Goal: Task Accomplishment & Management: Manage account settings

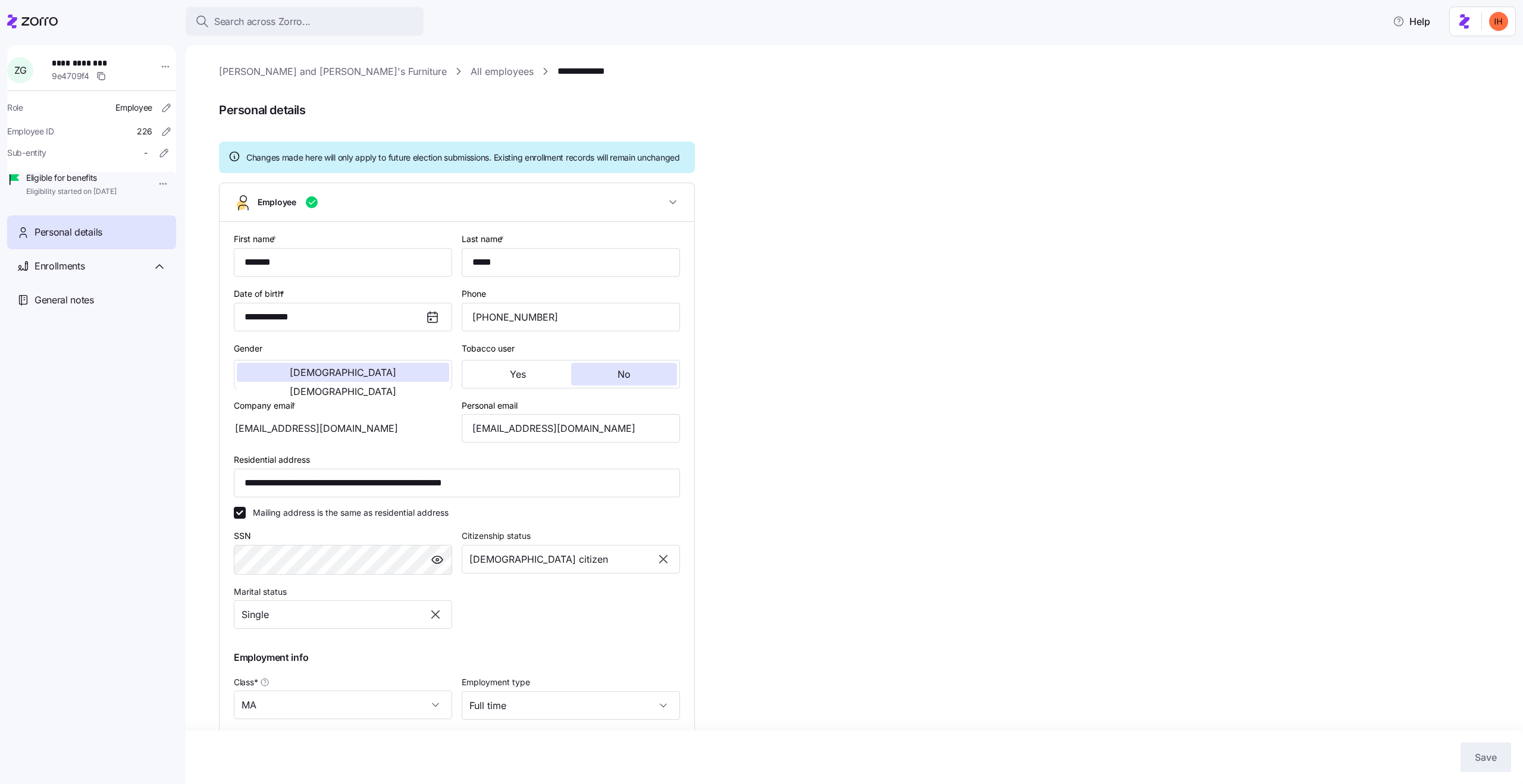
scroll to position [1, 0]
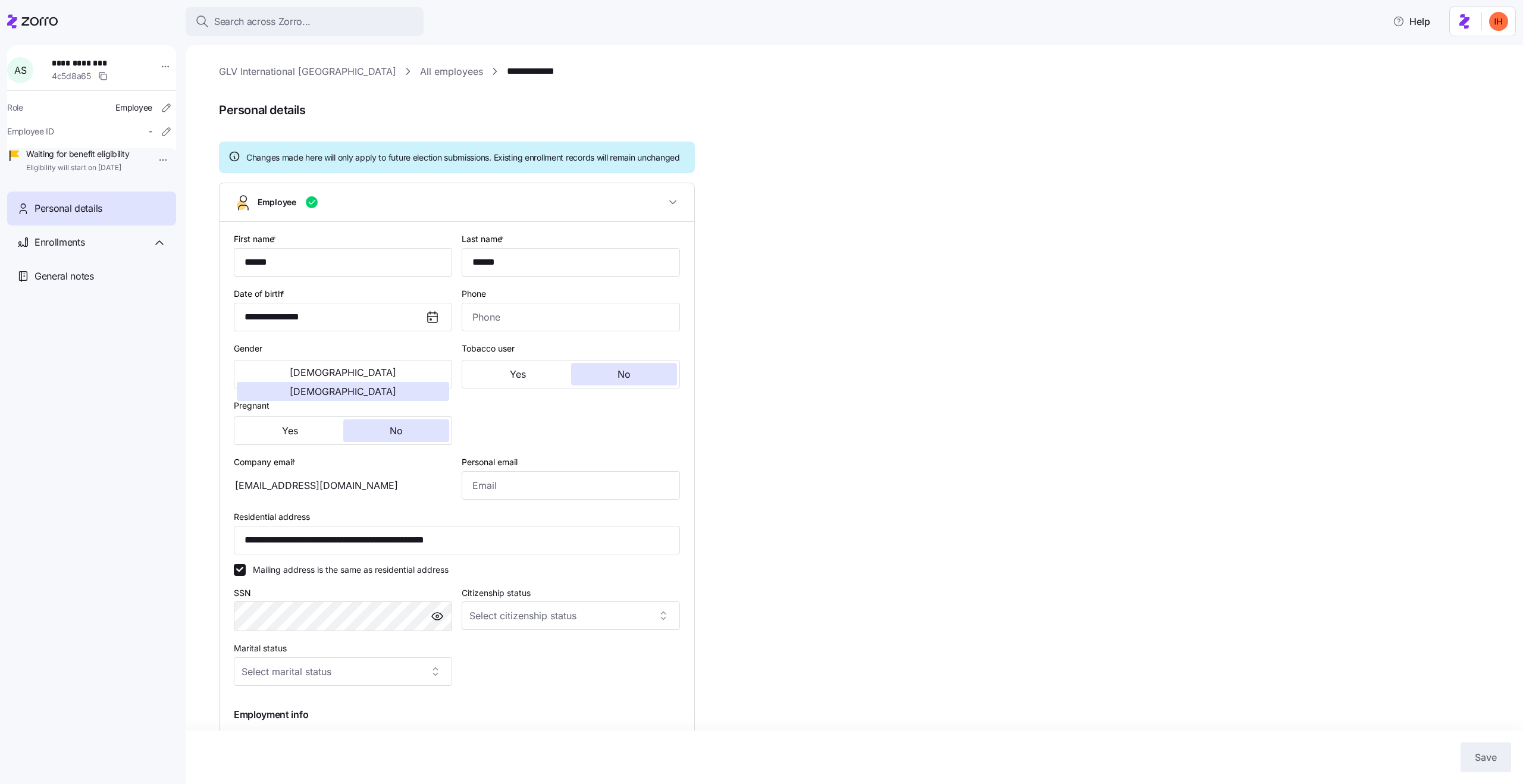
type input "All Employees"
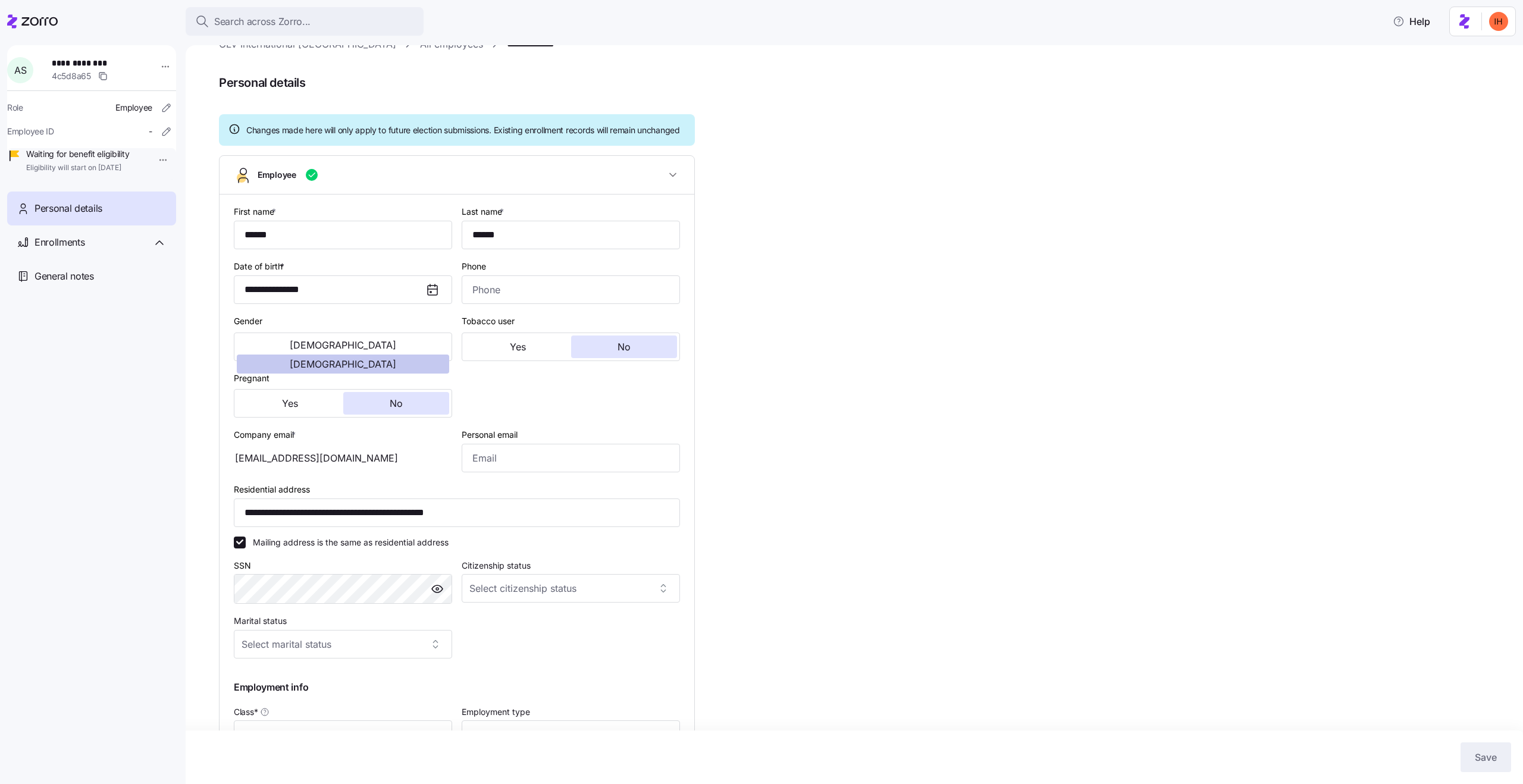
scroll to position [25, 0]
click at [422, 526] on input "**********" at bounding box center [456, 514] width 446 height 28
click at [463, 528] on input "**********" at bounding box center [456, 514] width 446 height 28
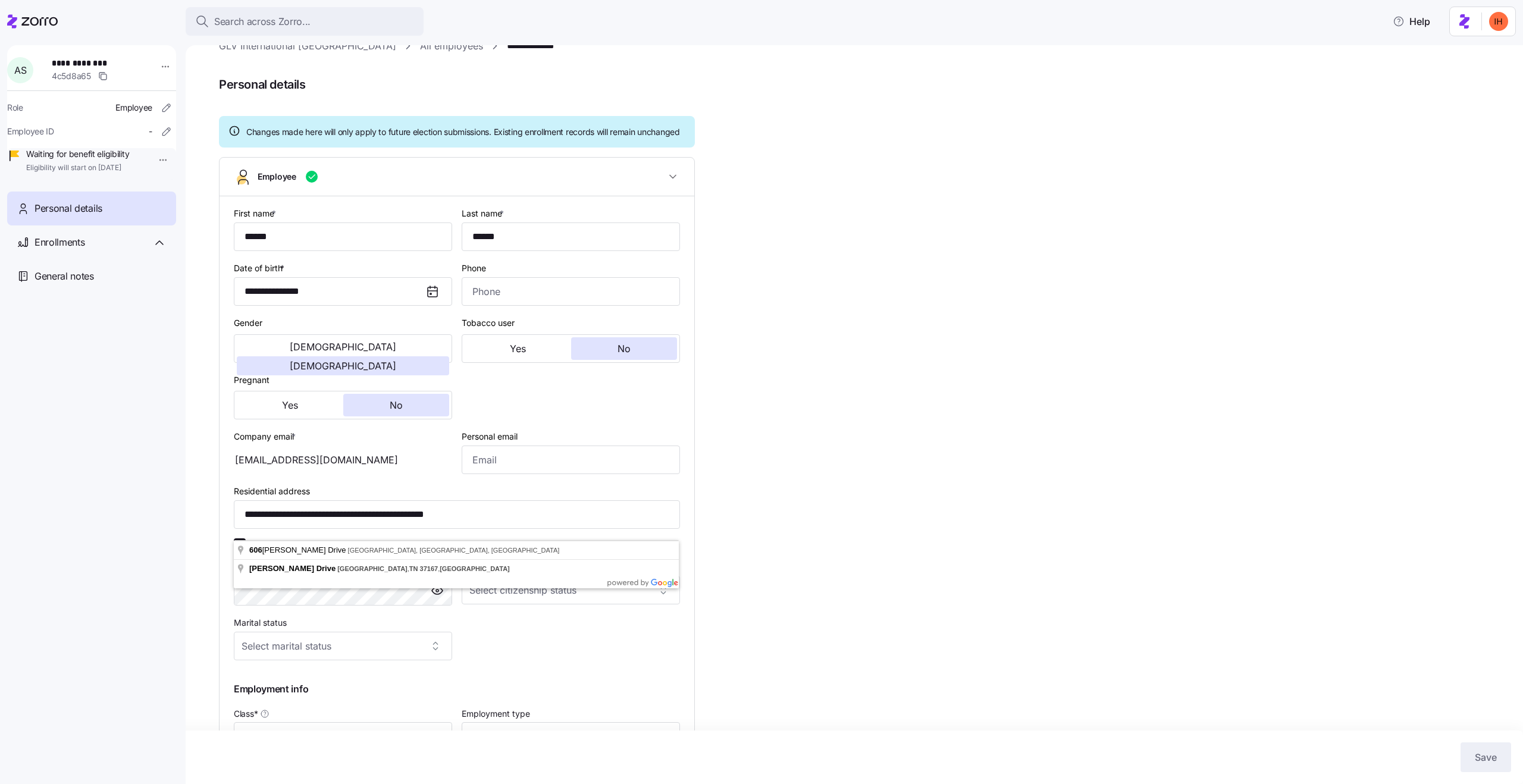
click at [803, 530] on div "**********" at bounding box center [863, 489] width 1288 height 902
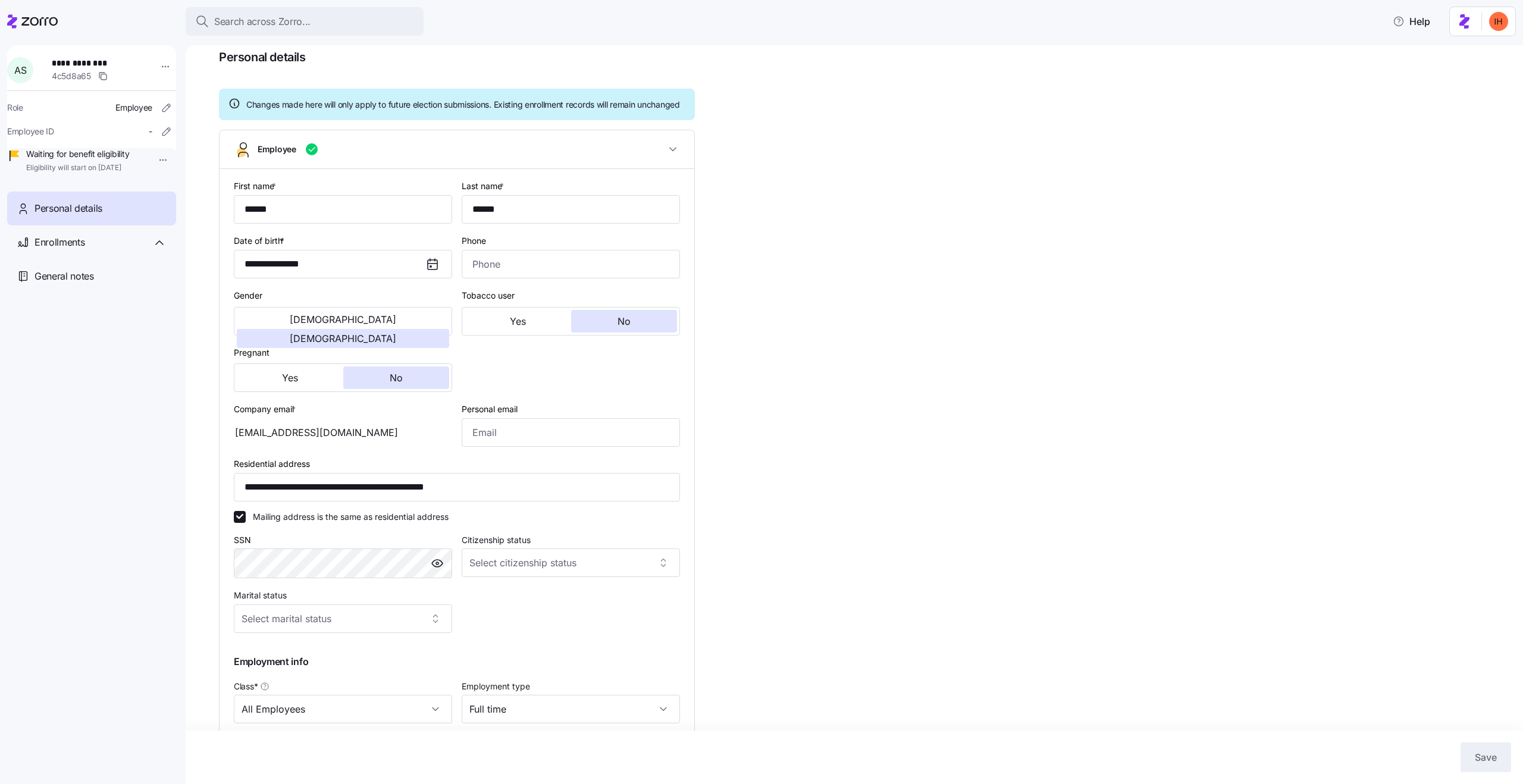
scroll to position [60, 0]
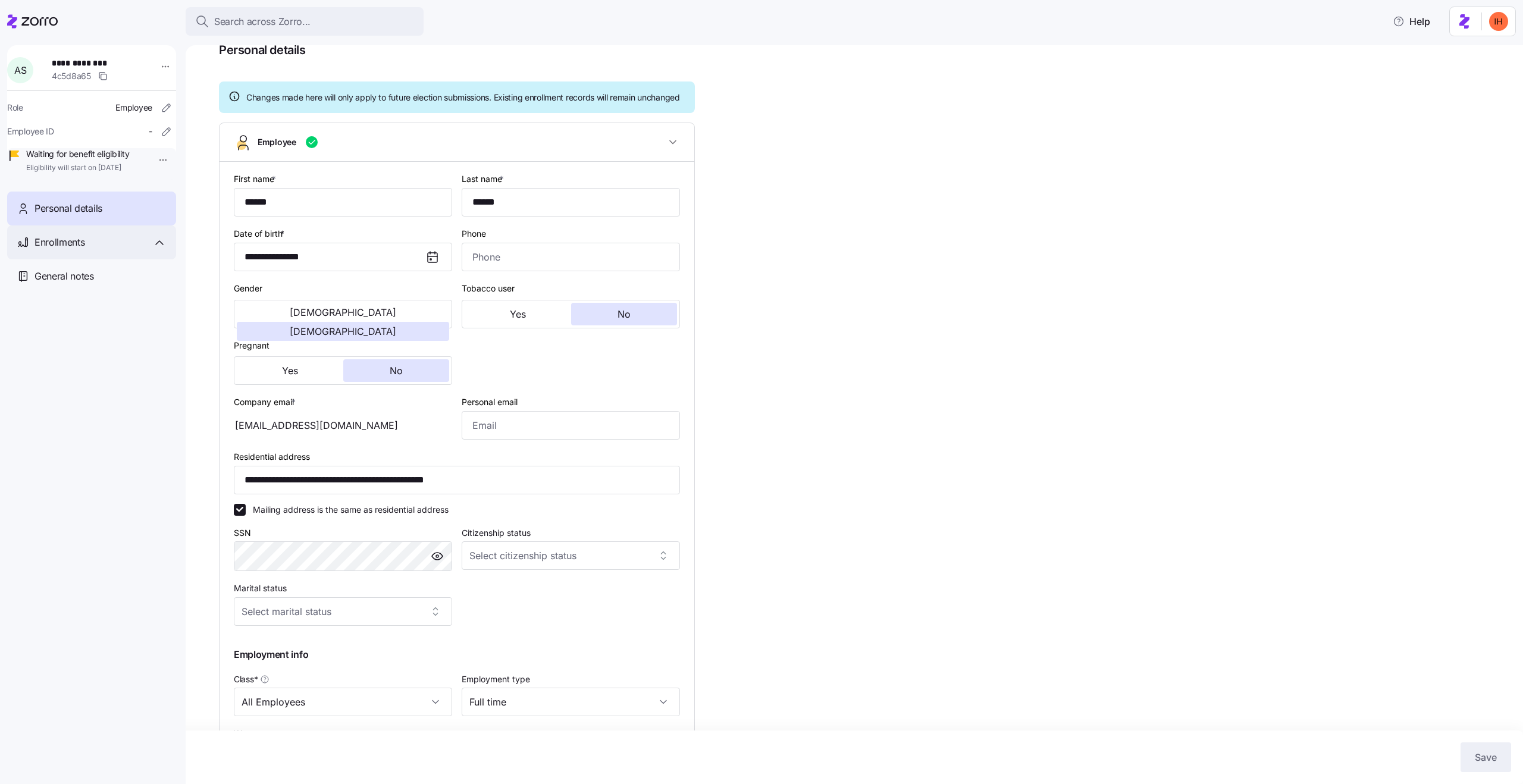
click at [86, 250] on div "Enrollments" at bounding box center [100, 242] width 132 height 15
click at [88, 328] on span "New enrollment" at bounding box center [82, 322] width 58 height 12
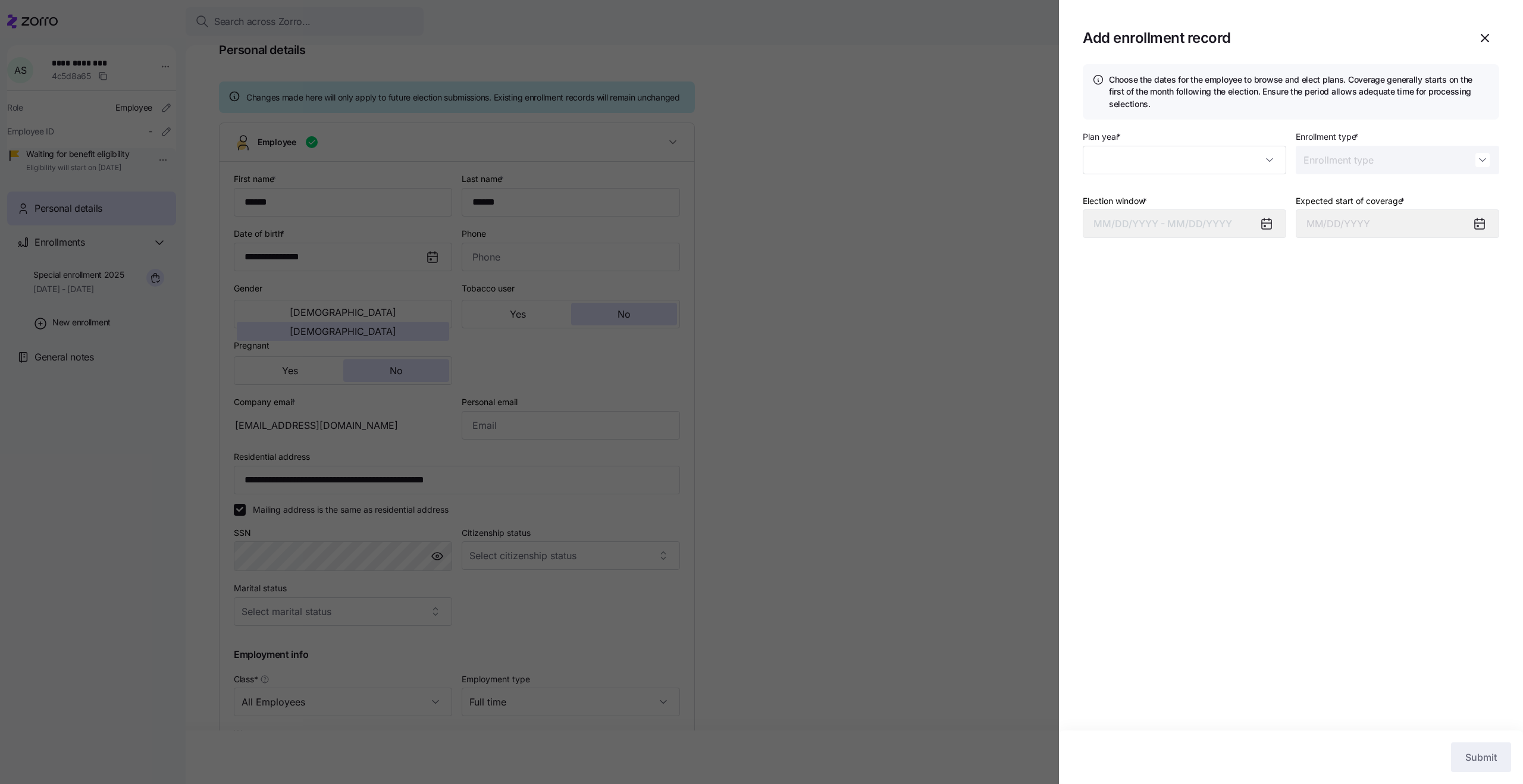
type input "2025"
type input "Special"
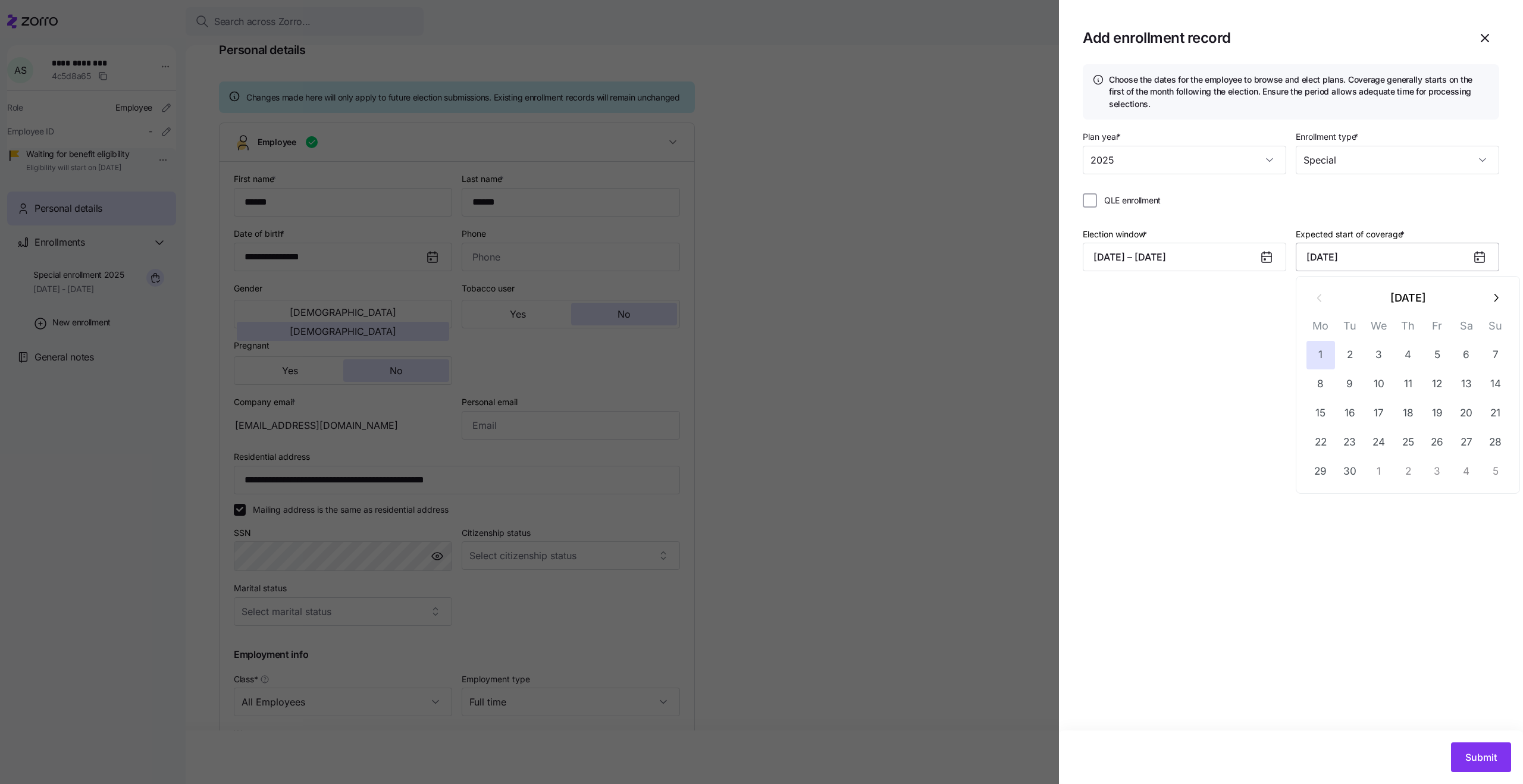
click at [1407, 264] on input "September 1, 2025" at bounding box center [1398, 256] width 204 height 28
click at [1494, 304] on button "button" at bounding box center [1495, 298] width 28 height 28
click at [1380, 354] on button "1" at bounding box center [1379, 355] width 28 height 28
click at [1217, 250] on button "08/17/2025 – 08/20/2025" at bounding box center [1184, 256] width 204 height 28
click at [1278, 298] on icon "button" at bounding box center [1283, 298] width 13 height 13
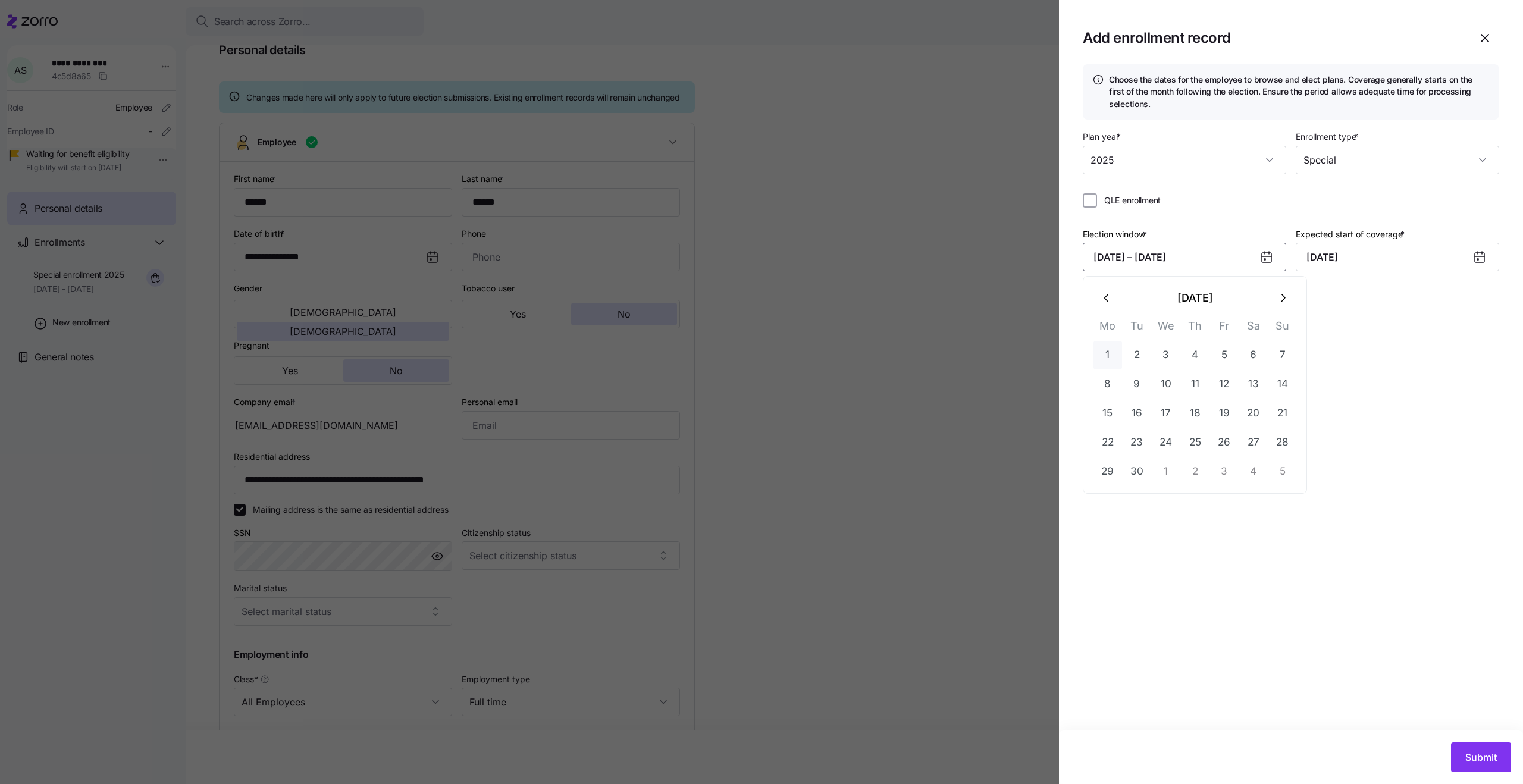
click at [1115, 352] on button "1" at bounding box center [1107, 355] width 28 height 28
click at [1218, 404] on button "19" at bounding box center [1224, 413] width 28 height 28
click at [1322, 260] on input "September 1, 2025" at bounding box center [1398, 256] width 204 height 28
click at [1495, 293] on icon "button" at bounding box center [1496, 298] width 13 height 13
click at [1376, 355] on button "1" at bounding box center [1379, 355] width 28 height 28
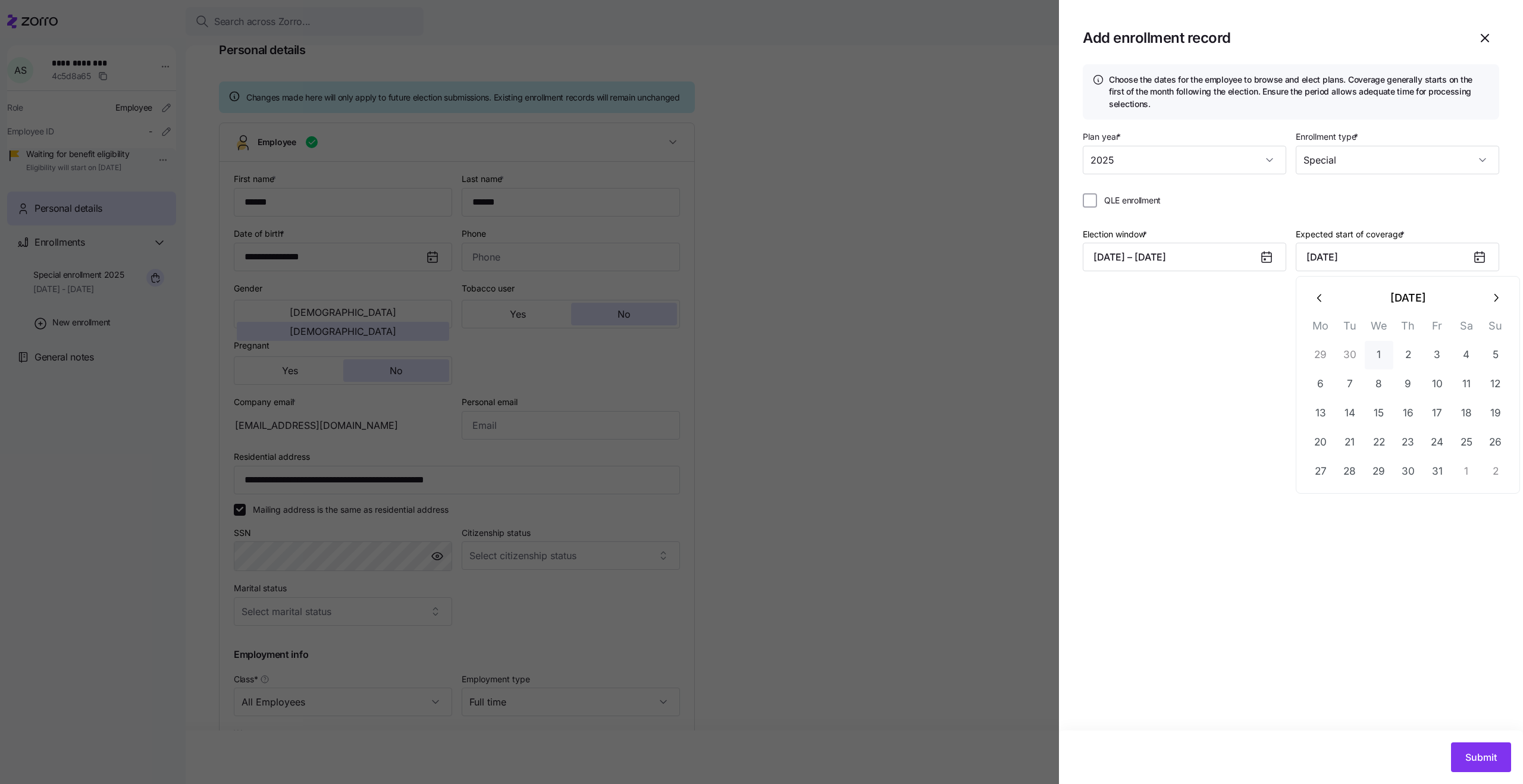
type input "October 1, 2025"
click at [1356, 421] on div "Choose the dates for the employee to browse and elect plans. Coverage generally…" at bounding box center [1291, 397] width 464 height 666
click at [1479, 754] on span "Submit" at bounding box center [1481, 758] width 31 height 15
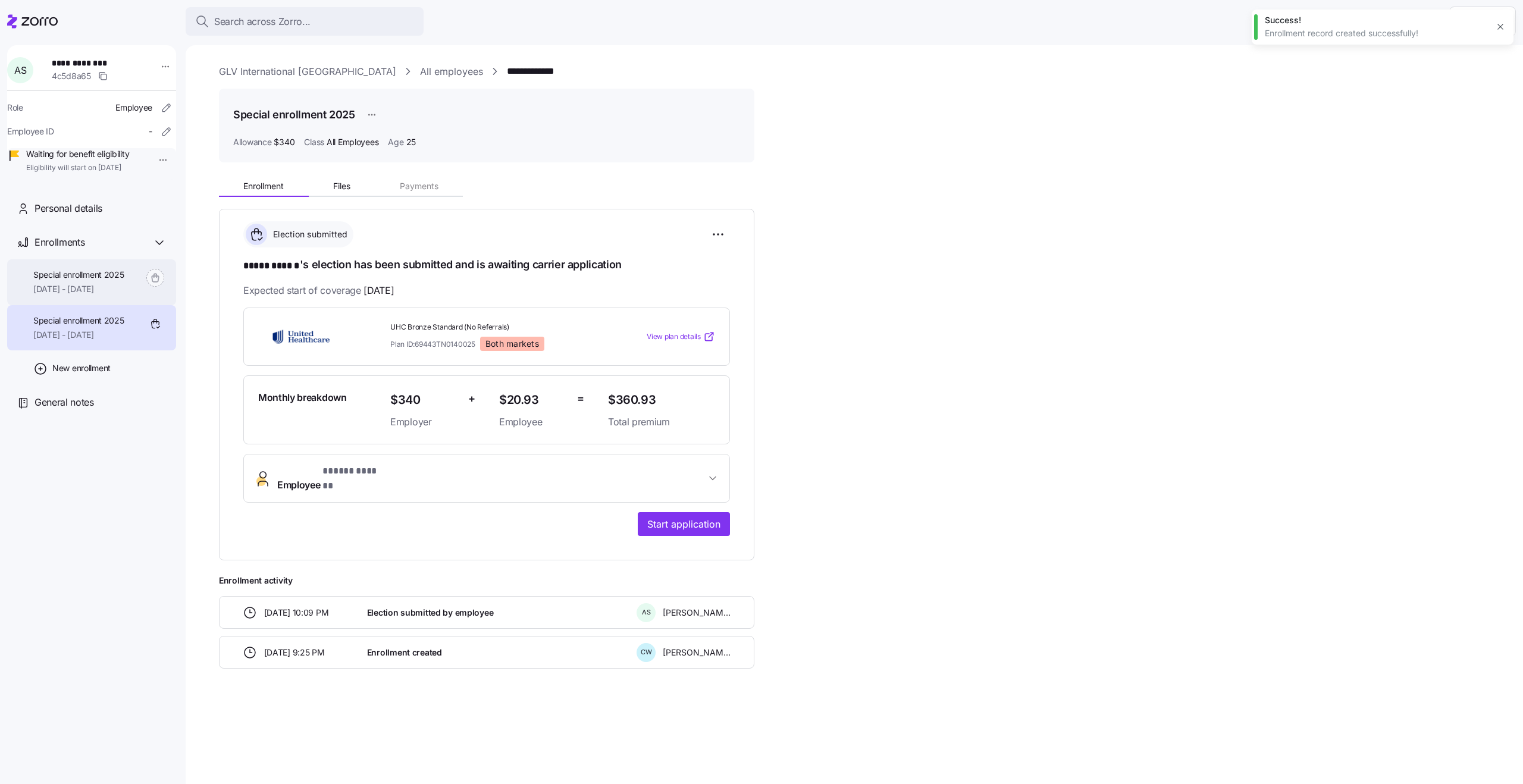
click at [119, 281] on span "Special enrollment 2025" at bounding box center [79, 274] width 91 height 12
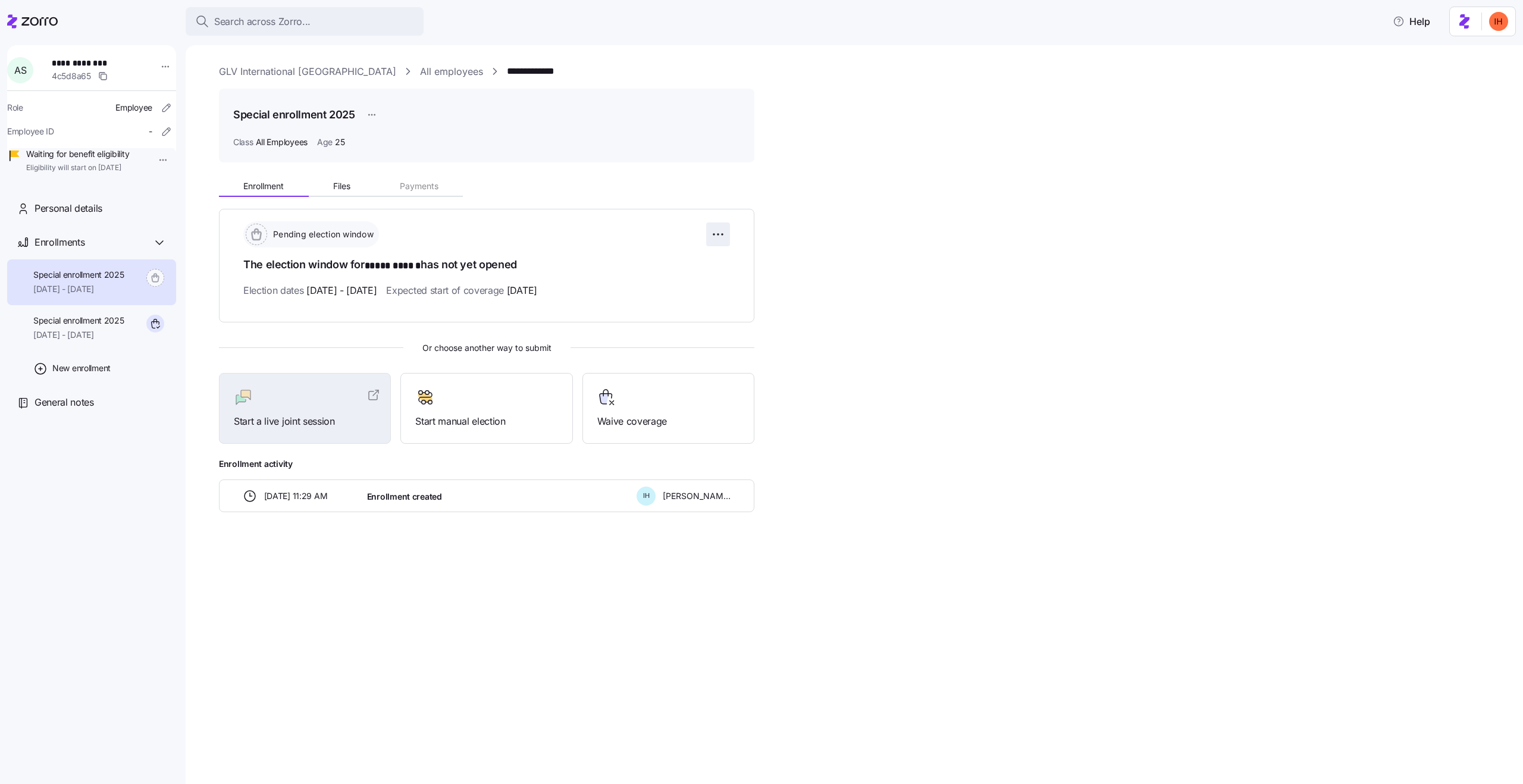
click at [714, 237] on html "**********" at bounding box center [762, 388] width 1523 height 777
click at [79, 349] on html "**********" at bounding box center [762, 388] width 1523 height 777
click at [93, 341] on span "09/01/2025 - 12/31/2025" at bounding box center [79, 335] width 91 height 12
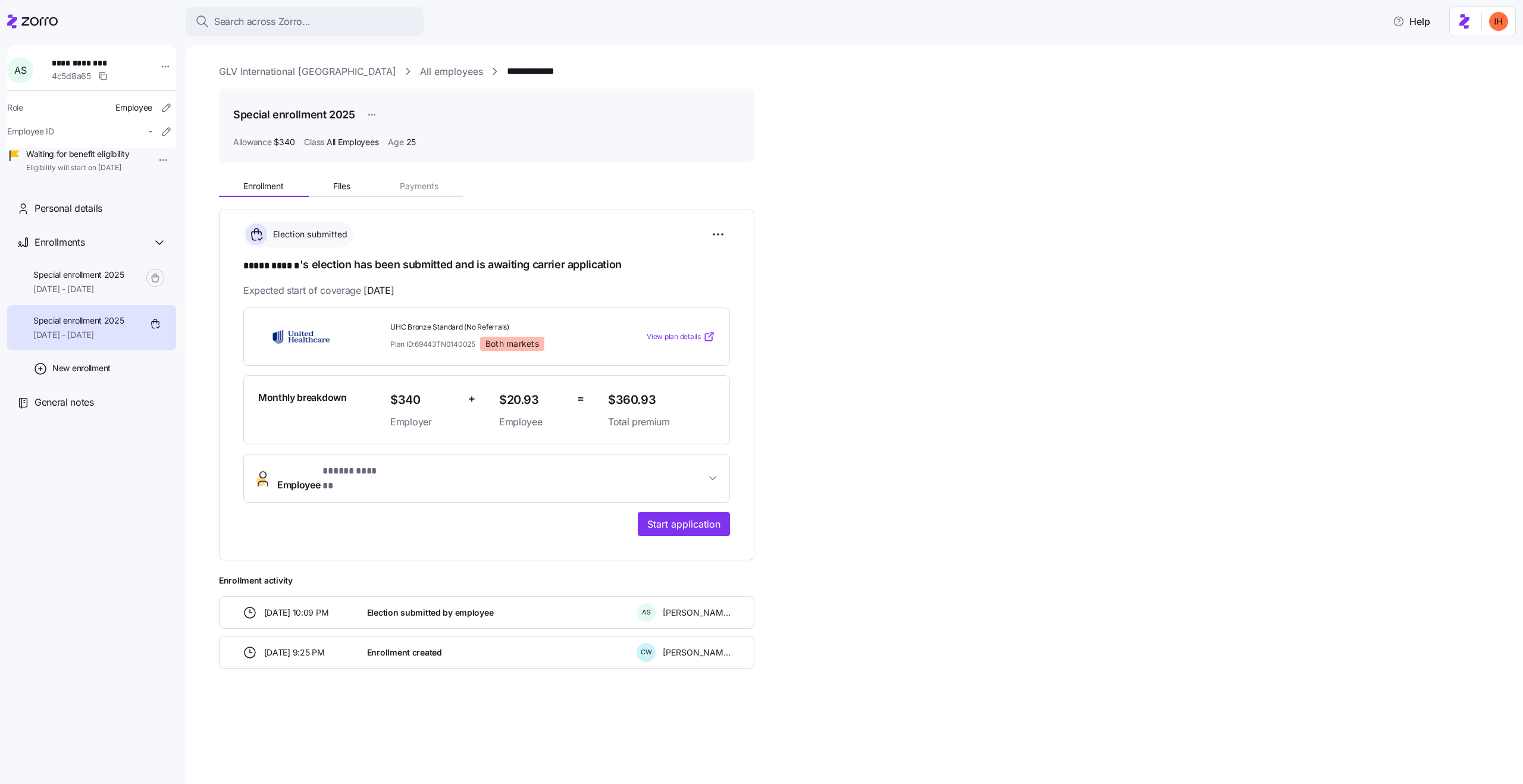
click at [372, 113] on html "**********" at bounding box center [762, 388] width 1523 height 777
click at [370, 141] on div "Edit" at bounding box center [376, 144] width 15 height 13
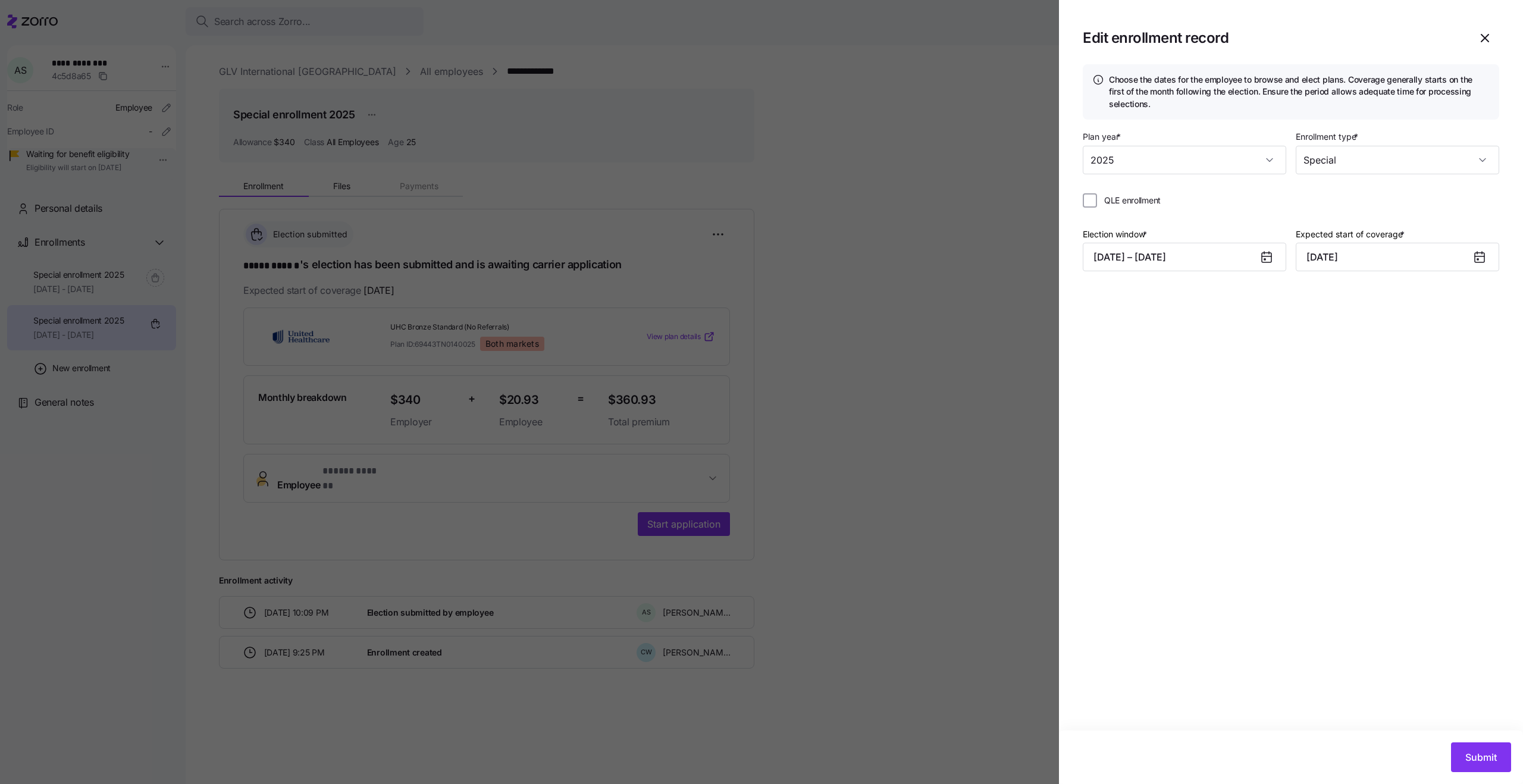
click at [874, 184] on div at bounding box center [762, 392] width 1523 height 784
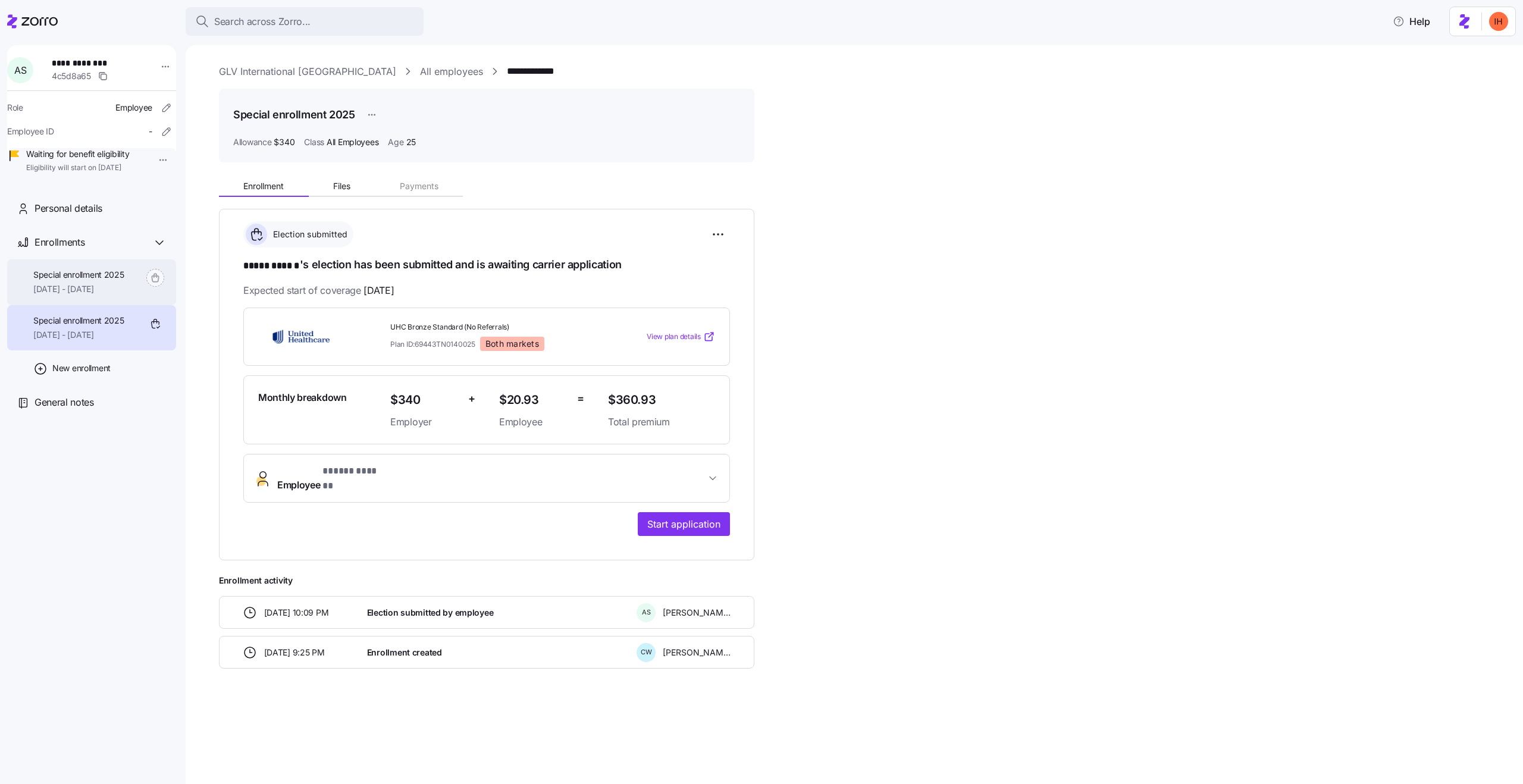
click at [84, 295] on span "10/01/2025 - 12/31/2025" at bounding box center [79, 289] width 91 height 12
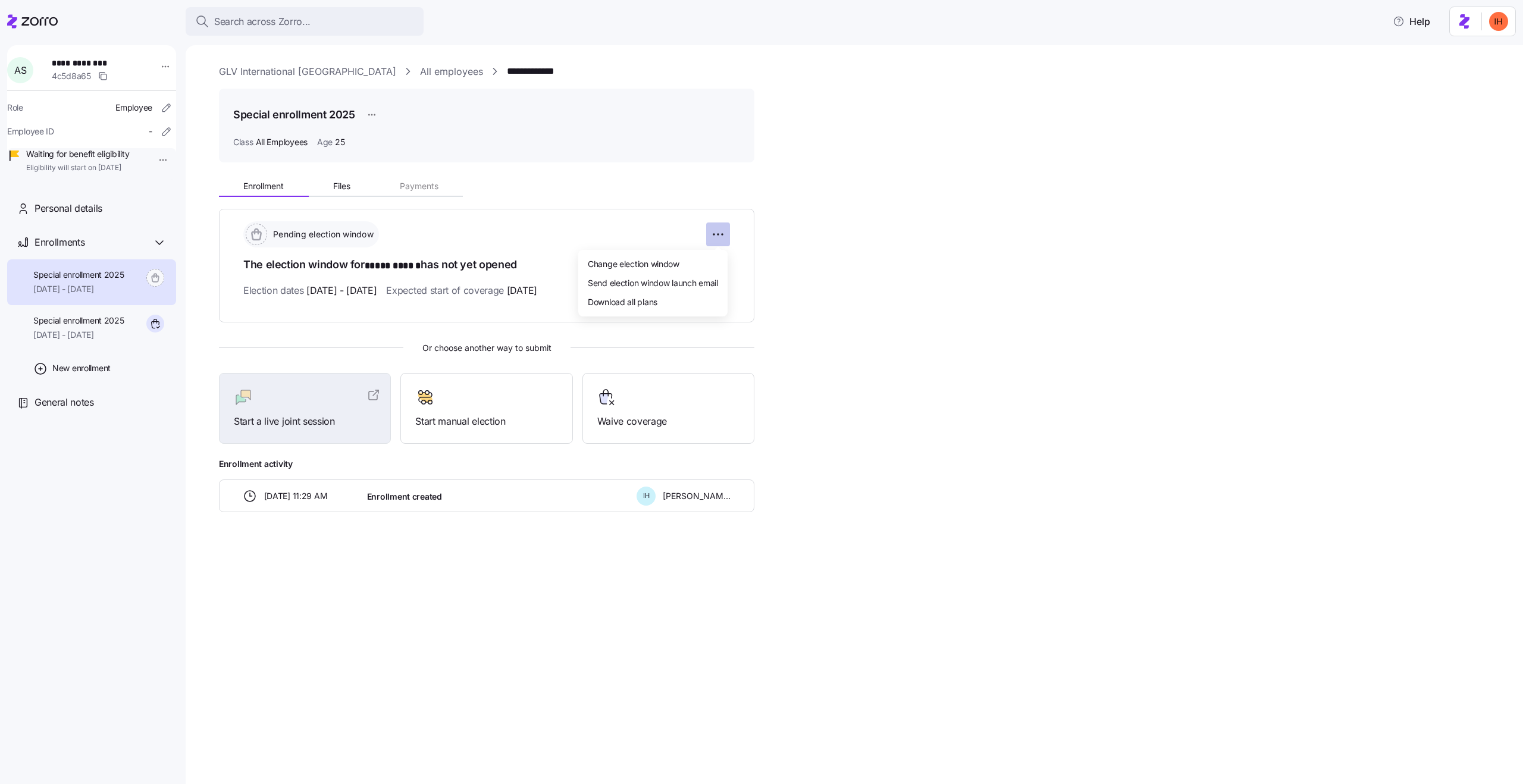
click at [713, 233] on html "**********" at bounding box center [762, 388] width 1523 height 777
click at [636, 256] on div "Change election window" at bounding box center [653, 264] width 140 height 19
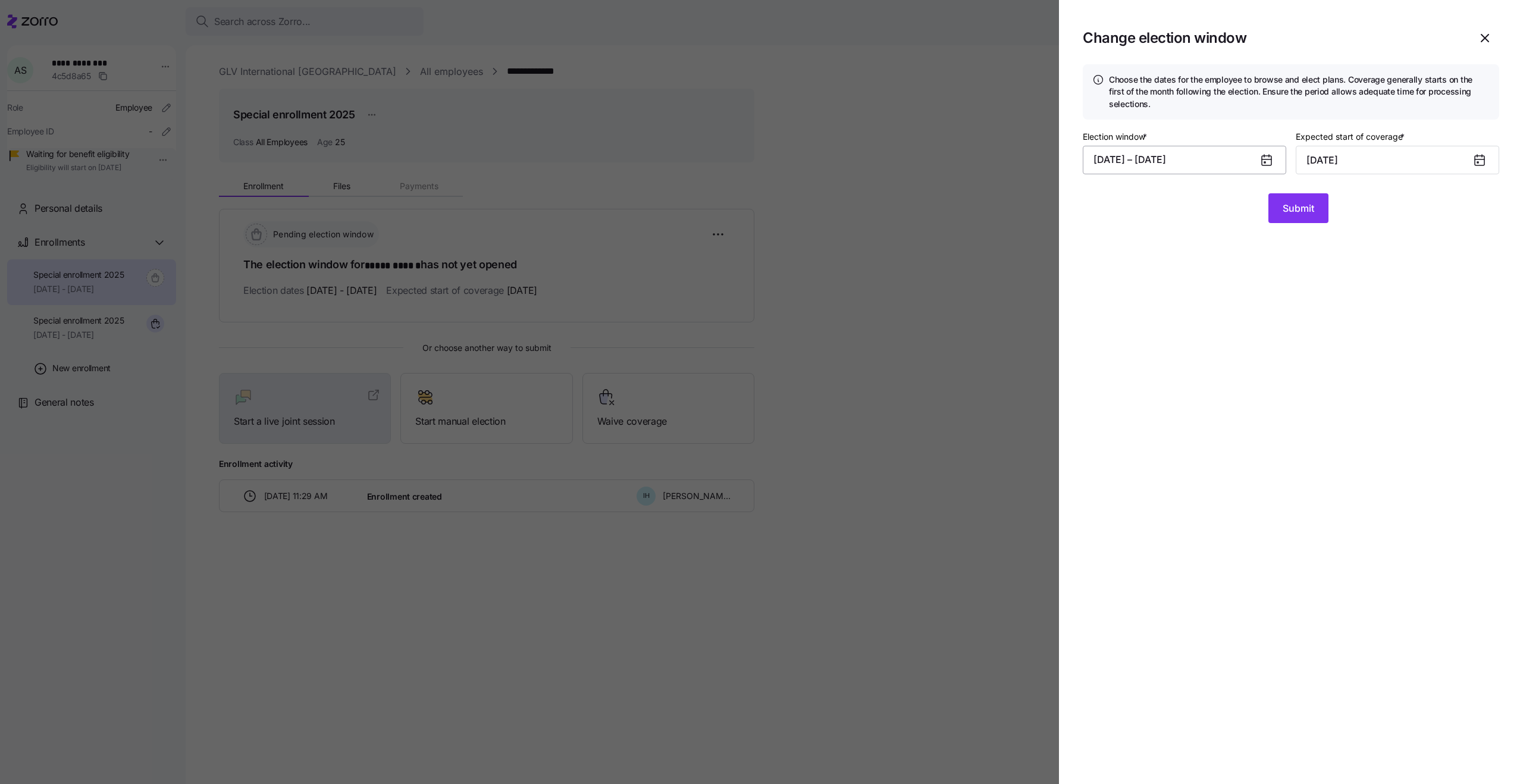
click at [1166, 157] on button "09/01/2025 – 09/19/2025" at bounding box center [1184, 159] width 204 height 28
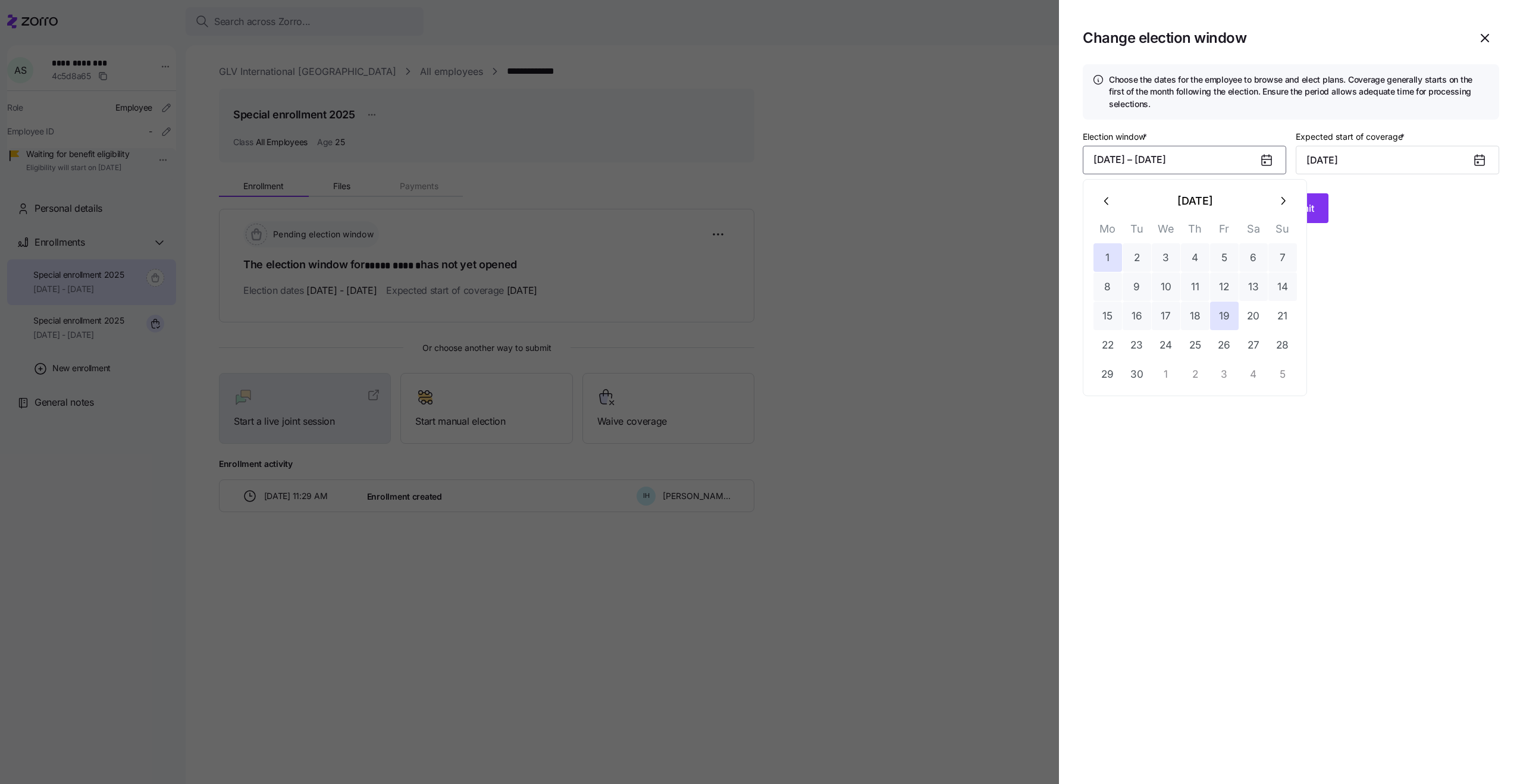
click at [1107, 191] on button "button" at bounding box center [1107, 201] width 28 height 28
click at [1102, 313] on button "11" at bounding box center [1107, 315] width 28 height 28
click at [1273, 197] on button "button" at bounding box center [1282, 201] width 28 height 28
click at [1228, 306] on button "19" at bounding box center [1224, 315] width 28 height 28
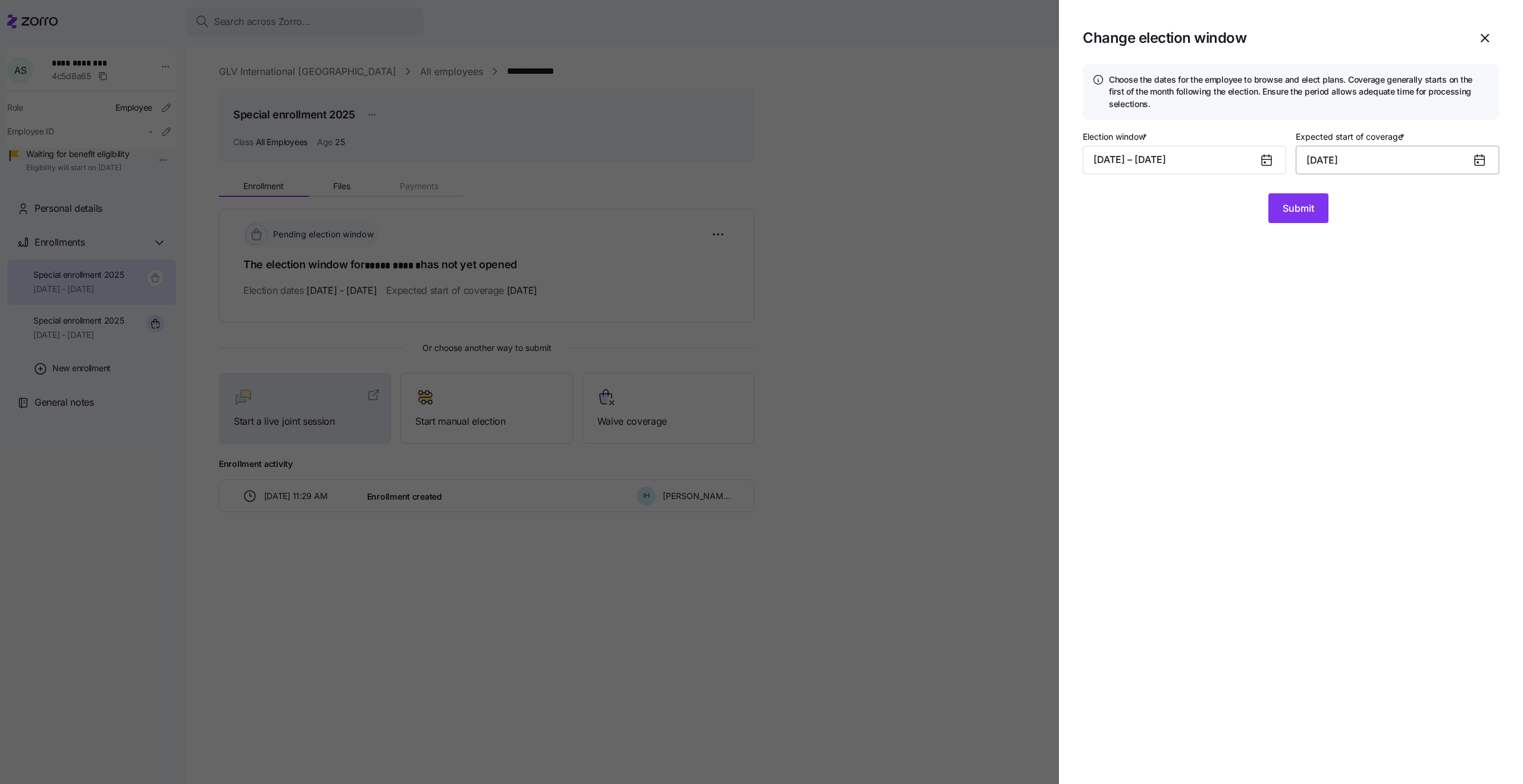
click at [1337, 165] on input "September 1, 2025" at bounding box center [1398, 159] width 204 height 28
click at [1496, 197] on icon "button" at bounding box center [1496, 201] width 13 height 13
click at [1368, 253] on button "1" at bounding box center [1379, 257] width 28 height 28
click at [1179, 159] on button "08/11/2025 – 09/19/2025" at bounding box center [1184, 159] width 204 height 28
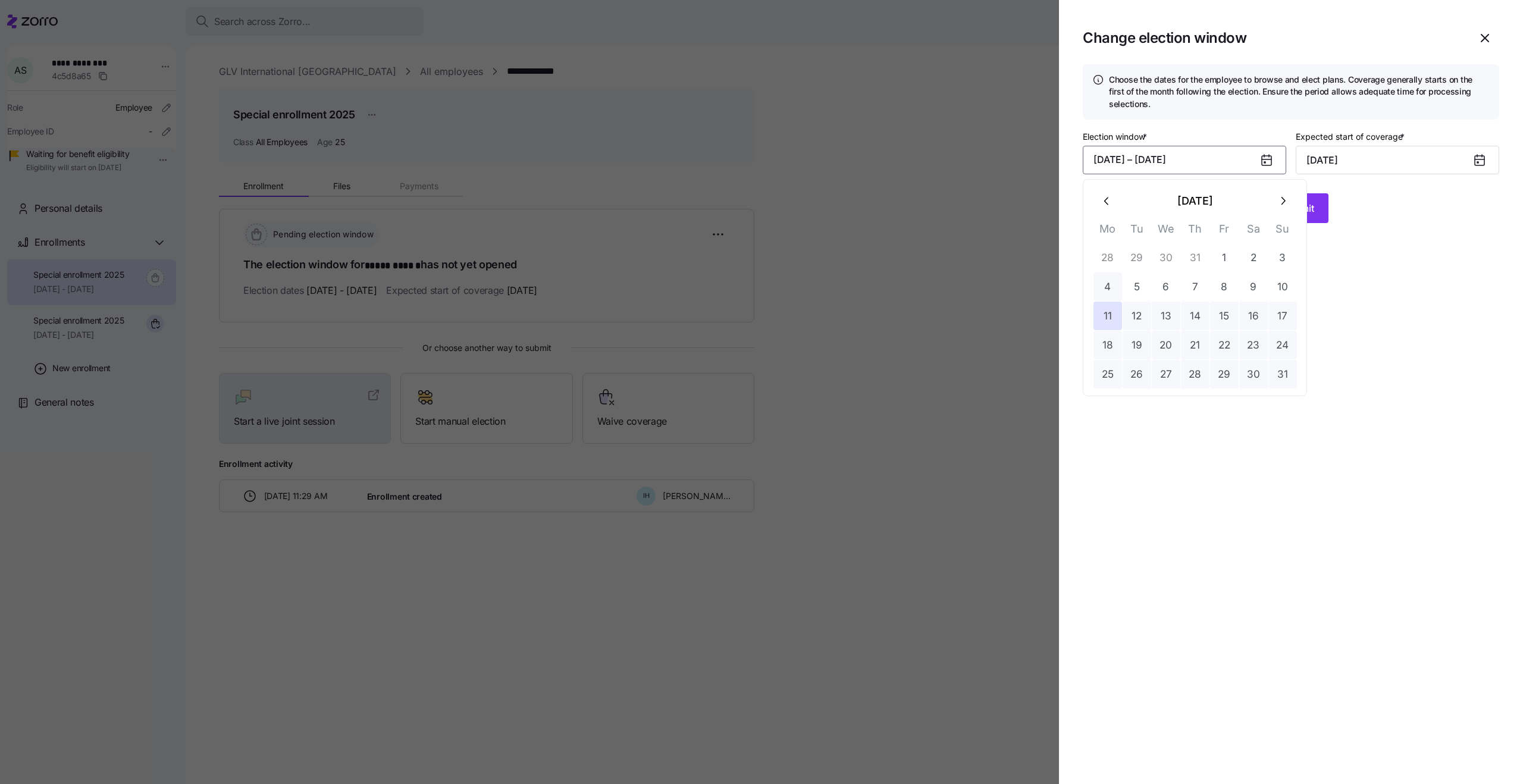
click at [1104, 285] on button "4" at bounding box center [1107, 286] width 28 height 28
click at [1219, 331] on button "22" at bounding box center [1224, 344] width 28 height 28
type input "September 1, 2025"
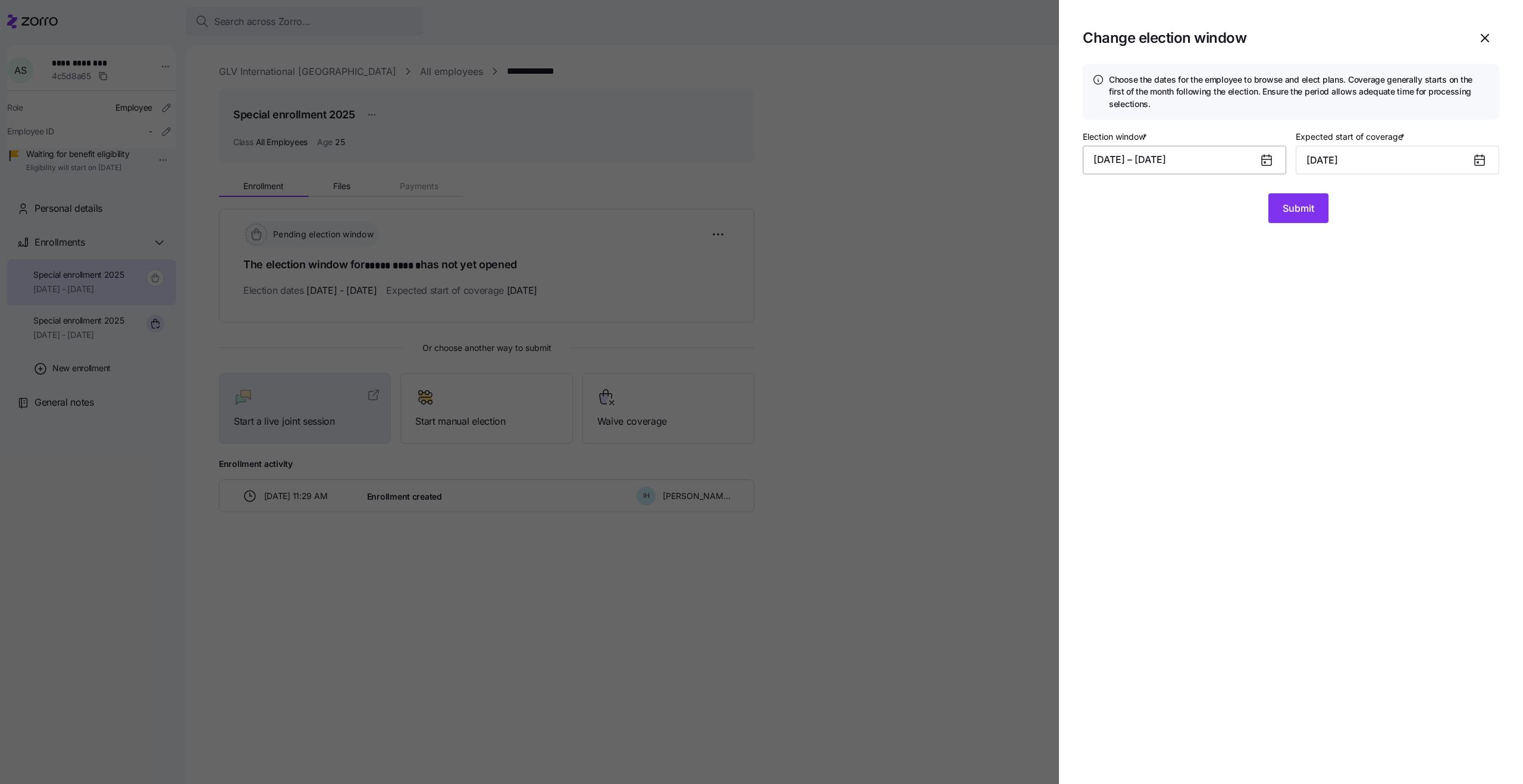
click at [1203, 162] on button "08/04/2025 – 08/22/2025" at bounding box center [1184, 159] width 204 height 28
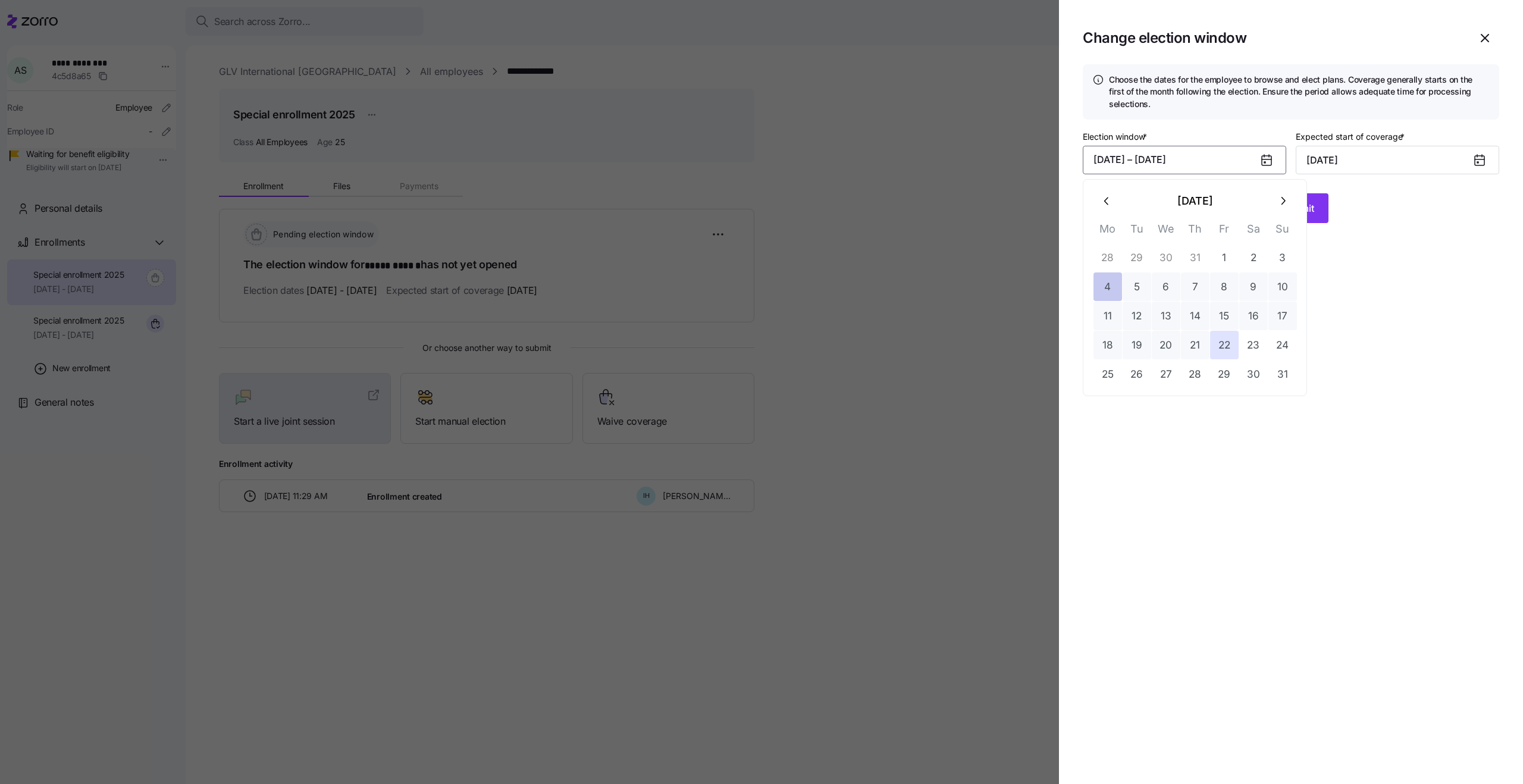
click at [1113, 285] on button "4" at bounding box center [1107, 286] width 28 height 28
click at [1281, 198] on icon "button" at bounding box center [1283, 201] width 13 height 13
click at [1219, 331] on button "26" at bounding box center [1224, 344] width 28 height 28
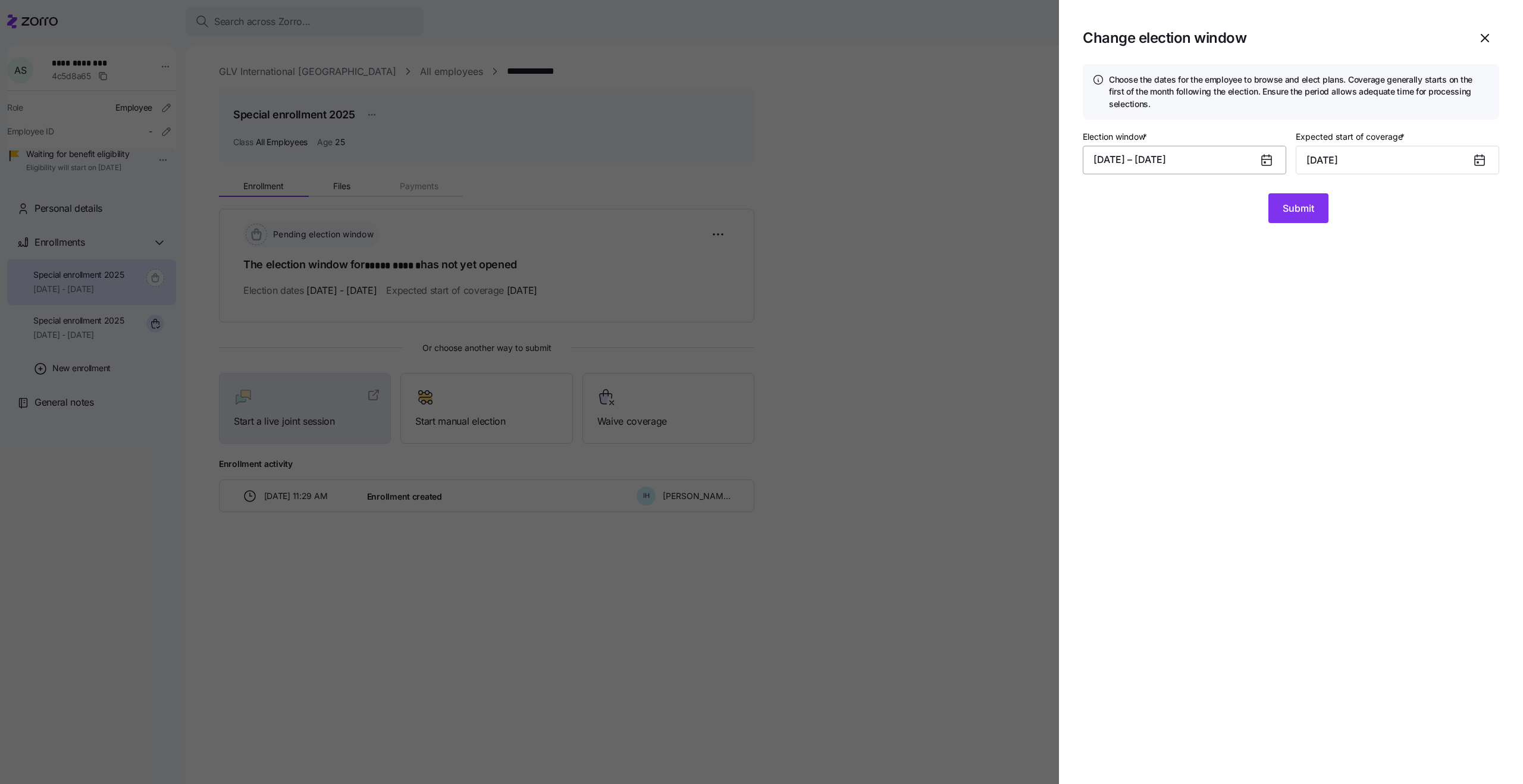
click at [1177, 165] on button "08/04/2025 – 09/26/2025" at bounding box center [1184, 159] width 204 height 28
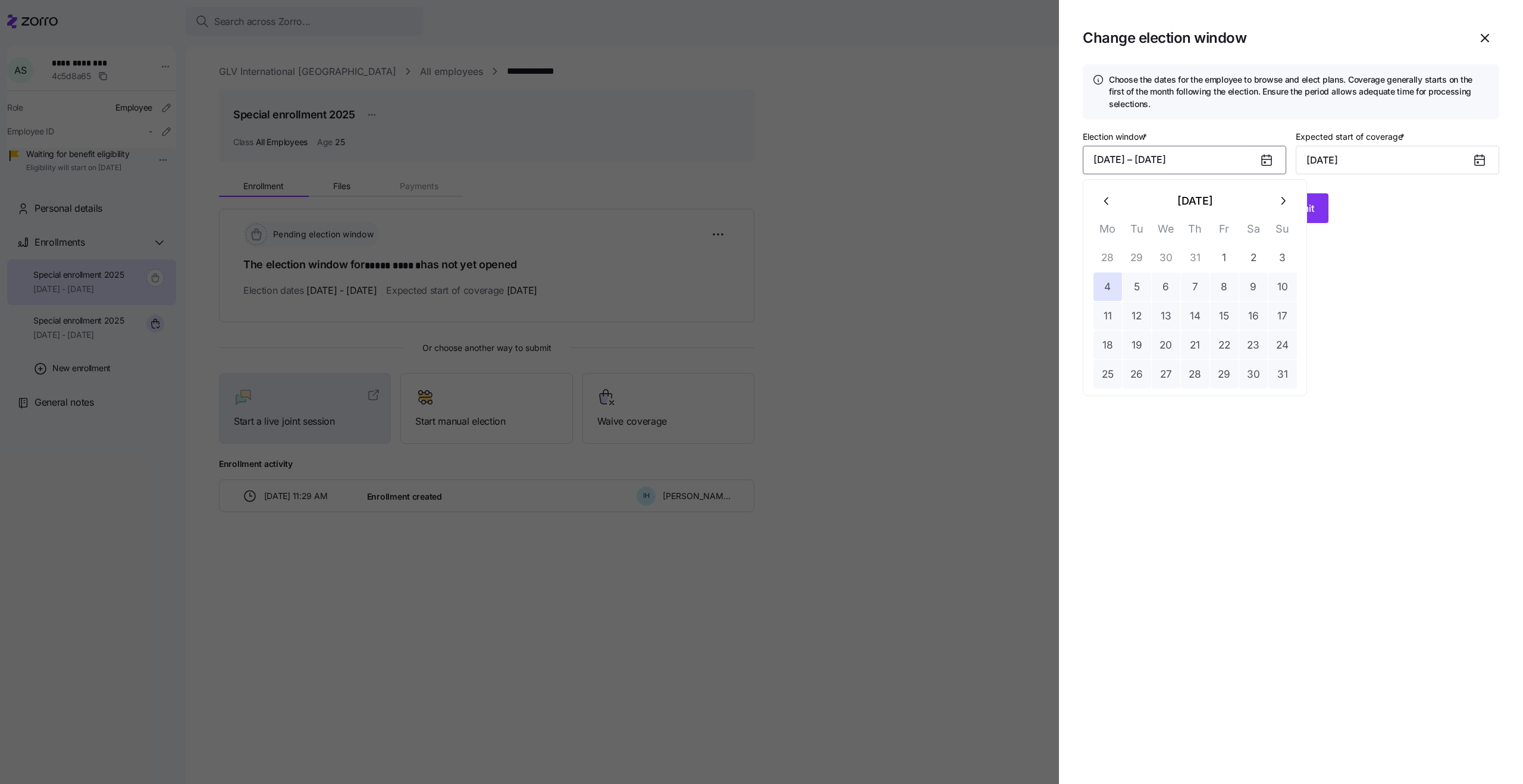
click at [1270, 199] on button "button" at bounding box center [1282, 201] width 28 height 28
click at [1112, 262] on button "1" at bounding box center [1107, 257] width 28 height 28
click at [1226, 312] on button "19" at bounding box center [1224, 315] width 28 height 28
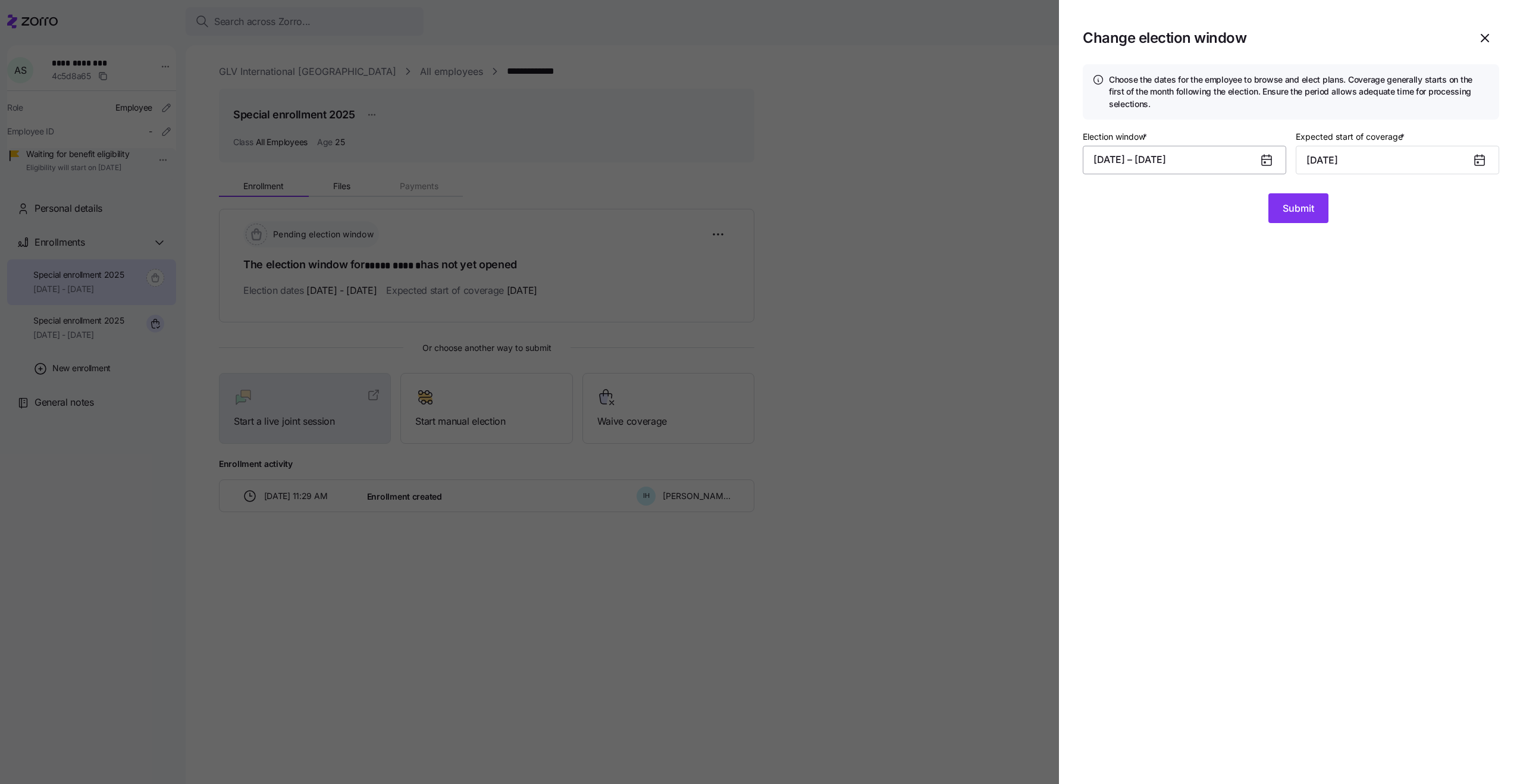
click at [1230, 162] on button "09/01/2025 – 09/19/2025" at bounding box center [1184, 159] width 204 height 28
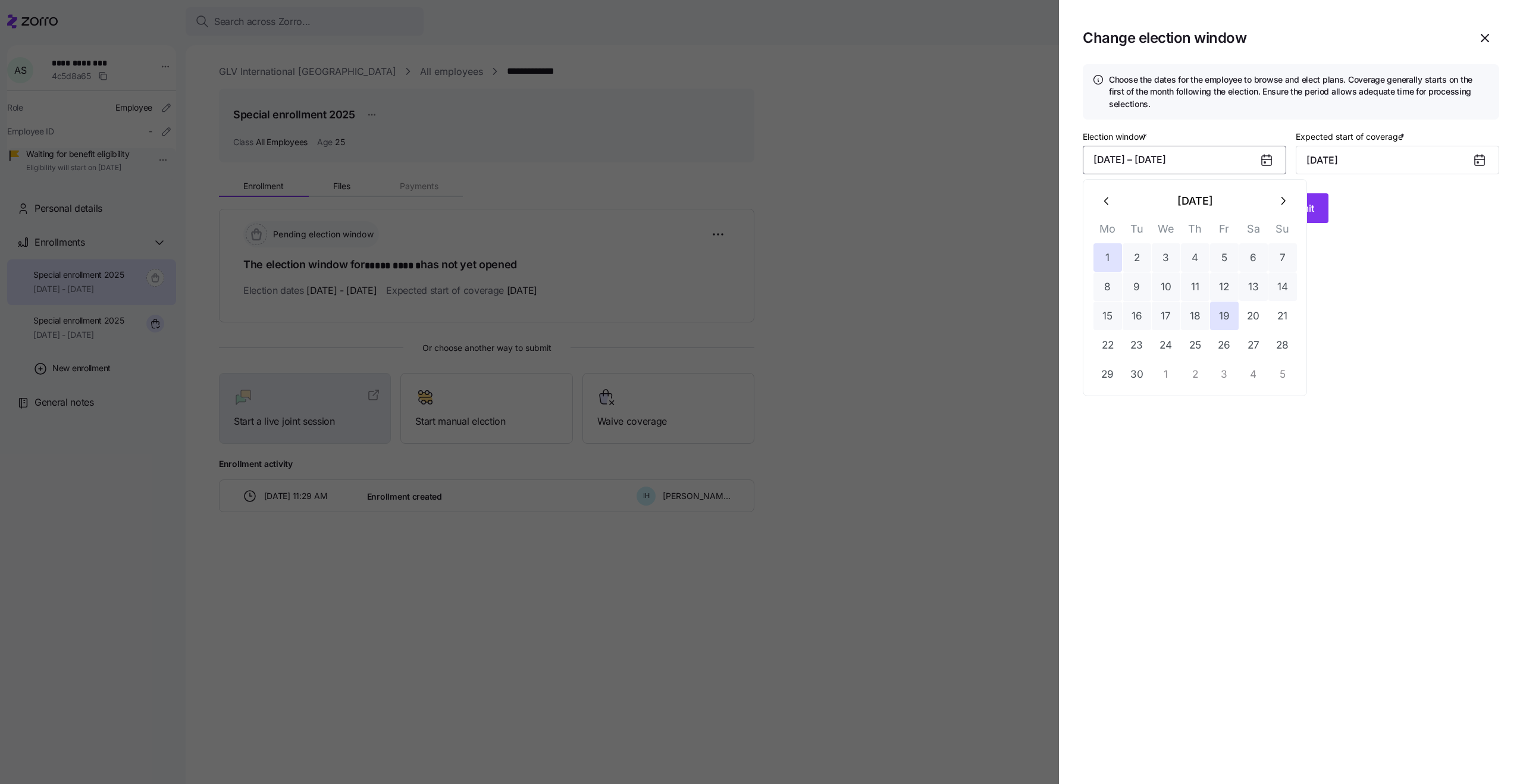
click at [1277, 199] on icon "button" at bounding box center [1283, 201] width 13 height 13
click at [1147, 291] on button "7" at bounding box center [1136, 286] width 28 height 28
click at [1260, 341] on button "25" at bounding box center [1253, 344] width 28 height 28
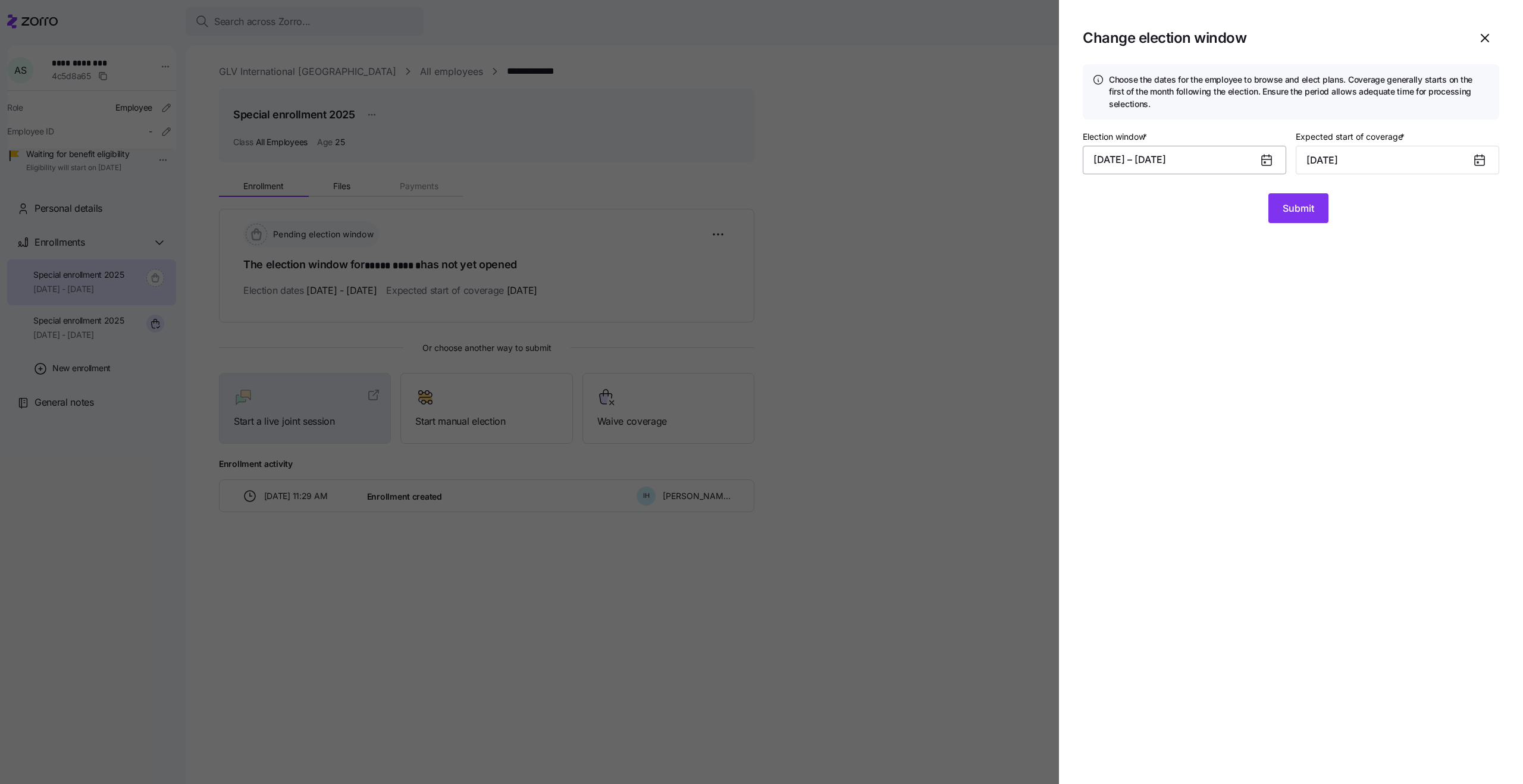
click at [1164, 159] on button "10/07/2025 – 10/25/2025" at bounding box center [1184, 159] width 204 height 28
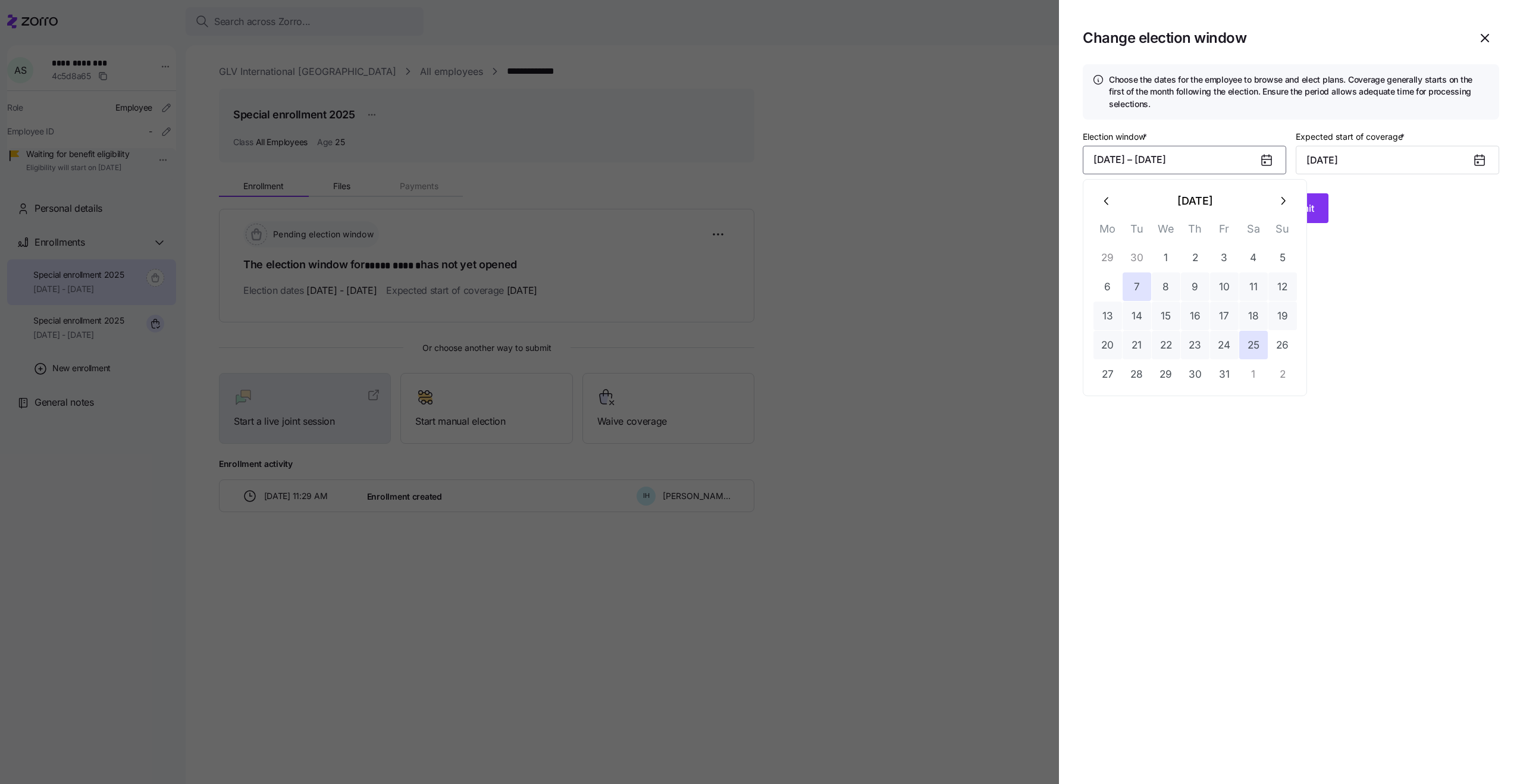
click at [1101, 194] on button "button" at bounding box center [1107, 201] width 28 height 28
click at [1276, 197] on icon "button" at bounding box center [1283, 201] width 13 height 13
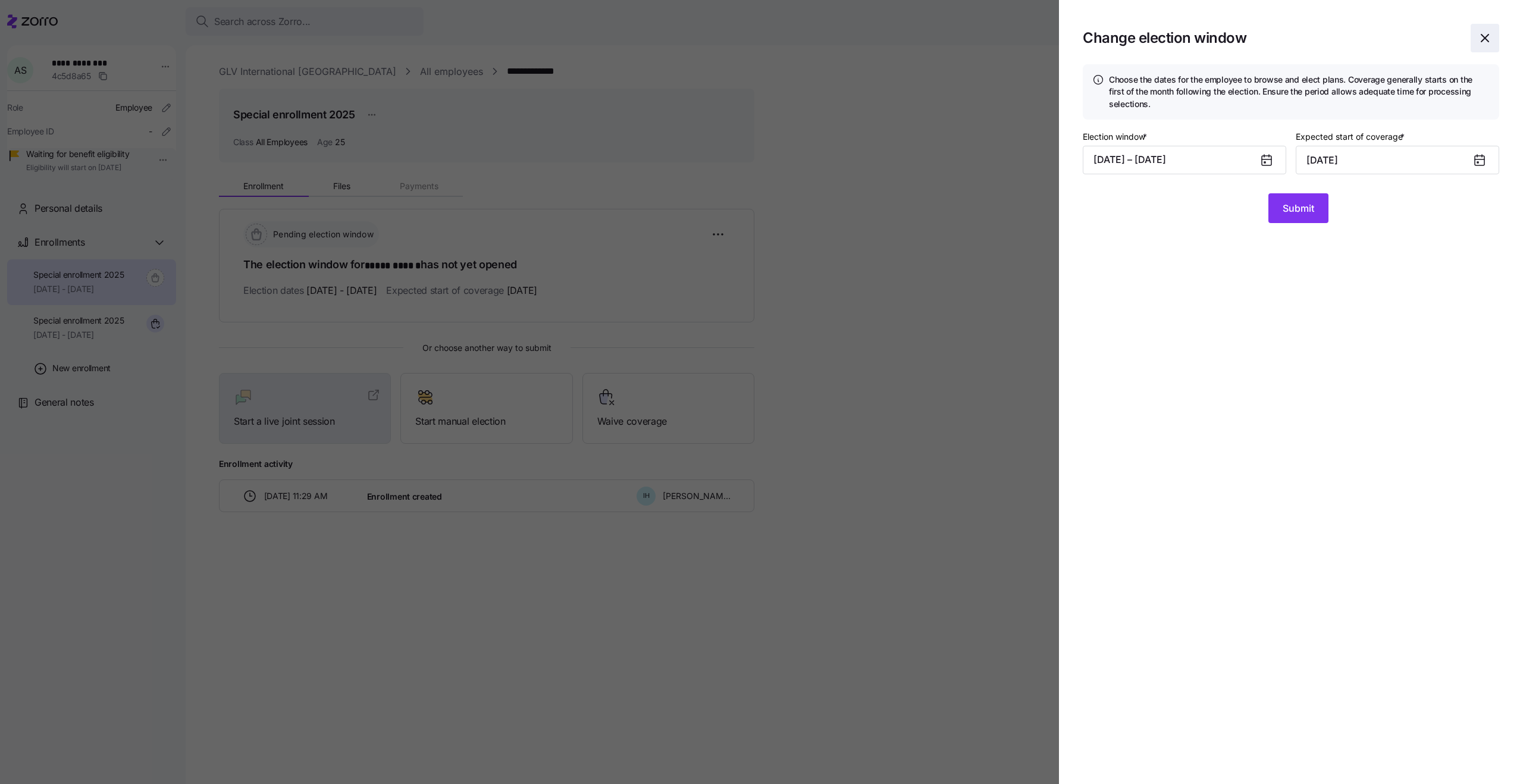
click at [1484, 36] on icon "button" at bounding box center [1485, 38] width 15 height 15
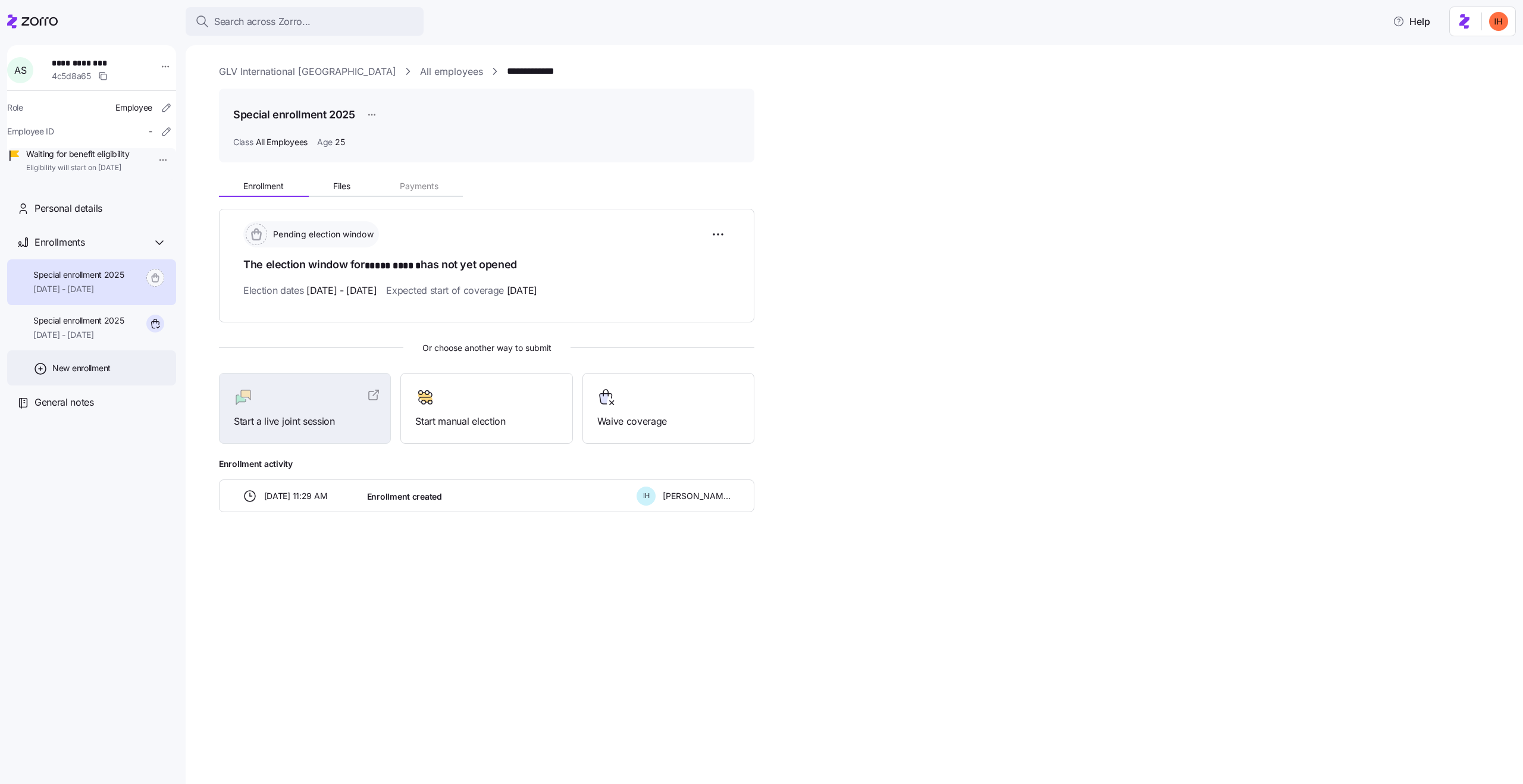
click at [80, 374] on span "New enrollment" at bounding box center [82, 368] width 58 height 12
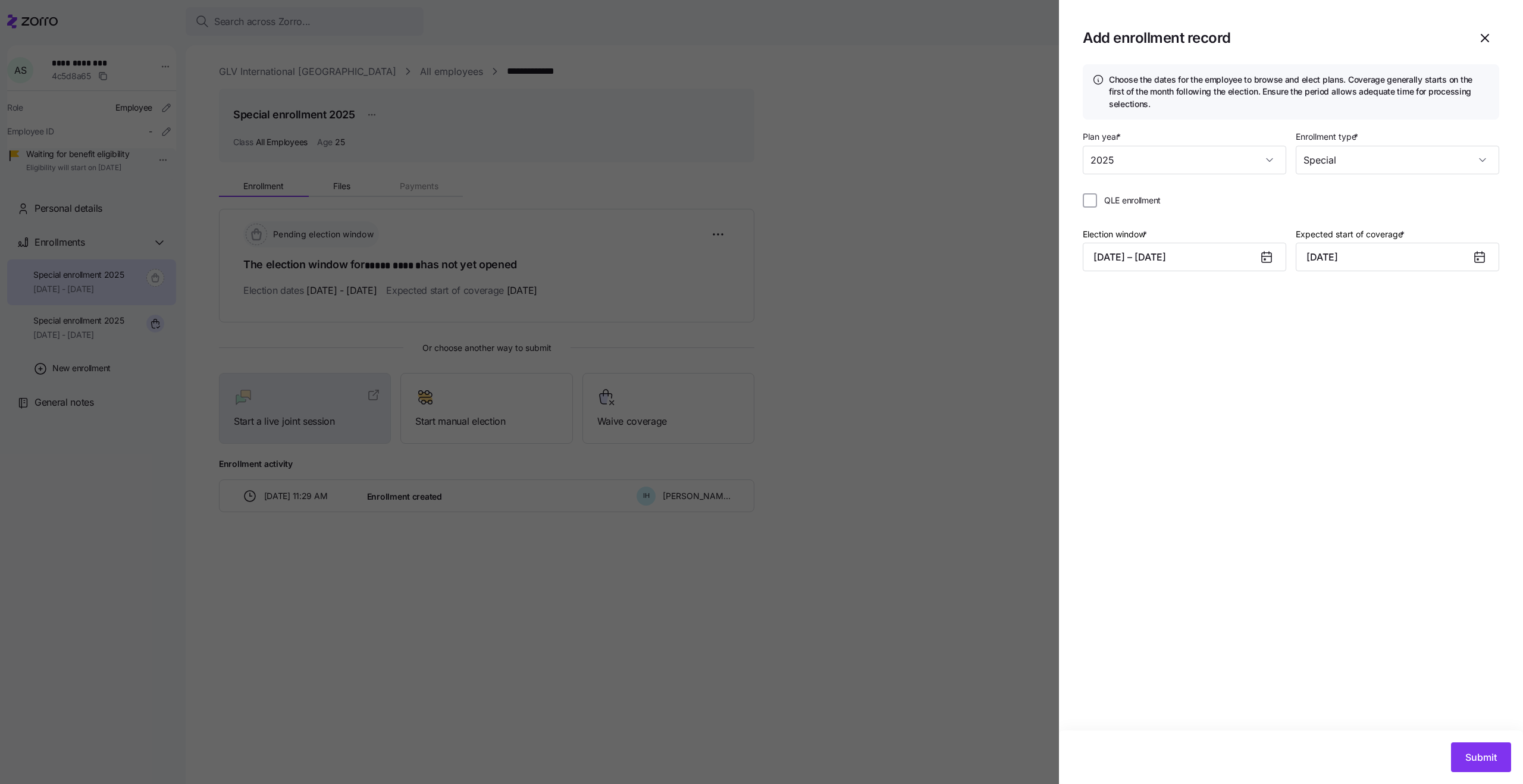
click at [941, 296] on div at bounding box center [762, 392] width 1523 height 784
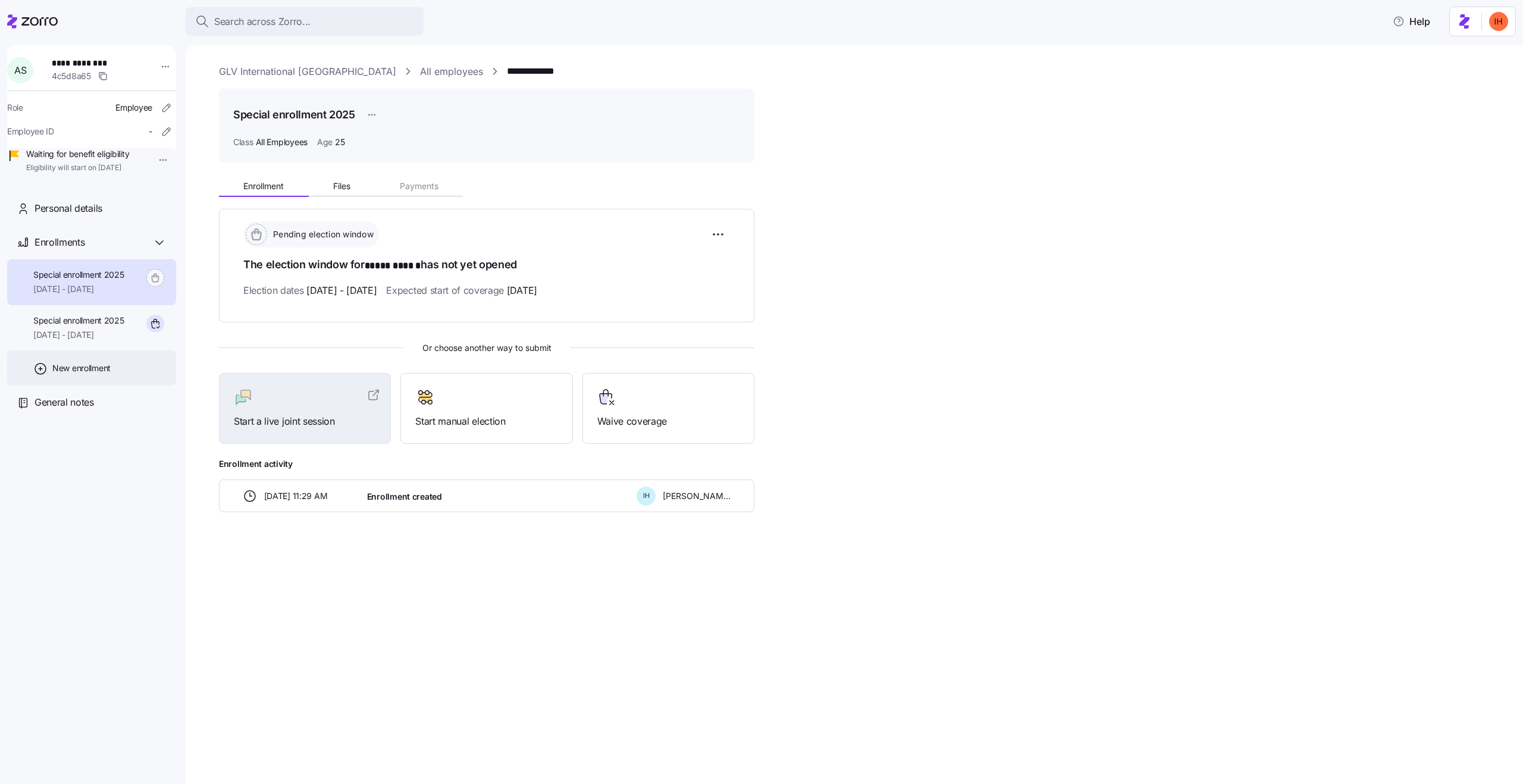
click at [93, 376] on div "New enrollment" at bounding box center [92, 368] width 169 height 35
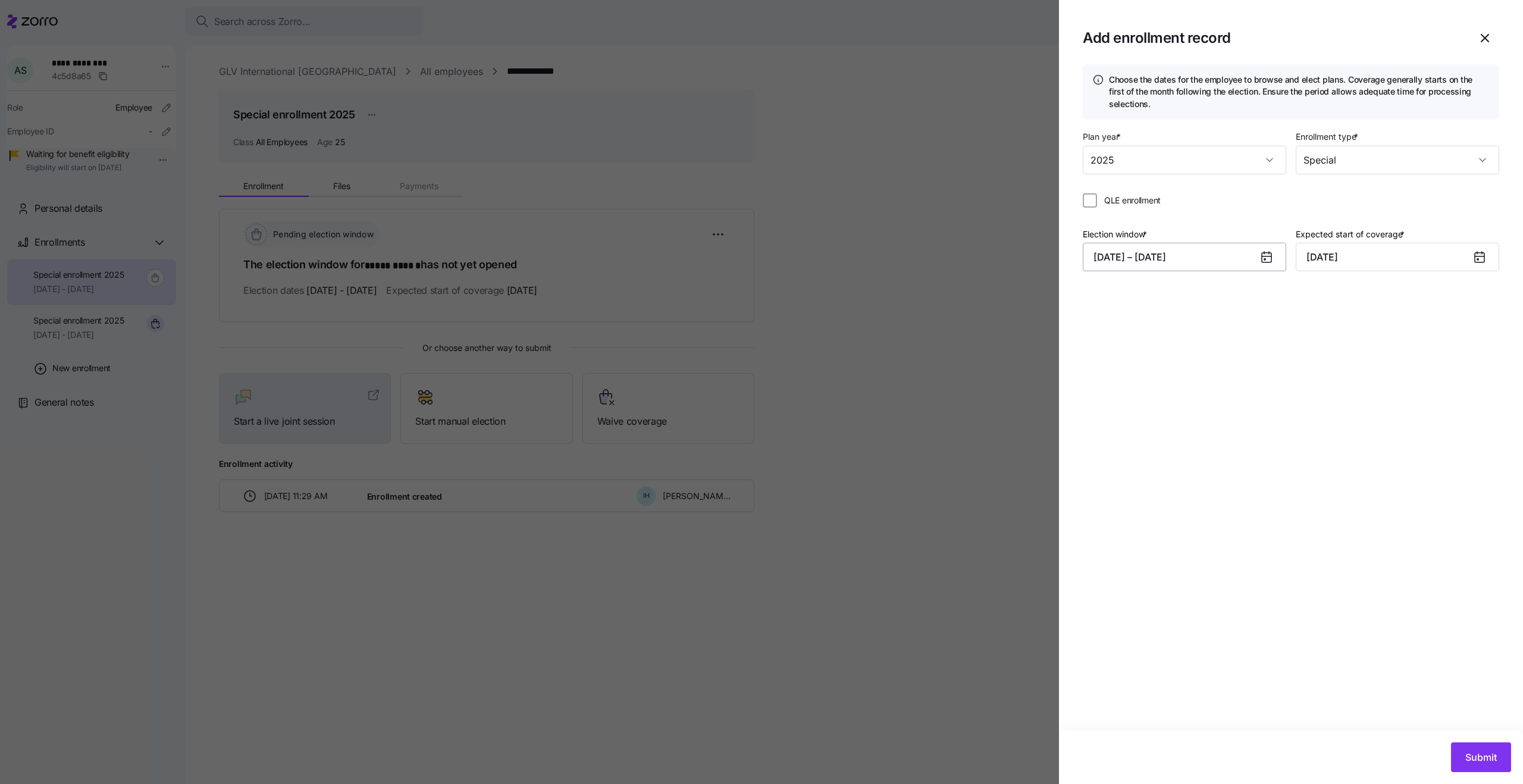
click at [1182, 243] on button "08/17/2025 – 08/20/2025" at bounding box center [1184, 256] width 204 height 28
click at [1283, 301] on icon "button" at bounding box center [1283, 298] width 13 height 13
click at [1152, 391] on button "8" at bounding box center [1166, 384] width 28 height 28
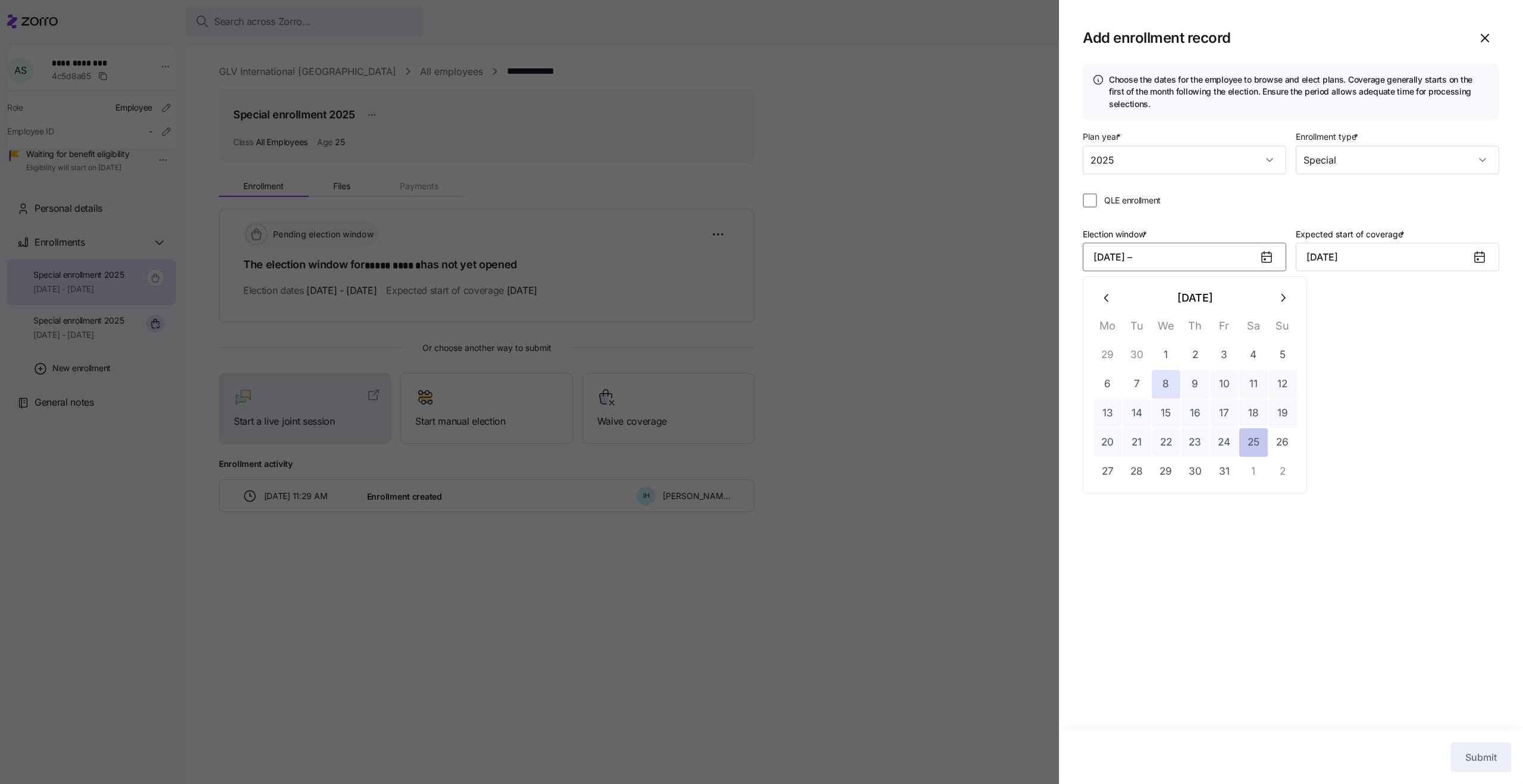
click at [1267, 449] on button "25" at bounding box center [1253, 442] width 28 height 28
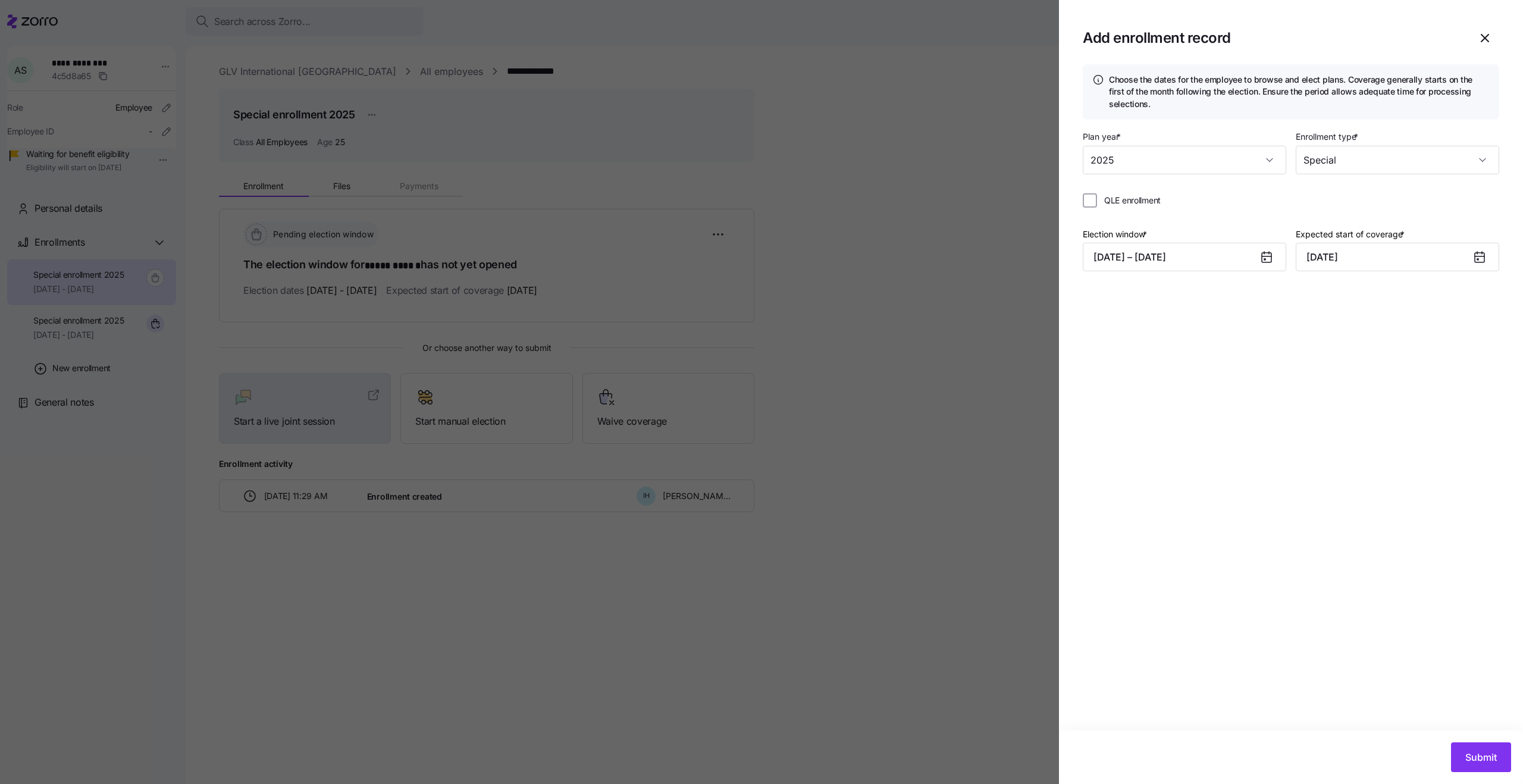
click at [1131, 197] on span "QLE enrollment" at bounding box center [1133, 200] width 57 height 12
click at [1097, 197] on input "QLE enrollment" at bounding box center [1090, 201] width 15 height 15
checkbox input "true"
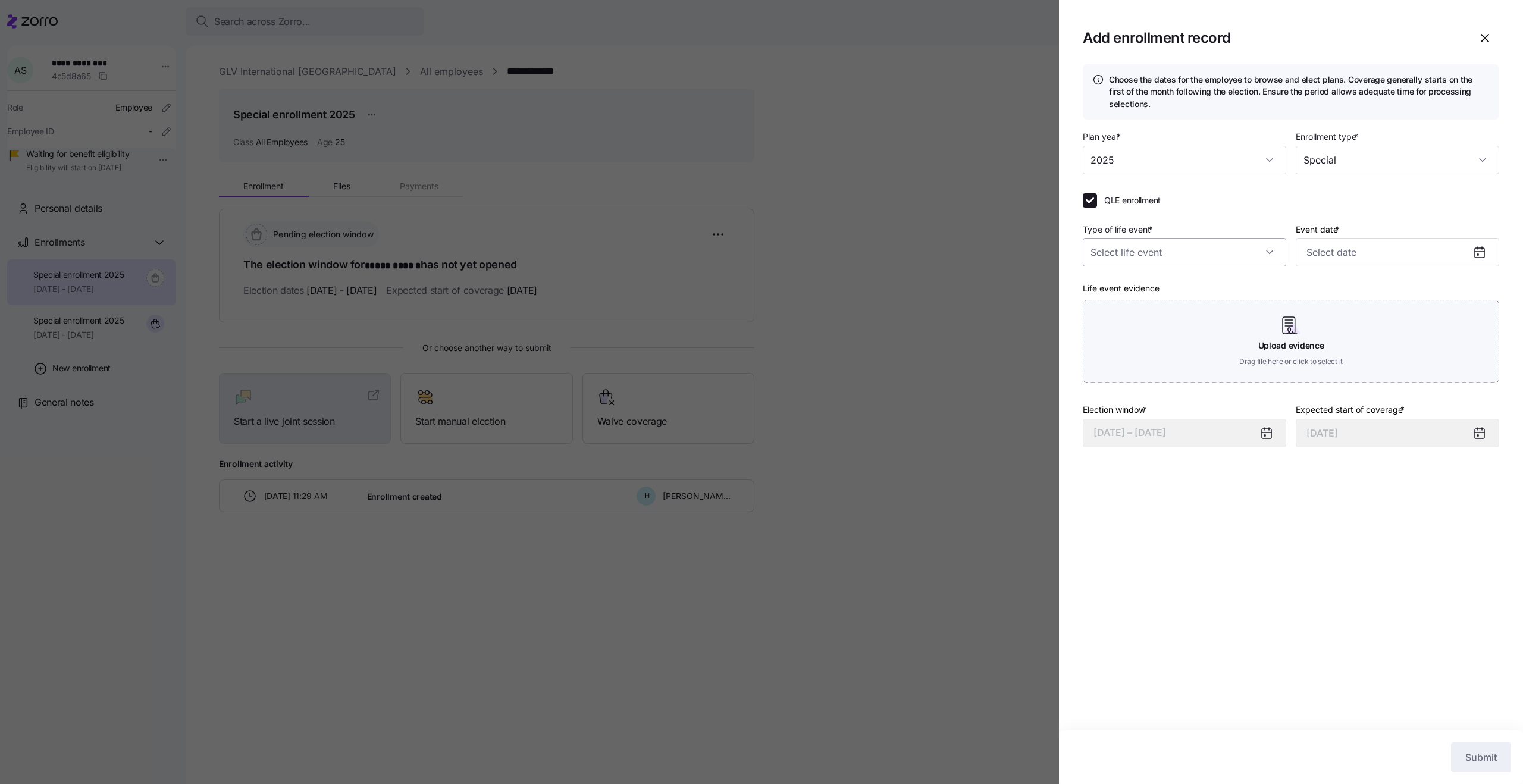
click at [1218, 248] on input "Type of life event *" at bounding box center [1184, 252] width 204 height 28
click at [1181, 319] on div "Divorce" at bounding box center [1184, 314] width 194 height 25
type input "Divorce"
click at [1341, 243] on input "Event date *" at bounding box center [1398, 252] width 204 height 28
click at [1492, 296] on icon "button" at bounding box center [1496, 293] width 13 height 13
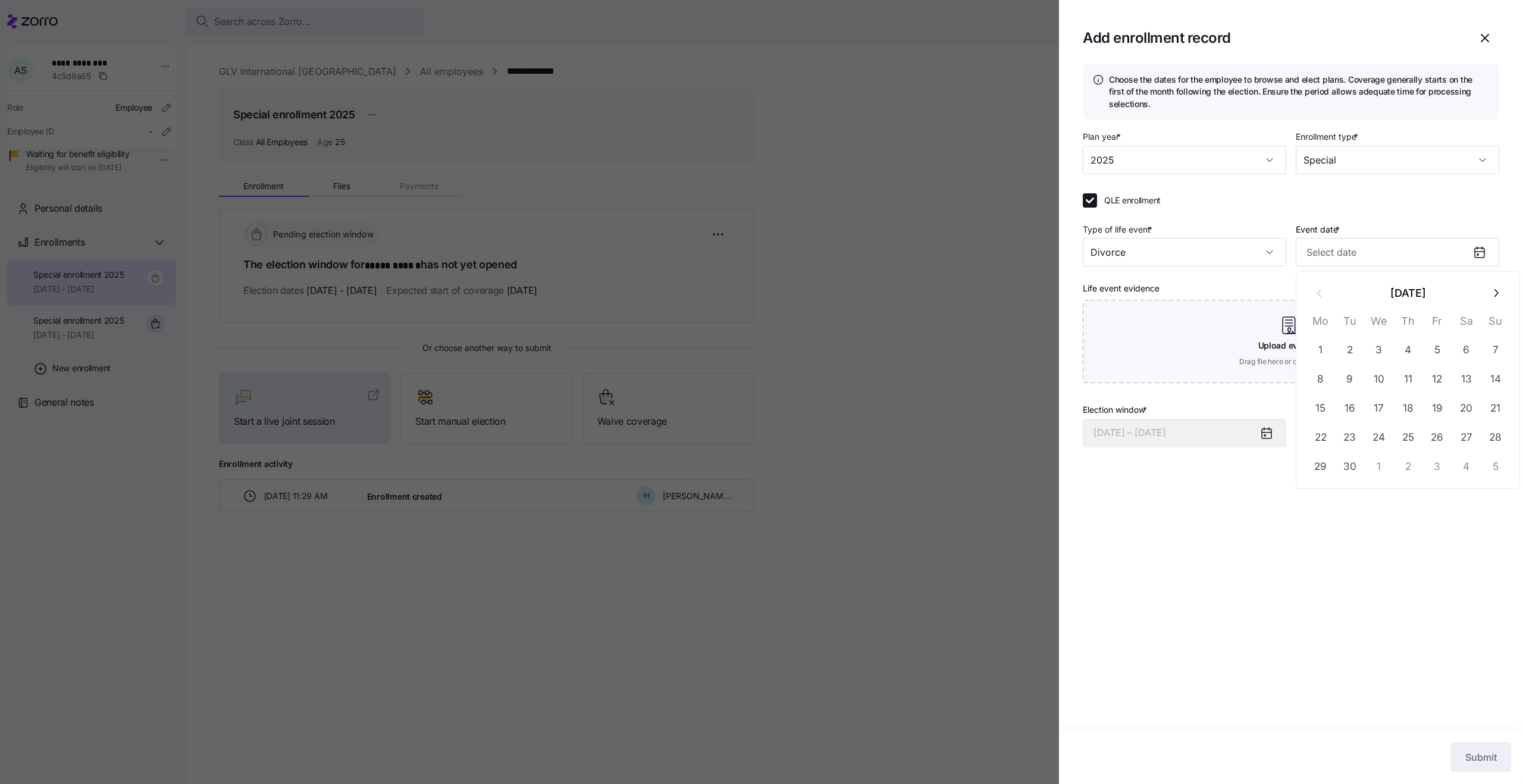
click at [1492, 296] on icon "button" at bounding box center [1496, 293] width 13 height 13
click at [1444, 409] on button "14" at bounding box center [1437, 408] width 28 height 28
type input "December 1, 2025"
type input "November 14, 2025"
click at [1484, 40] on icon "button" at bounding box center [1485, 38] width 15 height 15
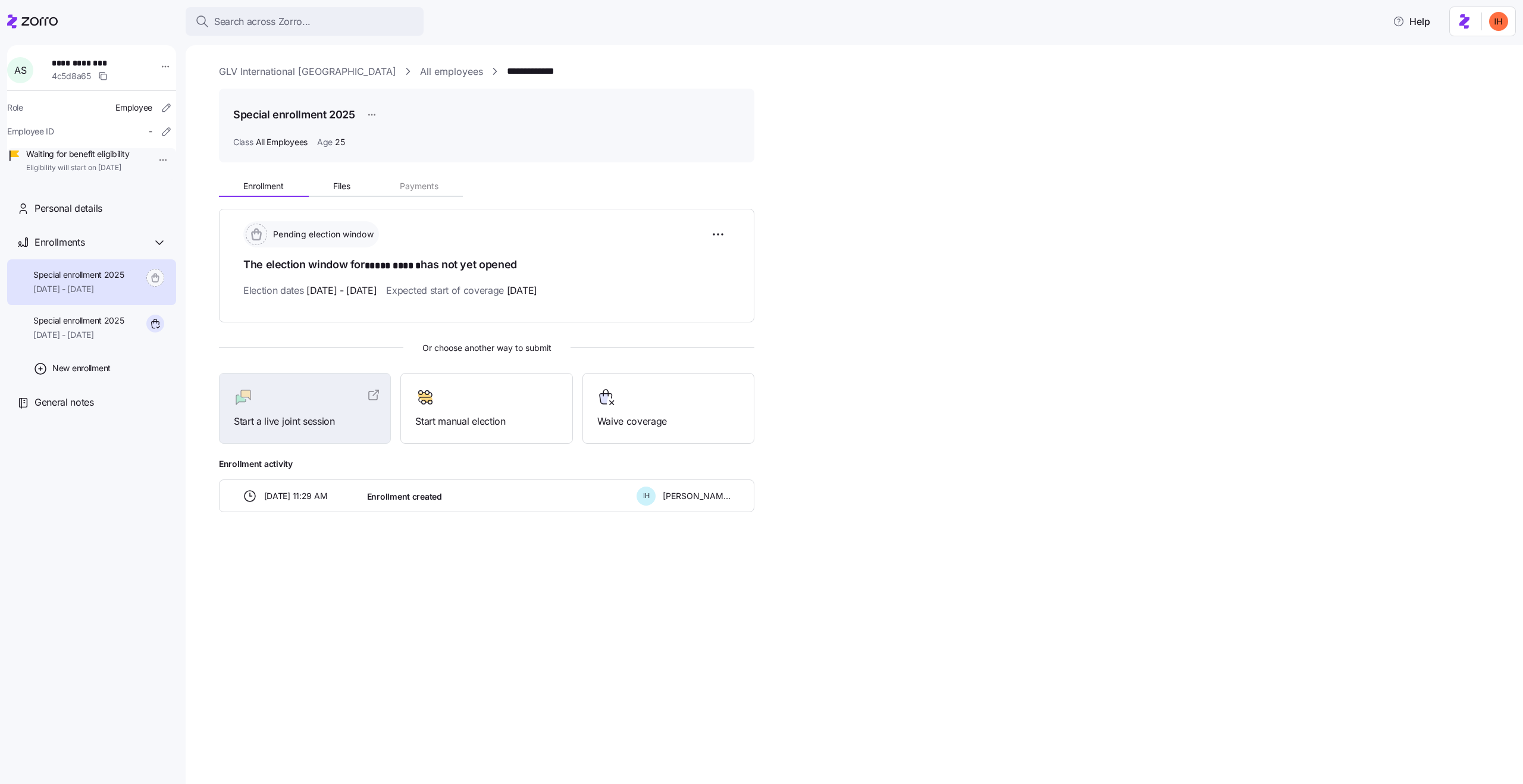
click at [273, 265] on h1 "The election window for ***** ****** has not yet opened" at bounding box center [486, 265] width 487 height 17
click at [297, 284] on span "Election dates 09/01/2025 - 09/19/2025" at bounding box center [309, 290] width 133 height 15
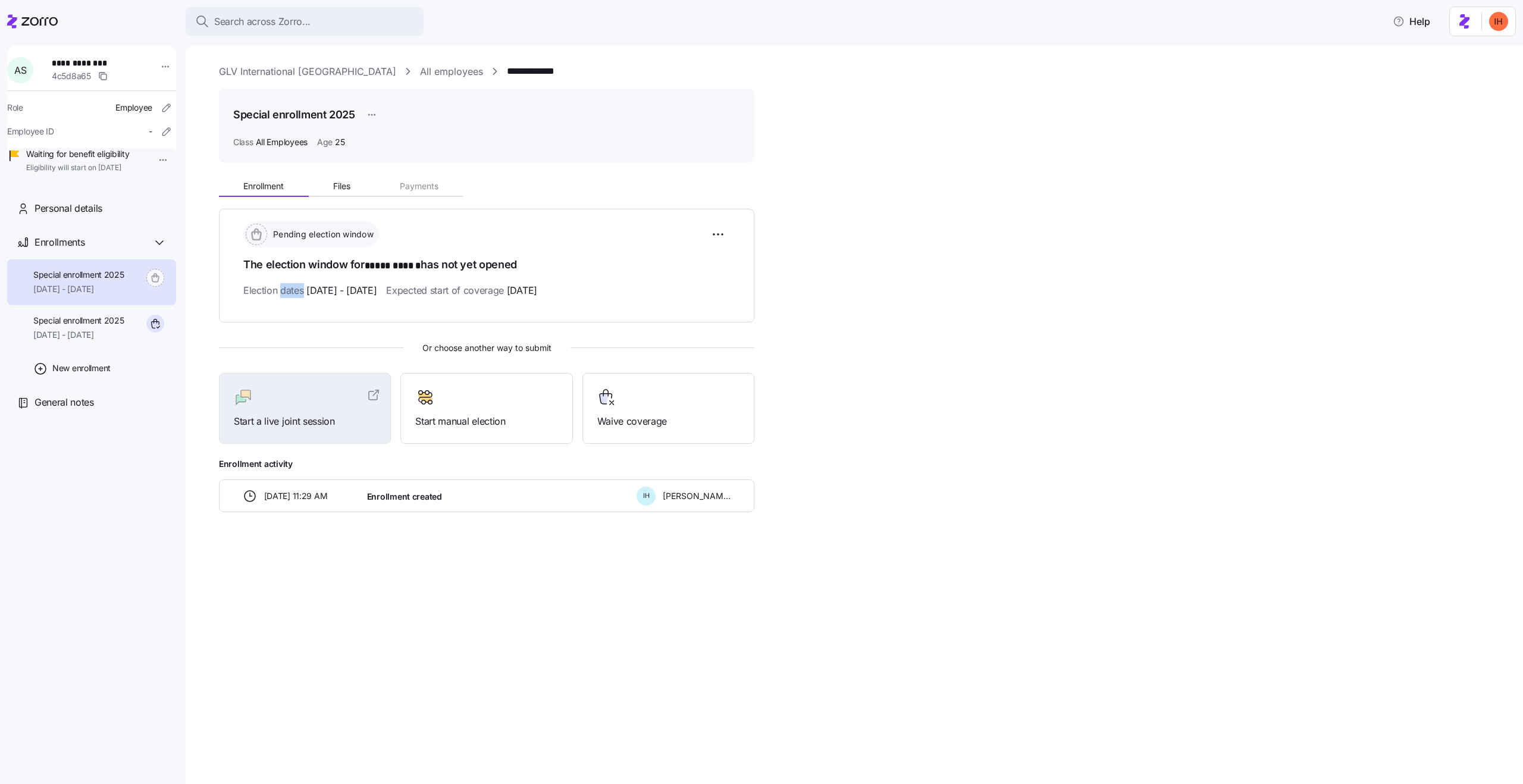
click at [297, 284] on span "Election dates 09/01/2025 - 09/19/2025" at bounding box center [309, 290] width 133 height 15
click at [330, 289] on span "09/01/2025 - 09/19/2025" at bounding box center [341, 290] width 70 height 15
click at [719, 231] on html "**********" at bounding box center [762, 388] width 1523 height 777
click at [640, 258] on span "Change election window" at bounding box center [633, 264] width 92 height 12
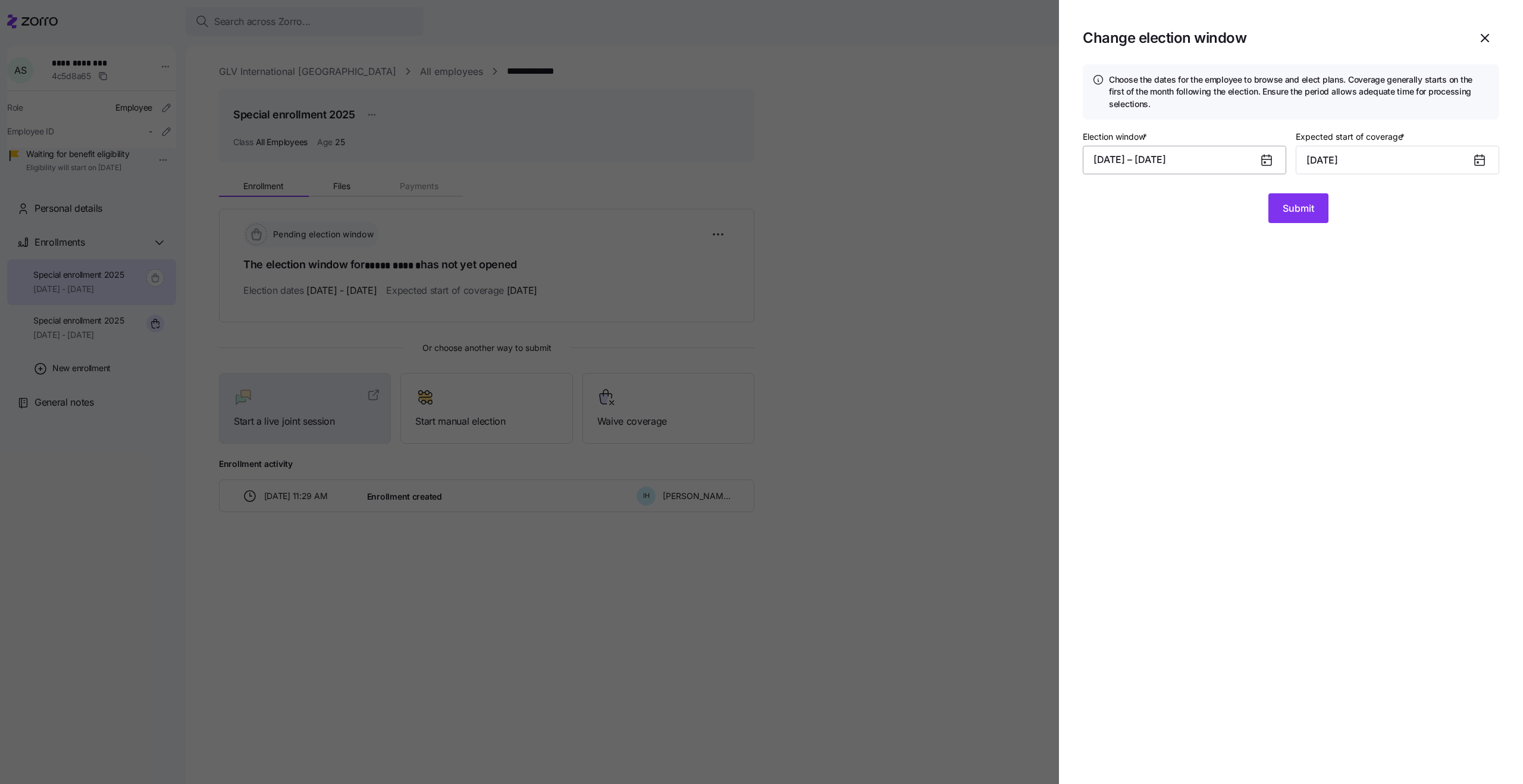
click at [1194, 164] on button "09/01/2025 – 09/19/2025" at bounding box center [1184, 159] width 204 height 28
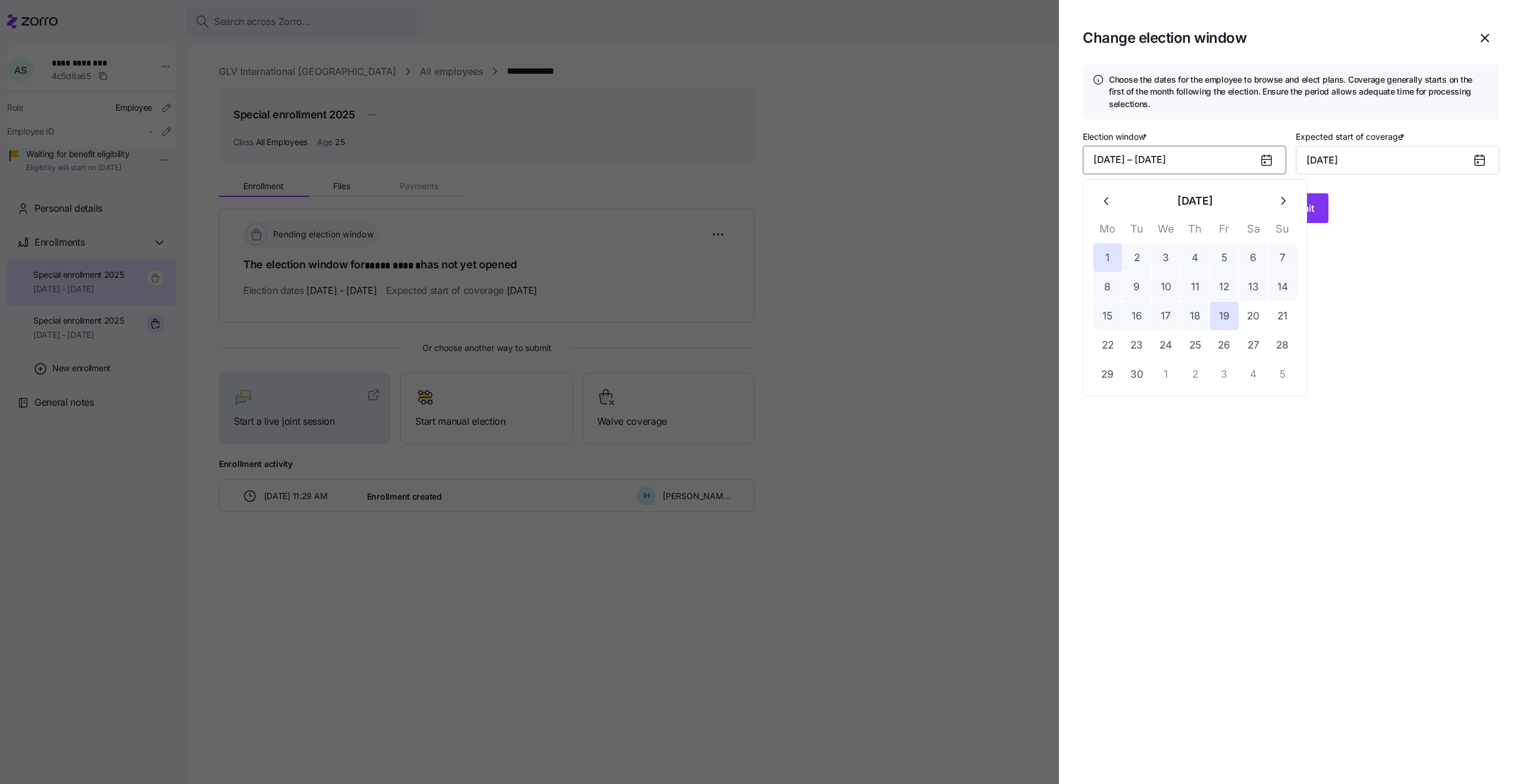
click at [1289, 200] on button "button" at bounding box center [1282, 201] width 28 height 28
click at [1109, 126] on div "Choose the dates for the employee to browse and elect plans. Coverage generally…" at bounding box center [1291, 128] width 416 height 129
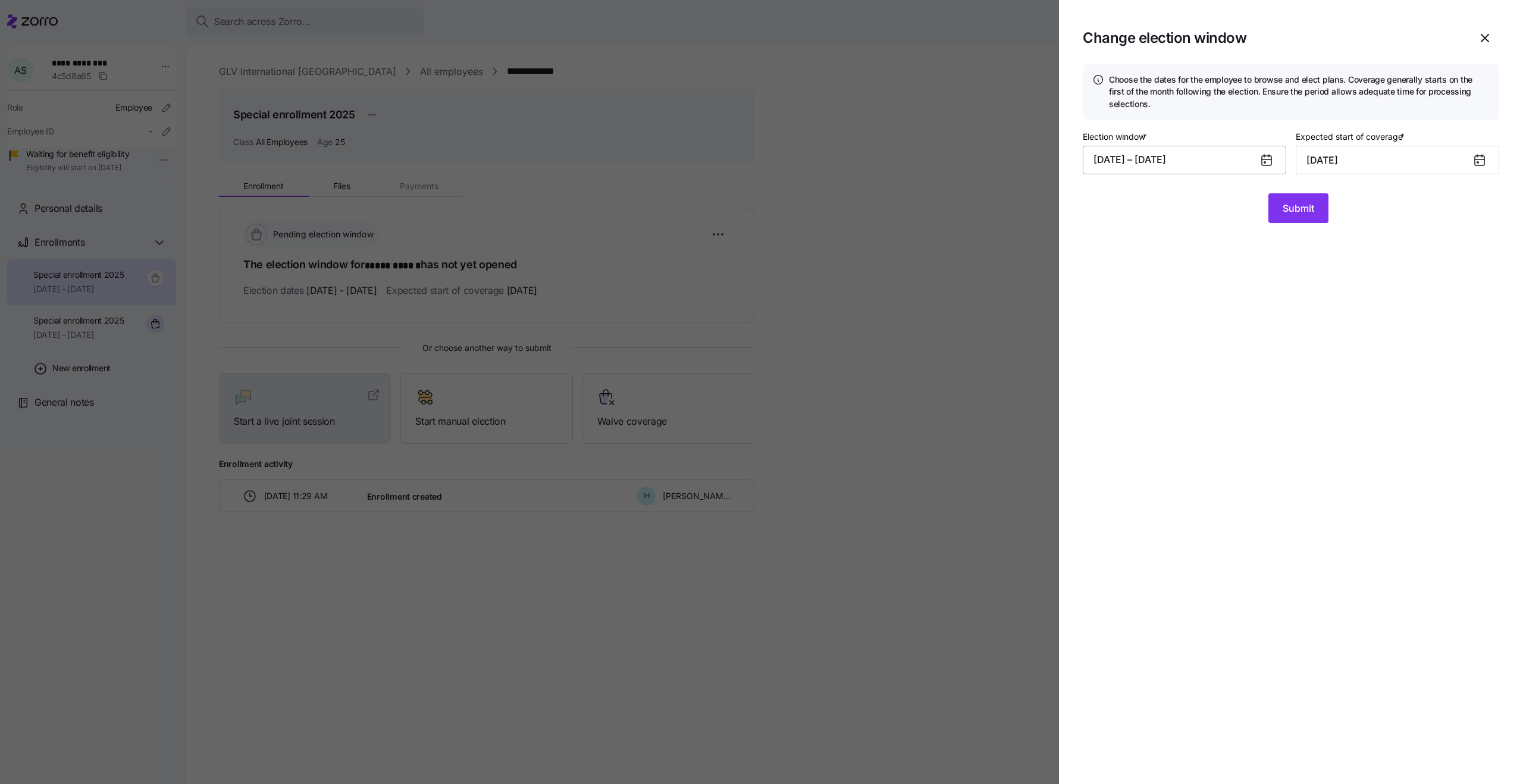
click at [1106, 160] on button "09/01/2025 – 09/19/2025" at bounding box center [1184, 159] width 204 height 28
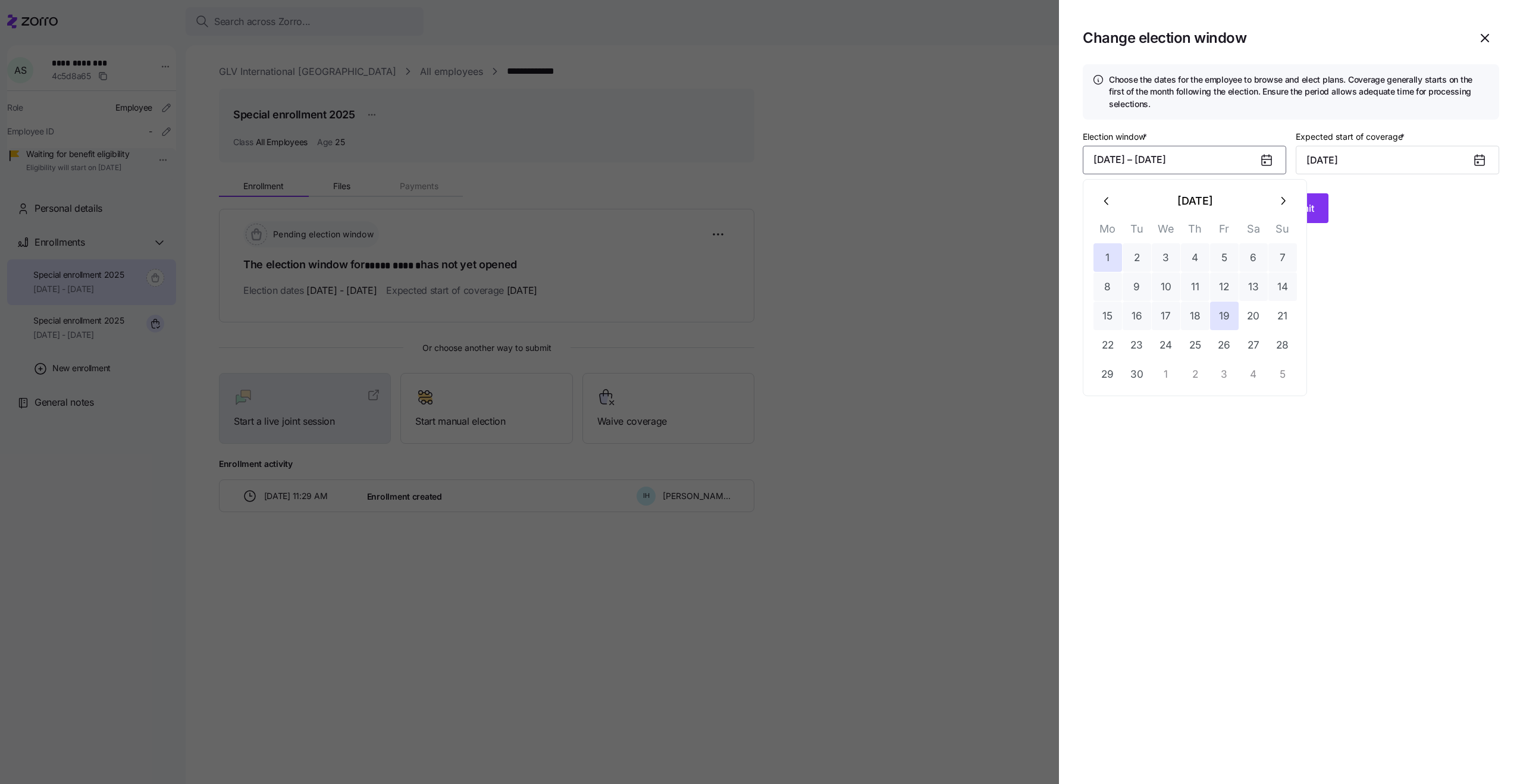
click at [1103, 199] on icon "button" at bounding box center [1107, 201] width 13 height 13
click at [1115, 315] on button "11" at bounding box center [1107, 315] width 28 height 28
click at [1281, 191] on button "button" at bounding box center [1282, 201] width 28 height 28
click at [1202, 306] on button "18" at bounding box center [1195, 315] width 28 height 28
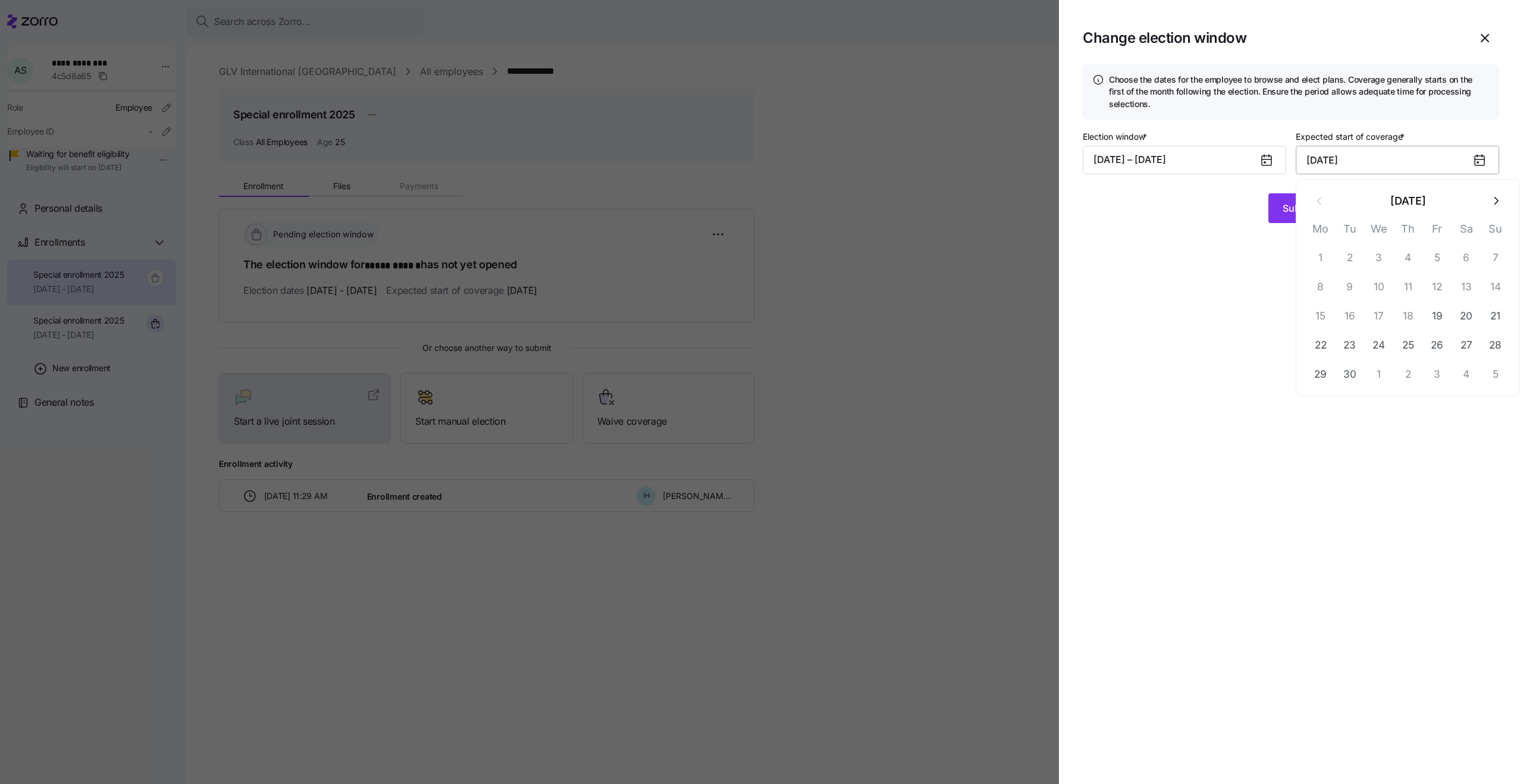
click at [1350, 165] on input "September 1, 2025" at bounding box center [1398, 159] width 204 height 28
click at [1491, 204] on icon "button" at bounding box center [1496, 201] width 13 height 13
click at [1382, 256] on button "1" at bounding box center [1379, 257] width 28 height 28
type input "October 1, 2025"
click at [1294, 210] on span "Submit" at bounding box center [1298, 208] width 31 height 15
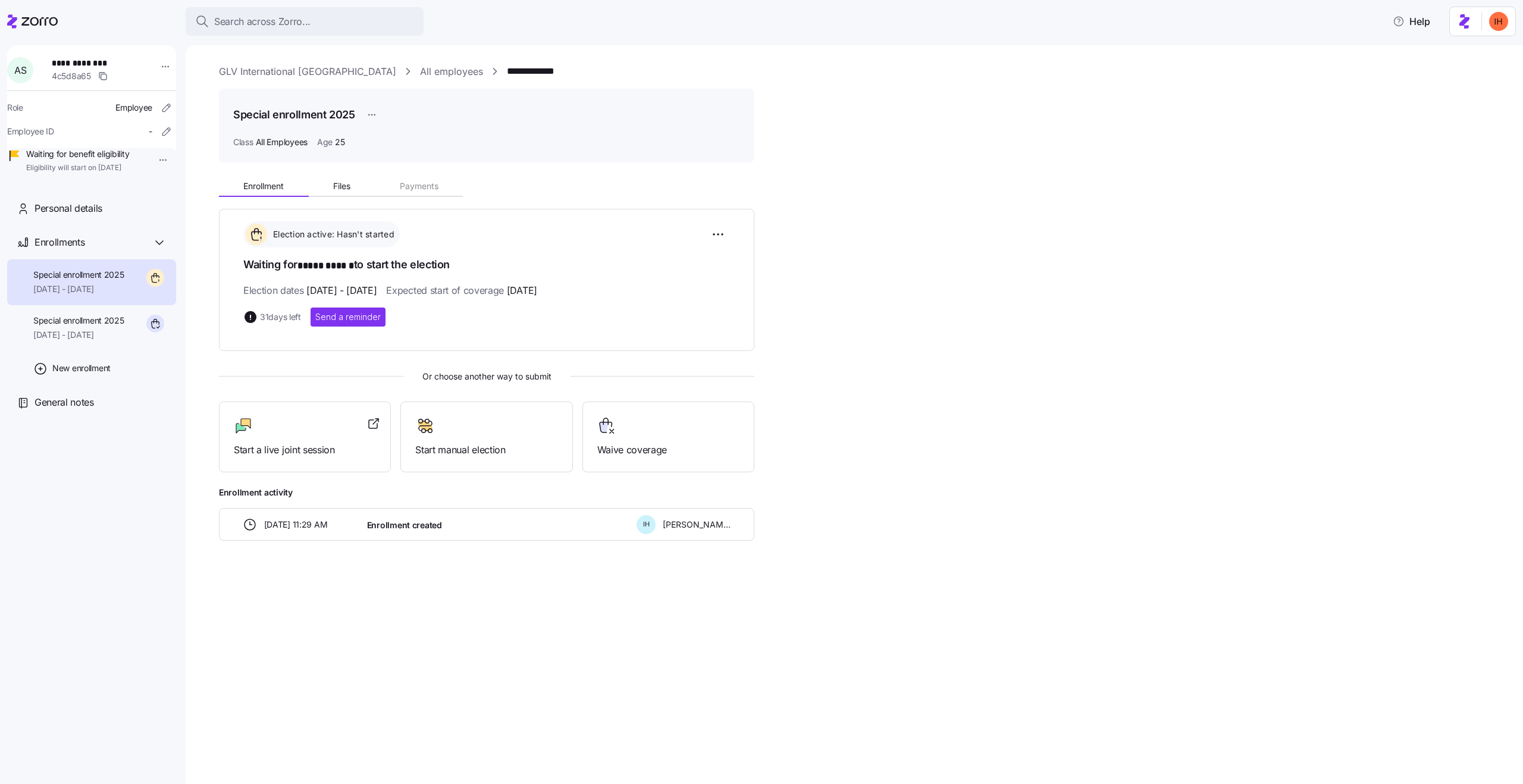
click at [324, 261] on span "***** ******" at bounding box center [326, 266] width 57 height 15
click at [352, 285] on span "08/11/2025 - 09/18/2025" at bounding box center [341, 290] width 70 height 15
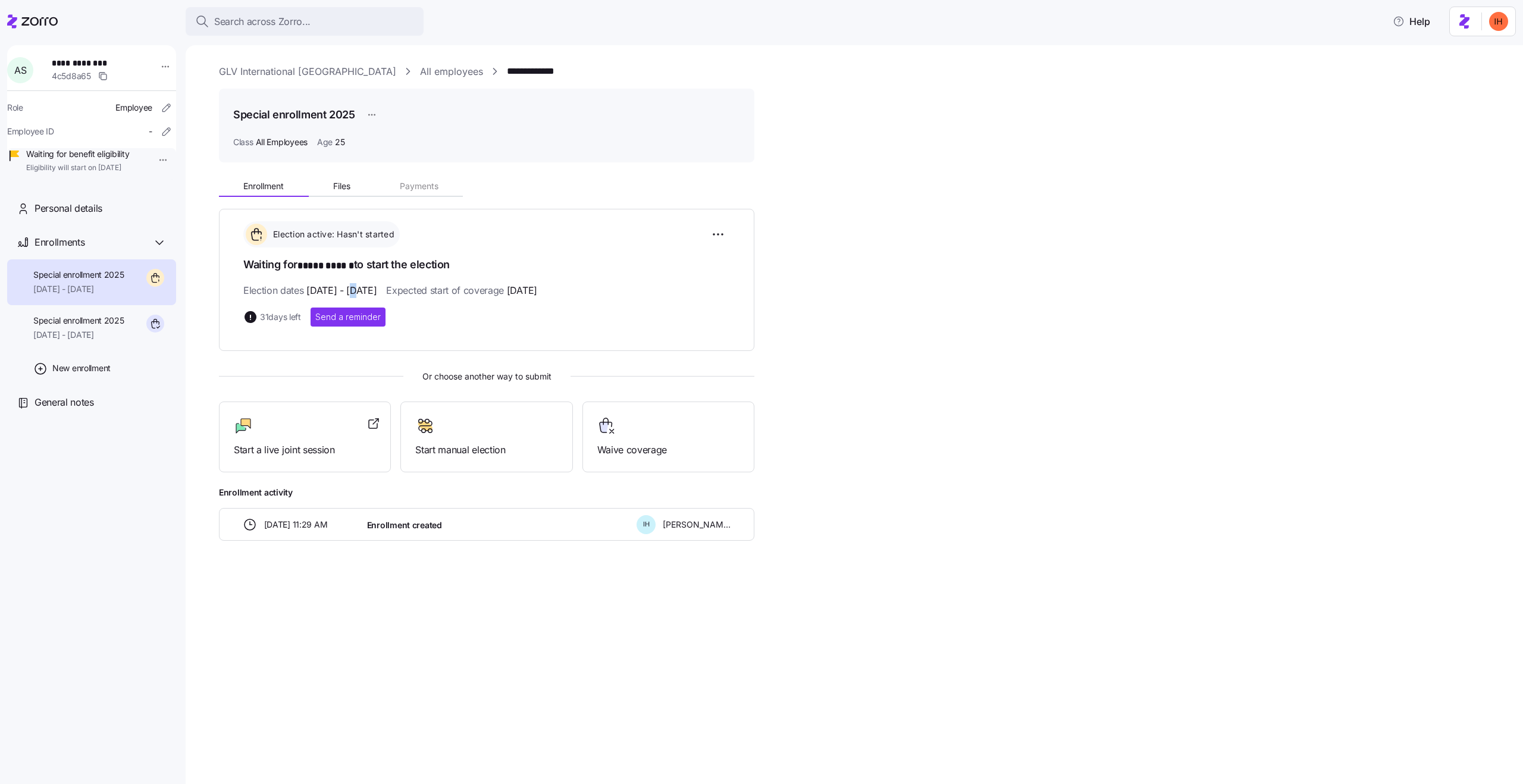
click at [352, 285] on span "08/11/2025 - 09/18/2025" at bounding box center [341, 290] width 70 height 15
click at [376, 292] on span "08/11/2025 - 09/18/2025" at bounding box center [341, 290] width 70 height 15
click at [470, 295] on span "Expected start of coverage 10/01/2025" at bounding box center [461, 290] width 151 height 15
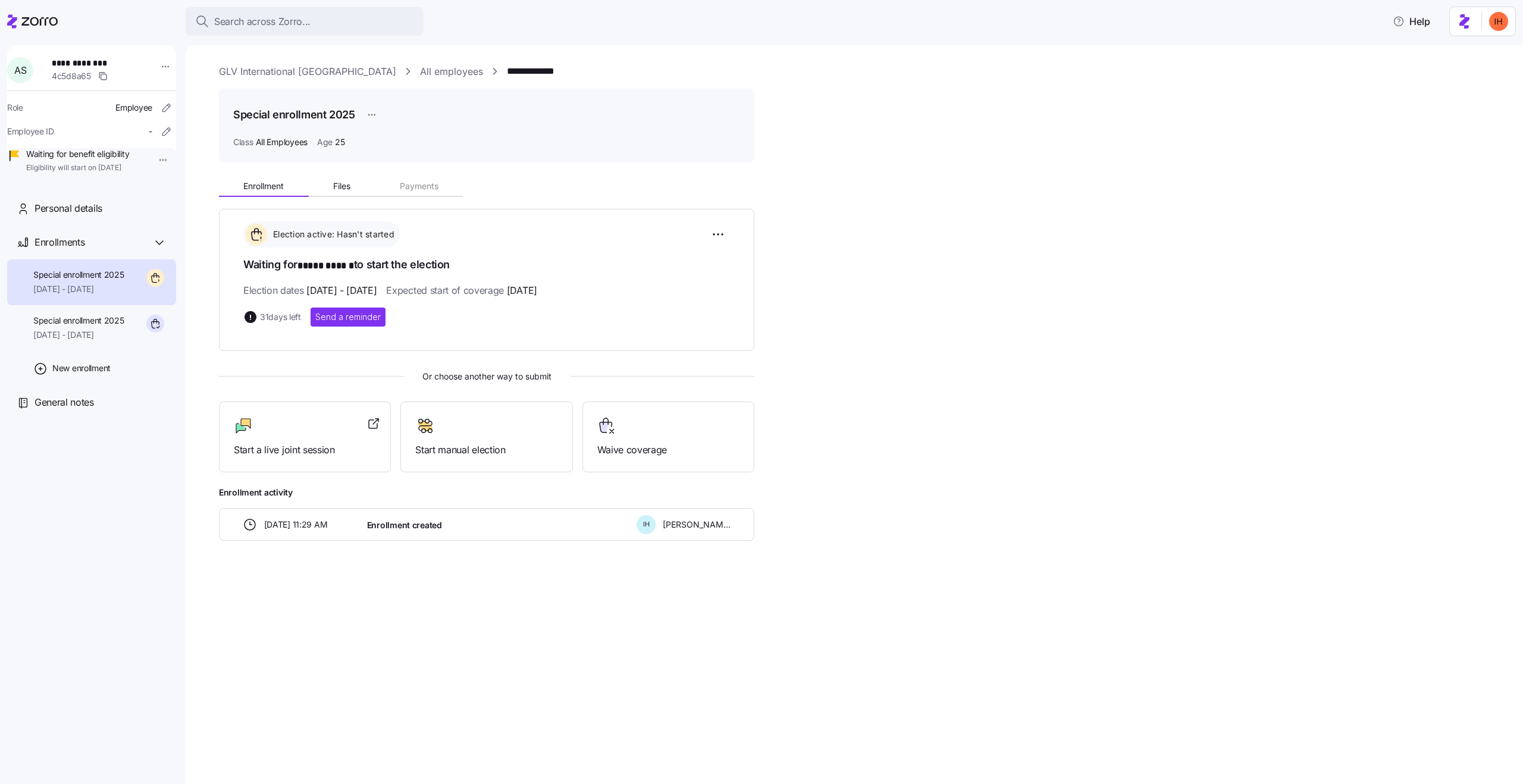
click at [470, 295] on span "Expected start of coverage 10/01/2025" at bounding box center [461, 290] width 151 height 15
click at [532, 298] on div "Election active: Hasn't started Waiting for ***** ****** to start the election …" at bounding box center [486, 274] width 487 height 106
click at [287, 317] on span "31 days left" at bounding box center [280, 317] width 41 height 12
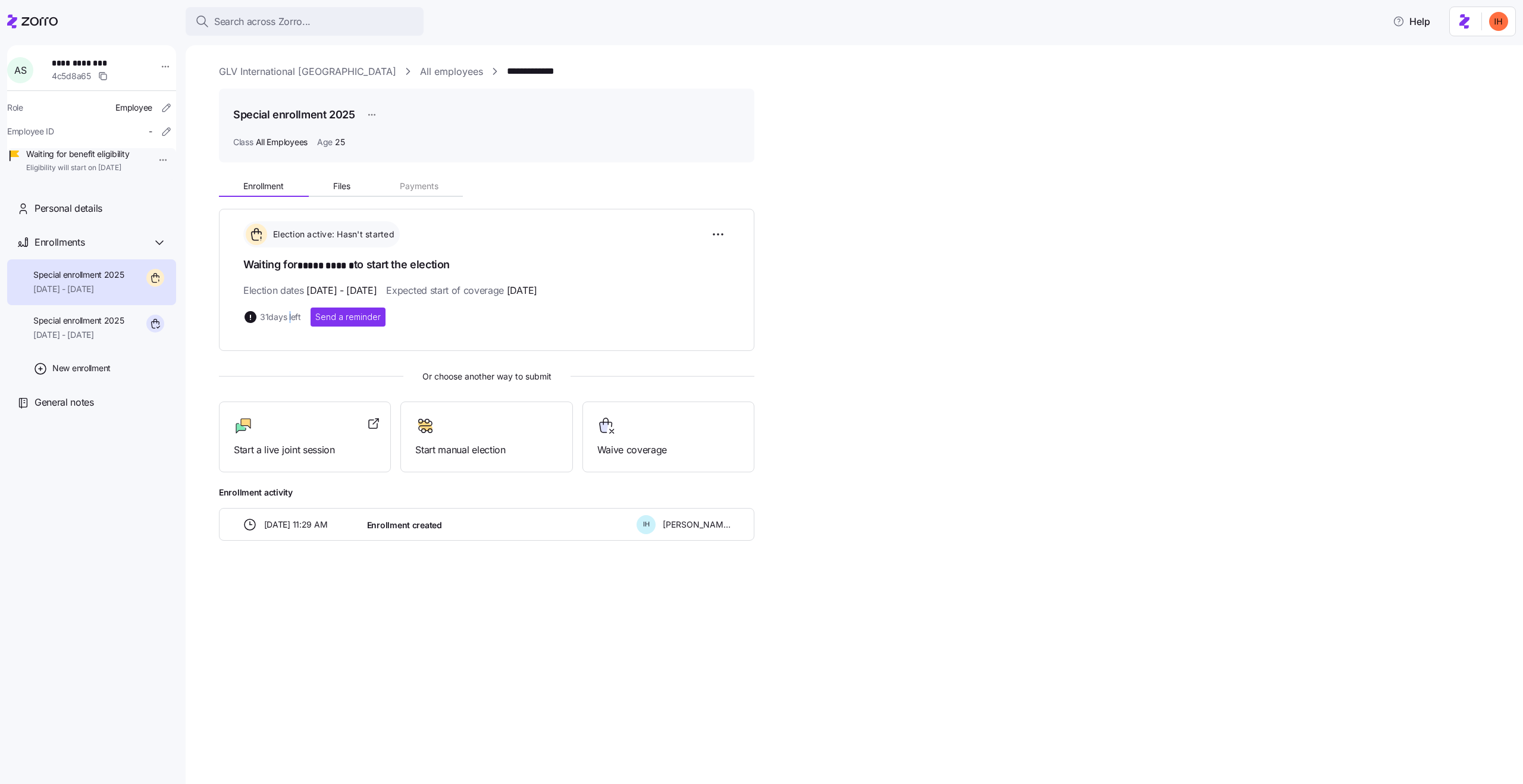
click at [287, 317] on span "31 days left" at bounding box center [280, 317] width 41 height 12
click at [272, 283] on span "Election dates 08/11/2025 - 09/18/2025" at bounding box center [309, 290] width 133 height 15
click at [324, 283] on span "08/11/2025 - 09/18/2025" at bounding box center [341, 290] width 70 height 15
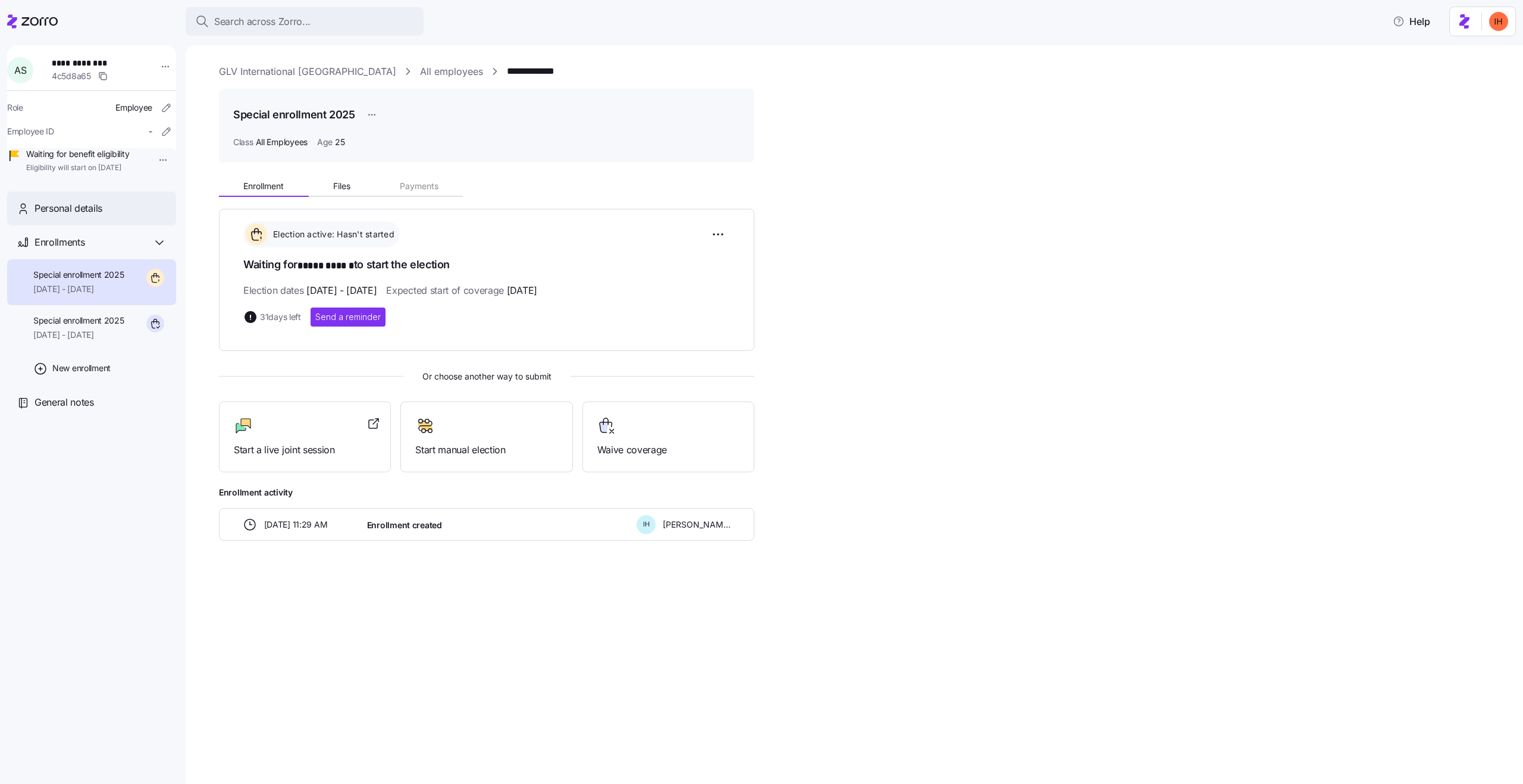
click at [76, 216] on span "Personal details" at bounding box center [68, 208] width 68 height 15
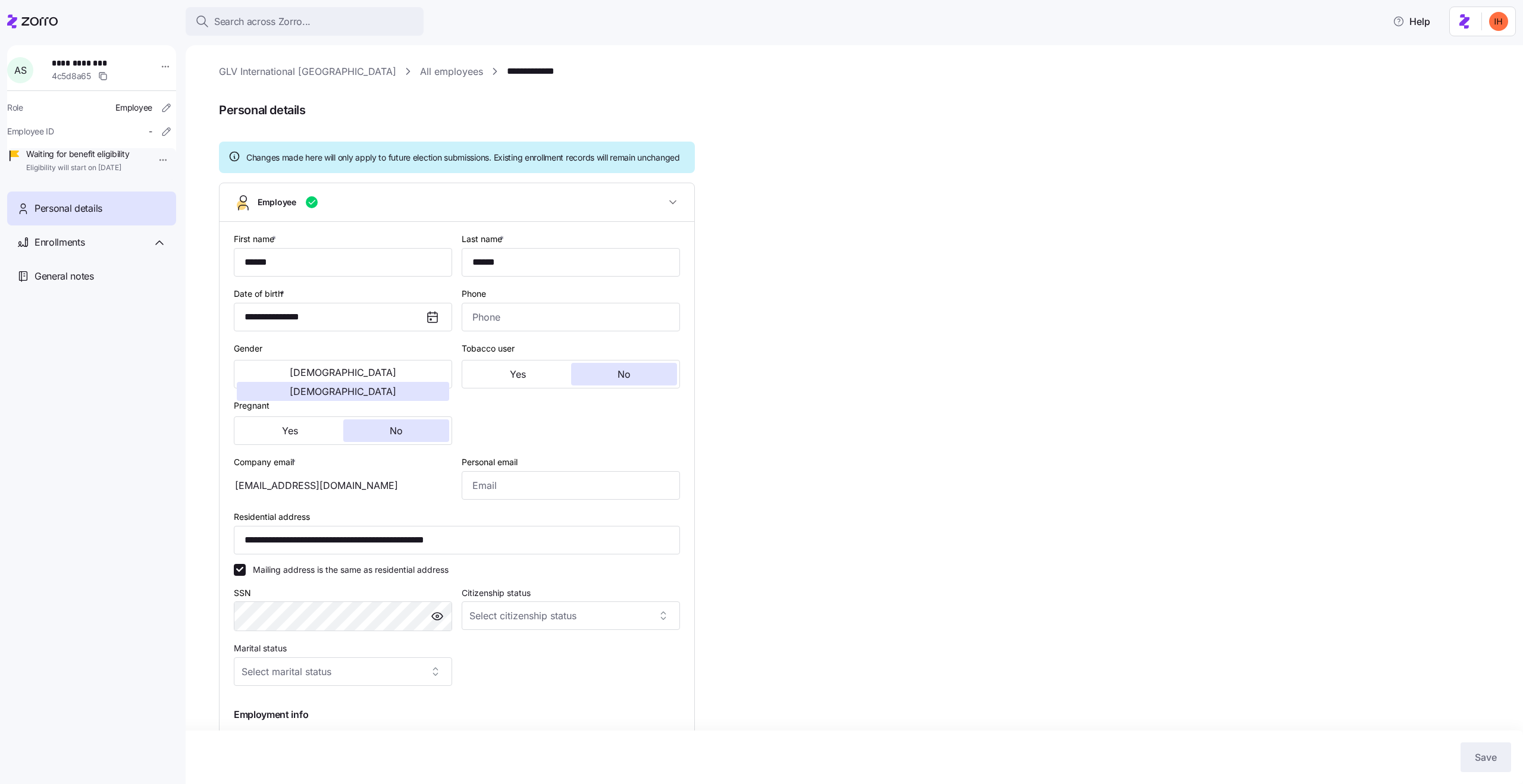
click at [295, 497] on div "aprilmagic22@gmail.com" at bounding box center [343, 485] width 218 height 28
click at [327, 496] on div "aprilmagic22@gmail.com" at bounding box center [343, 485] width 218 height 28
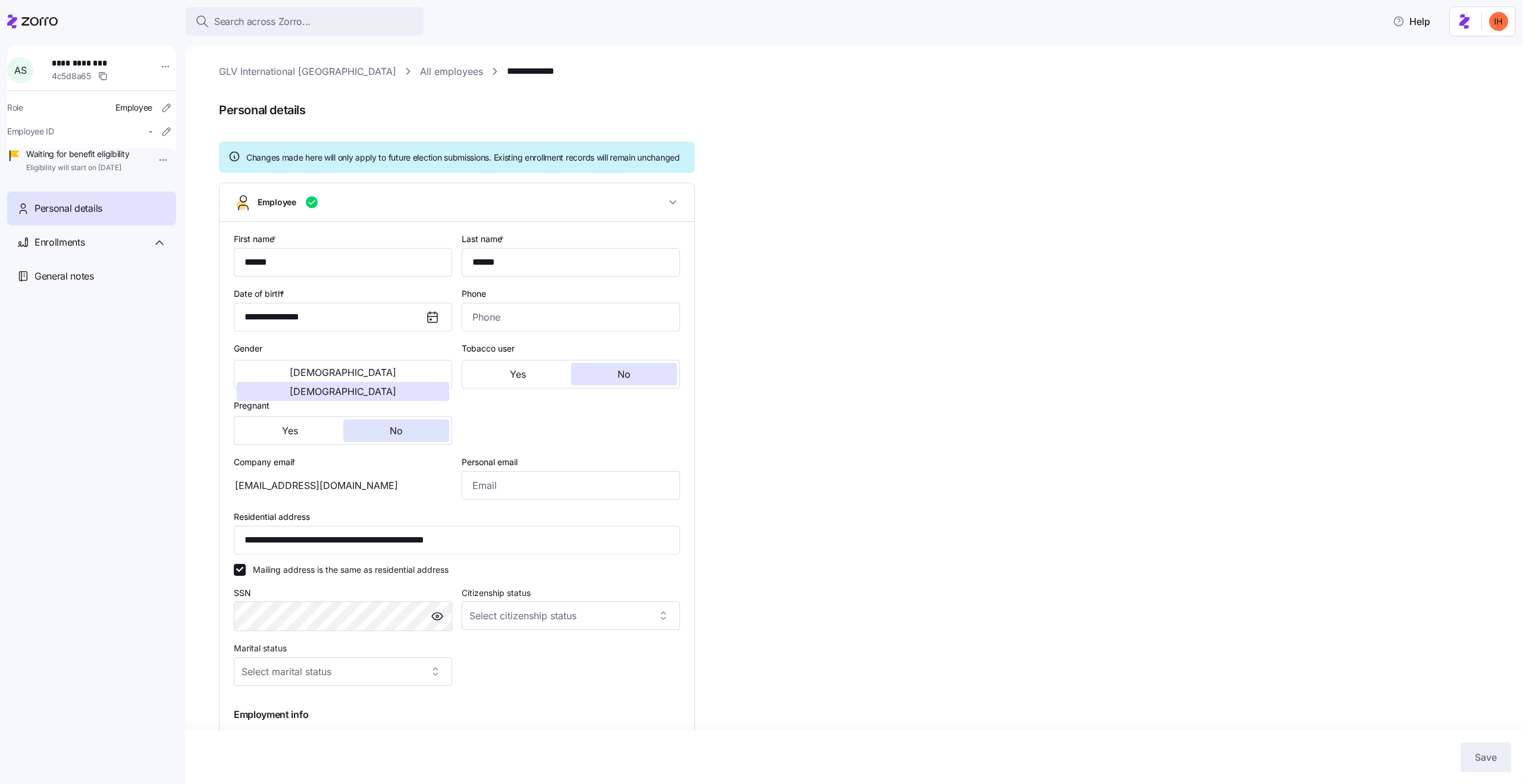
click at [327, 496] on div "aprilmagic22@gmail.com" at bounding box center [343, 485] width 218 height 28
click at [115, 250] on div "Enrollments" at bounding box center [100, 242] width 132 height 15
click at [297, 493] on div "aprilmagic22@gmail.com" at bounding box center [343, 485] width 218 height 28
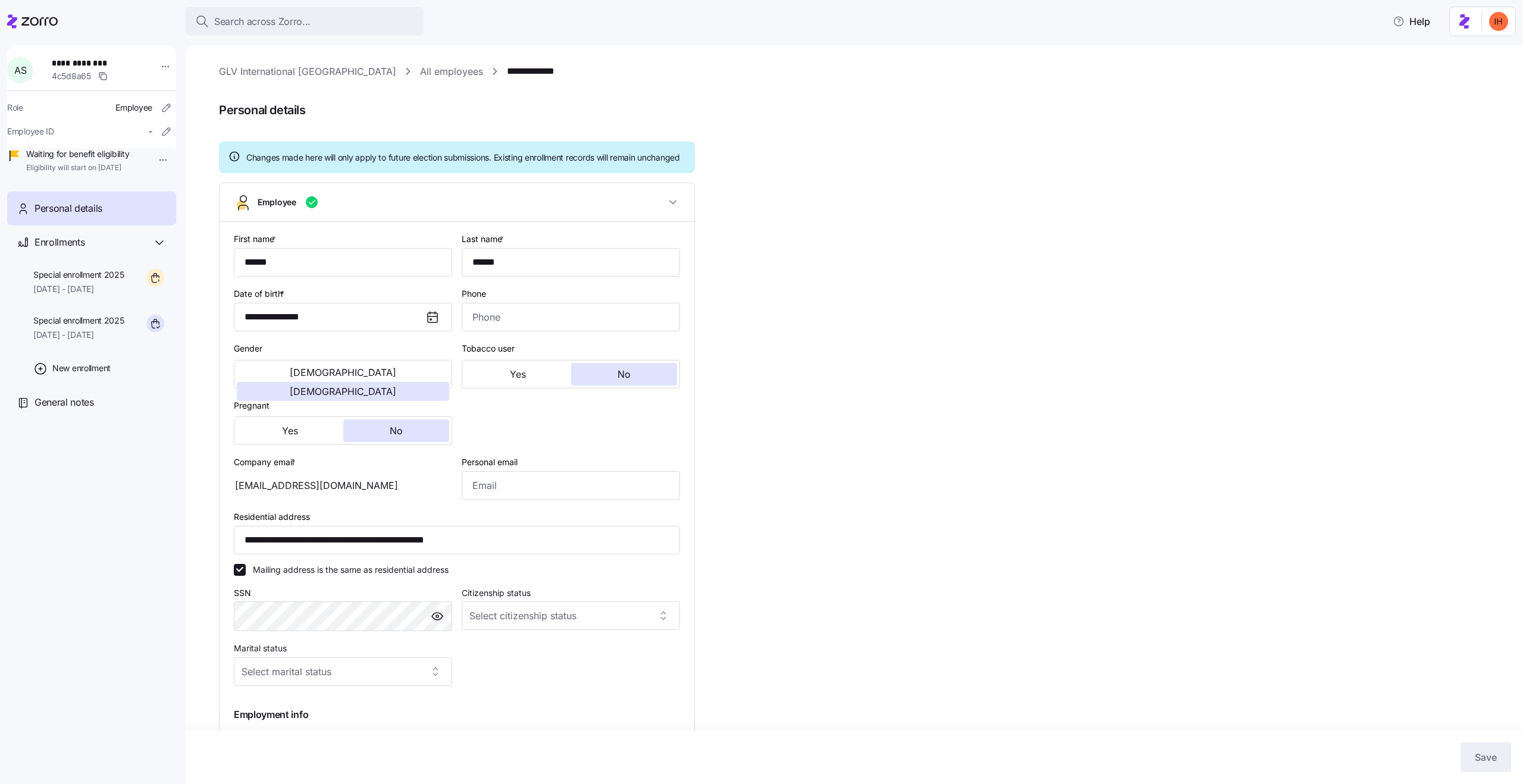
click at [315, 499] on div "aprilmagic22@gmail.com" at bounding box center [343, 485] width 218 height 28
click at [340, 499] on div "aprilmagic22@gmail.com" at bounding box center [343, 485] width 218 height 28
drag, startPoint x: 354, startPoint y: 502, endPoint x: 247, endPoint y: 499, distance: 107.0
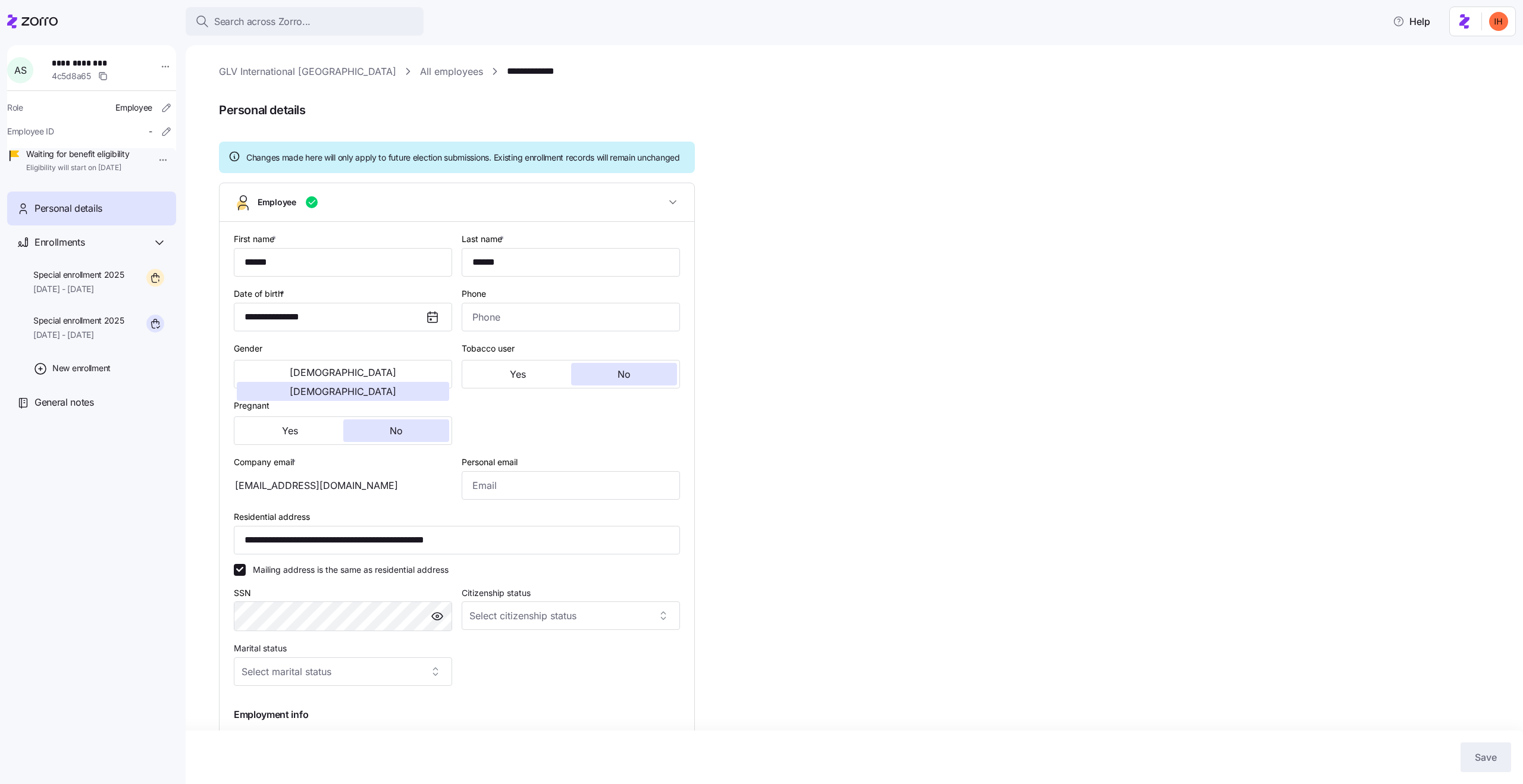
click at [246, 499] on div "aprilmagic22@gmail.com" at bounding box center [343, 485] width 218 height 28
click at [363, 491] on div "aprilmagic22@gmail.com" at bounding box center [343, 485] width 218 height 28
drag, startPoint x: 361, startPoint y: 503, endPoint x: 219, endPoint y: 502, distance: 142.0
click at [220, 502] on div "**********" at bounding box center [457, 531] width 475 height 619
click at [962, 389] on div "**********" at bounding box center [863, 515] width 1288 height 902
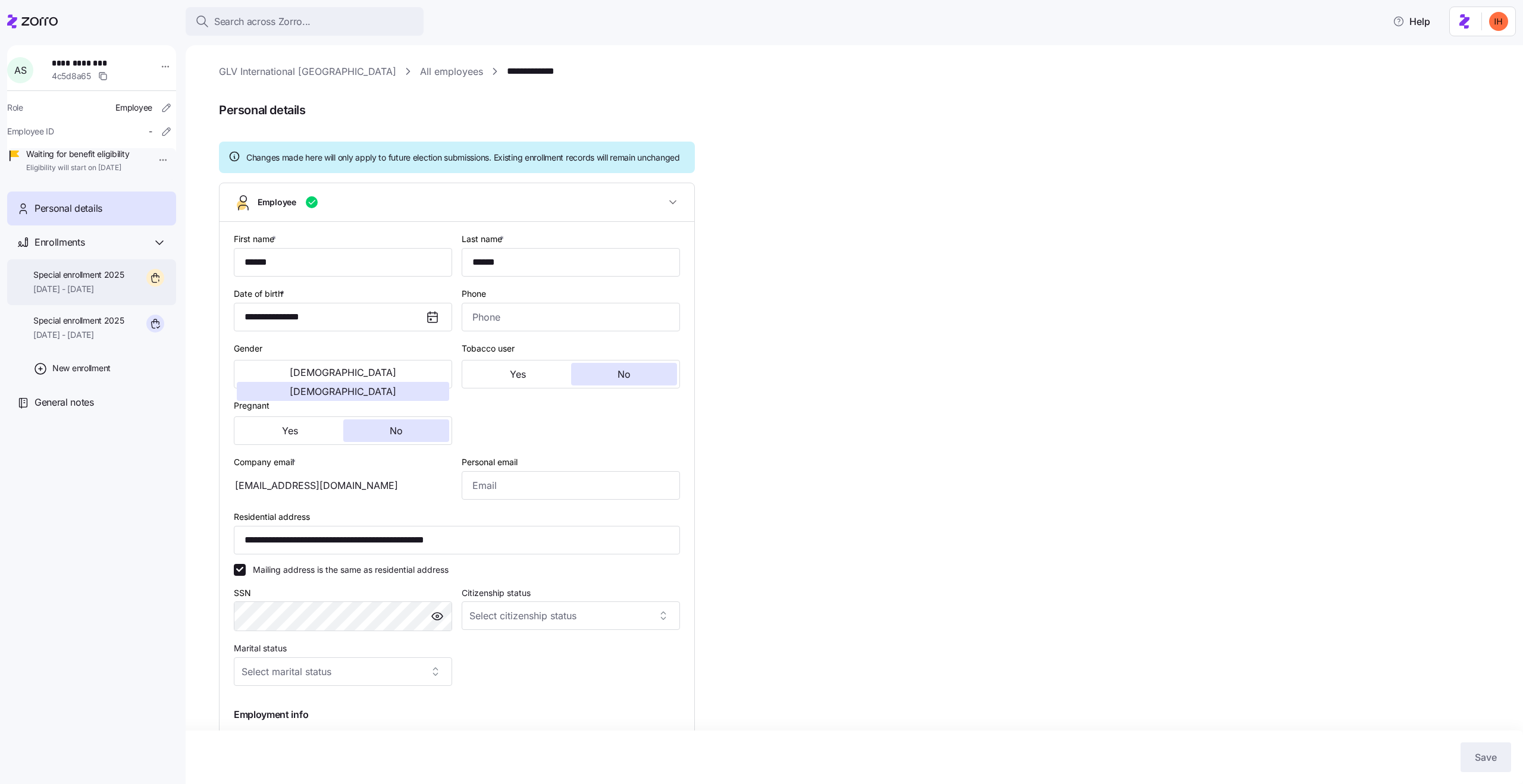
click at [98, 295] on span "10/01/2025 - 12/31/2025" at bounding box center [79, 289] width 91 height 12
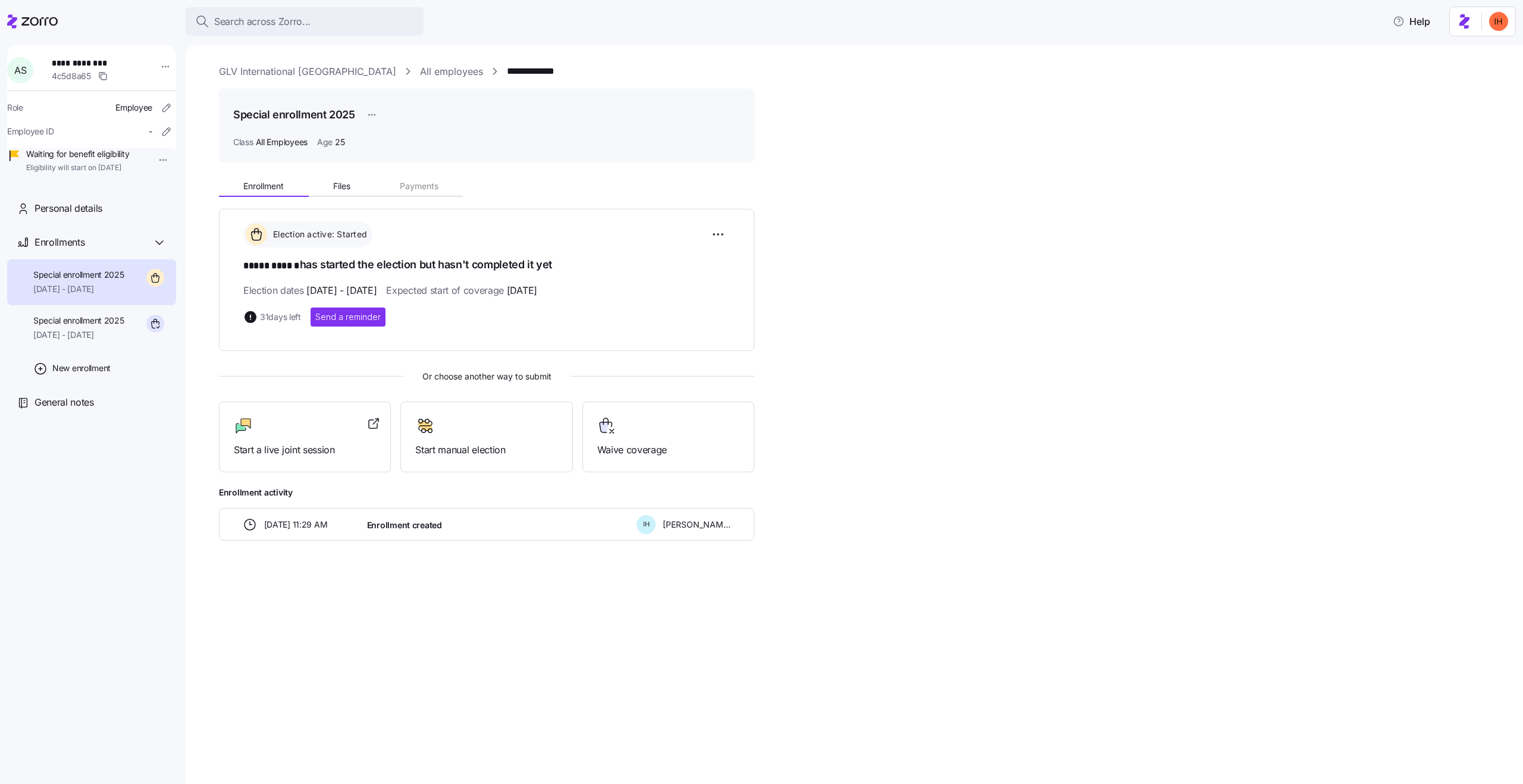
click at [365, 118] on html "**********" at bounding box center [762, 388] width 1523 height 777
click at [389, 170] on div "Delete" at bounding box center [418, 163] width 109 height 19
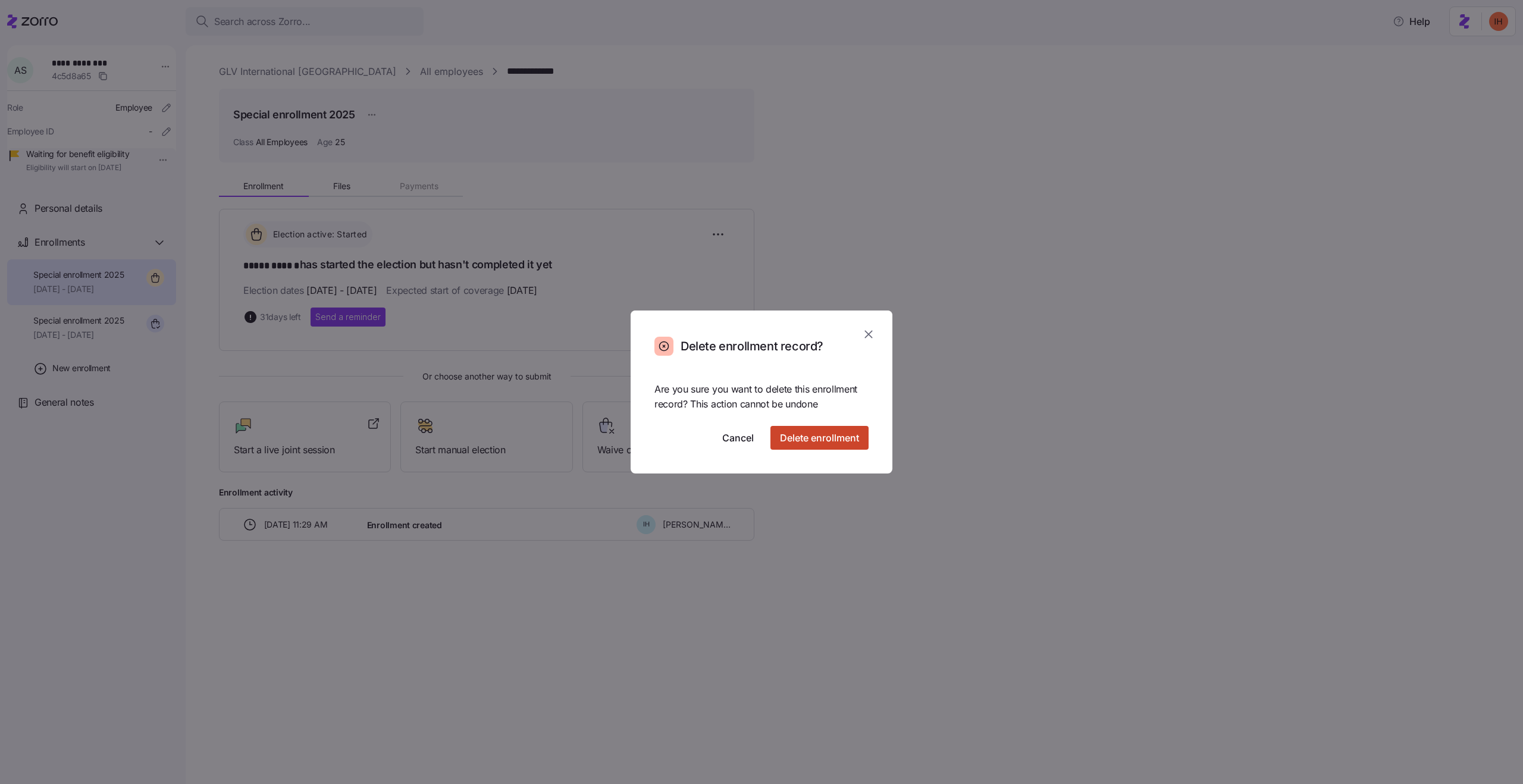
click at [803, 435] on span "Delete enrollment" at bounding box center [819, 438] width 79 height 15
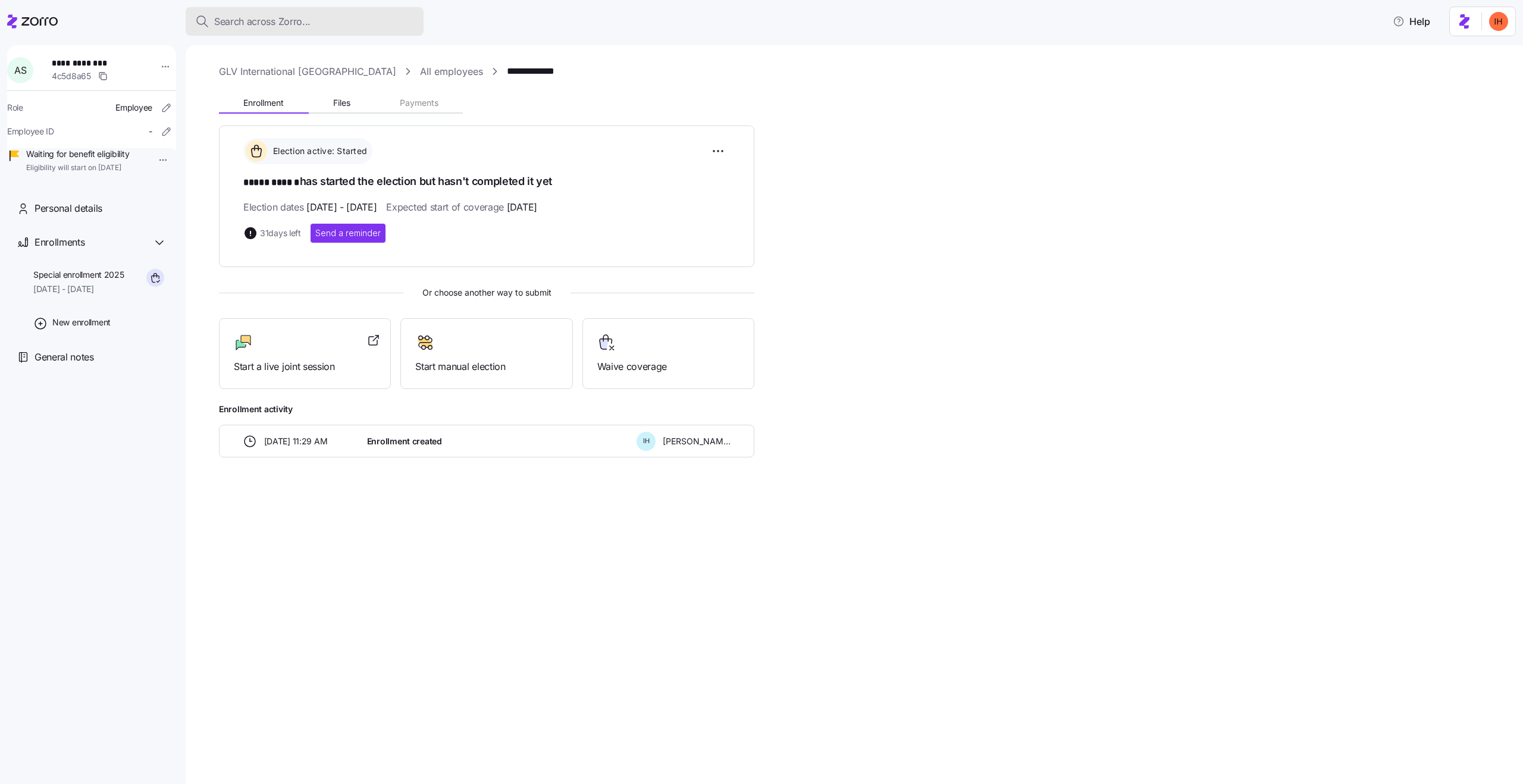
click at [266, 28] on span "Search across Zorro..." at bounding box center [262, 22] width 96 height 15
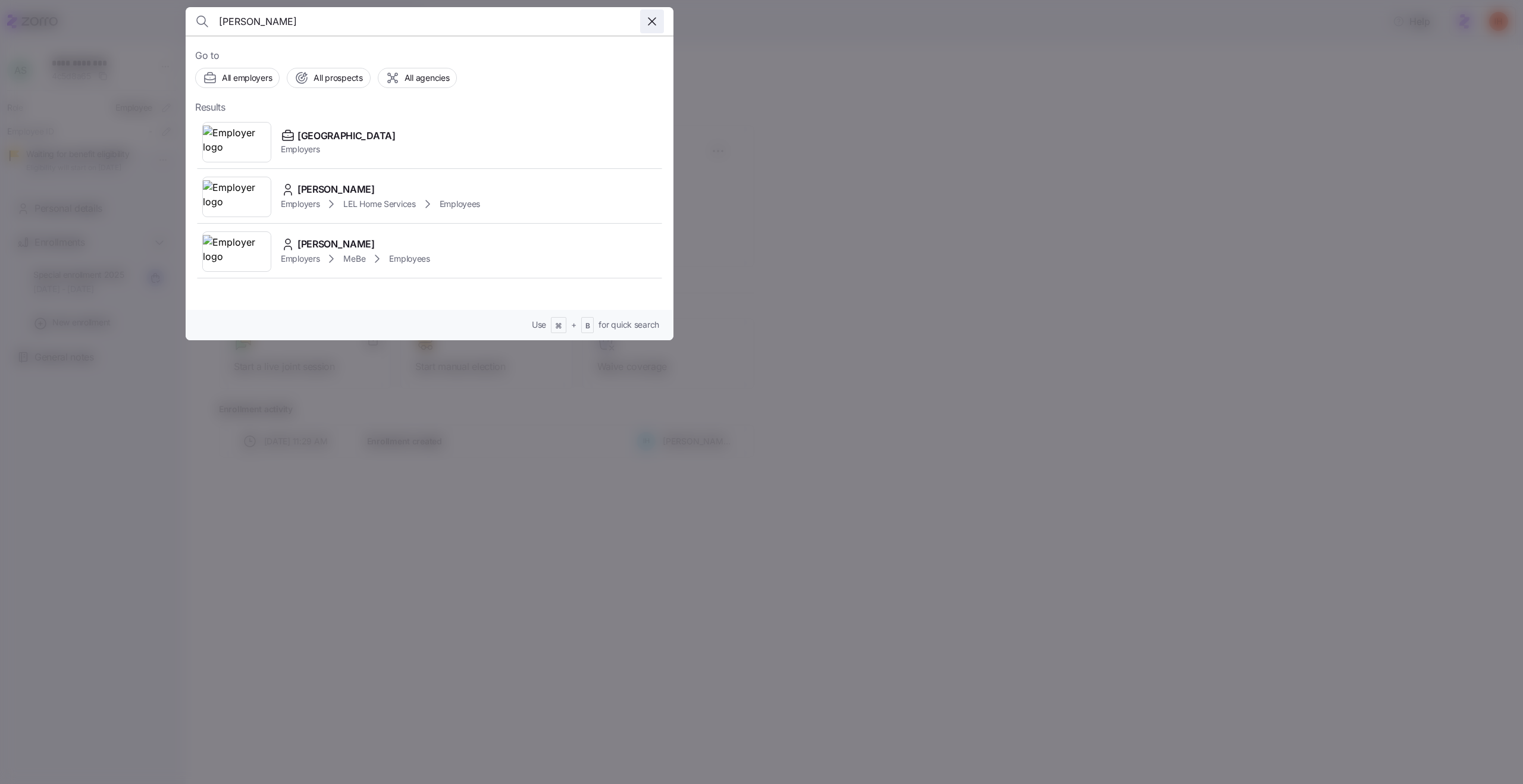
type input "avonda"
click at [654, 23] on icon "button" at bounding box center [652, 22] width 15 height 15
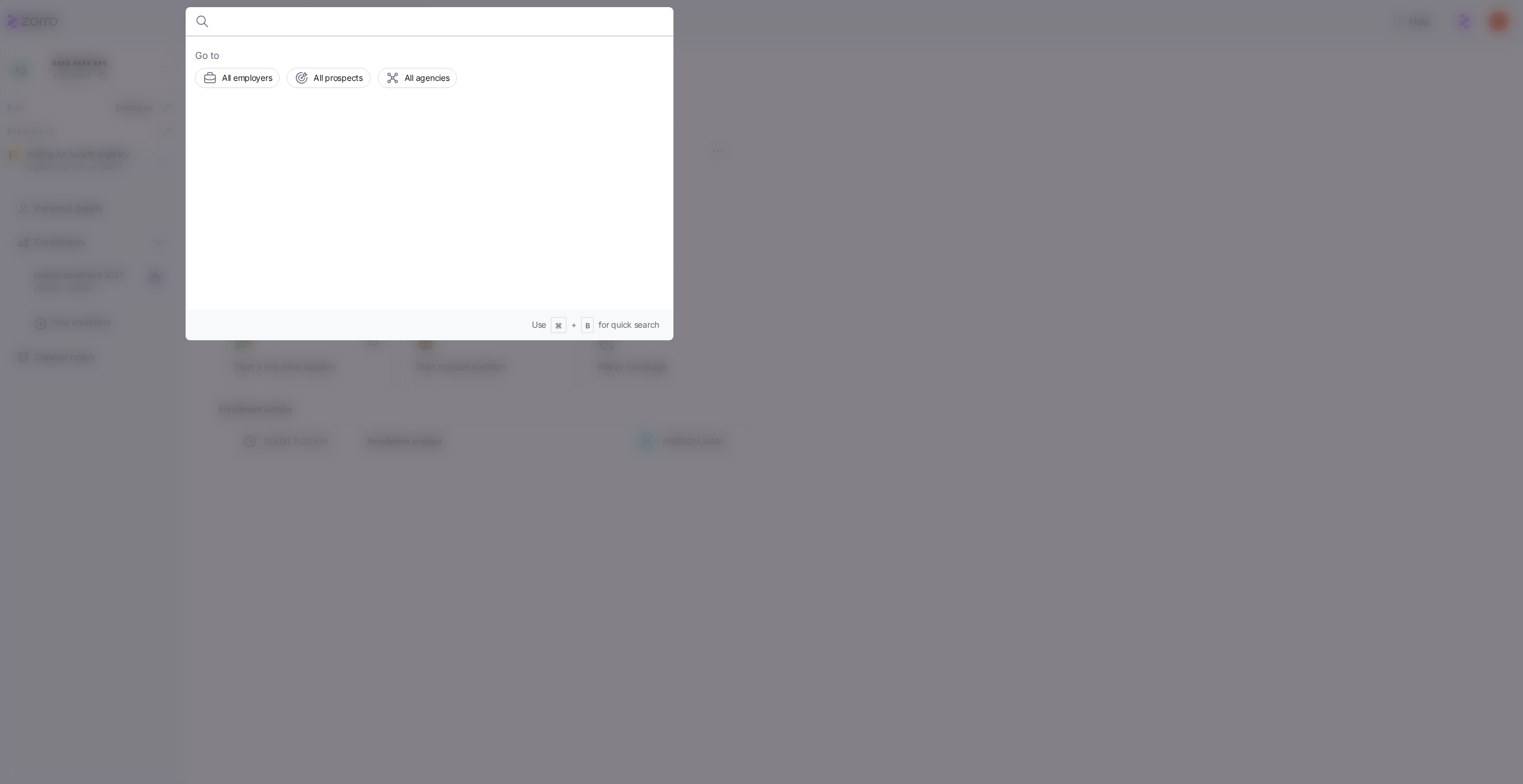
click at [431, 28] on input at bounding box center [371, 21] width 304 height 28
click at [386, 20] on input at bounding box center [371, 21] width 304 height 28
click at [887, 207] on div at bounding box center [762, 392] width 1523 height 784
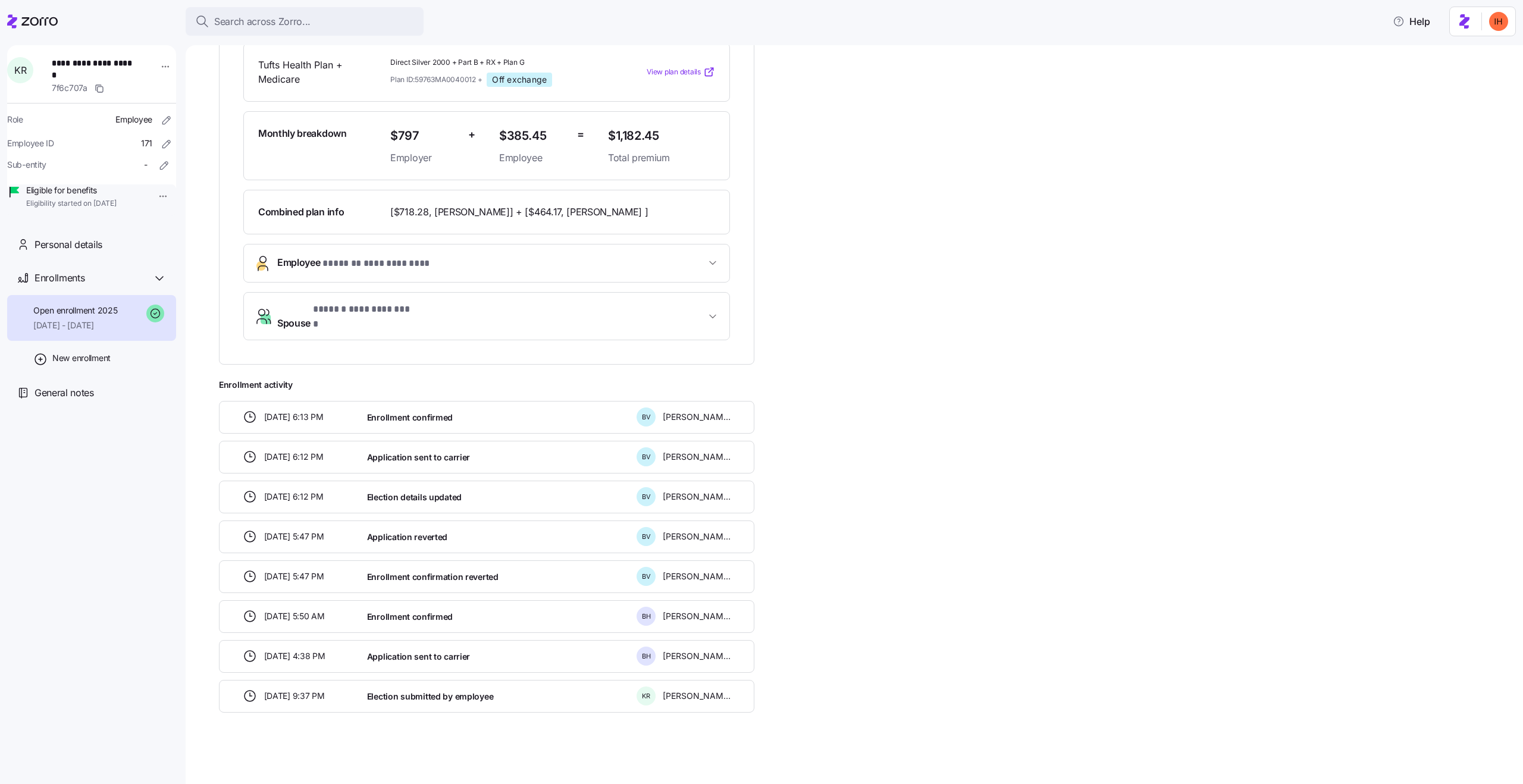
scroll to position [269, 0]
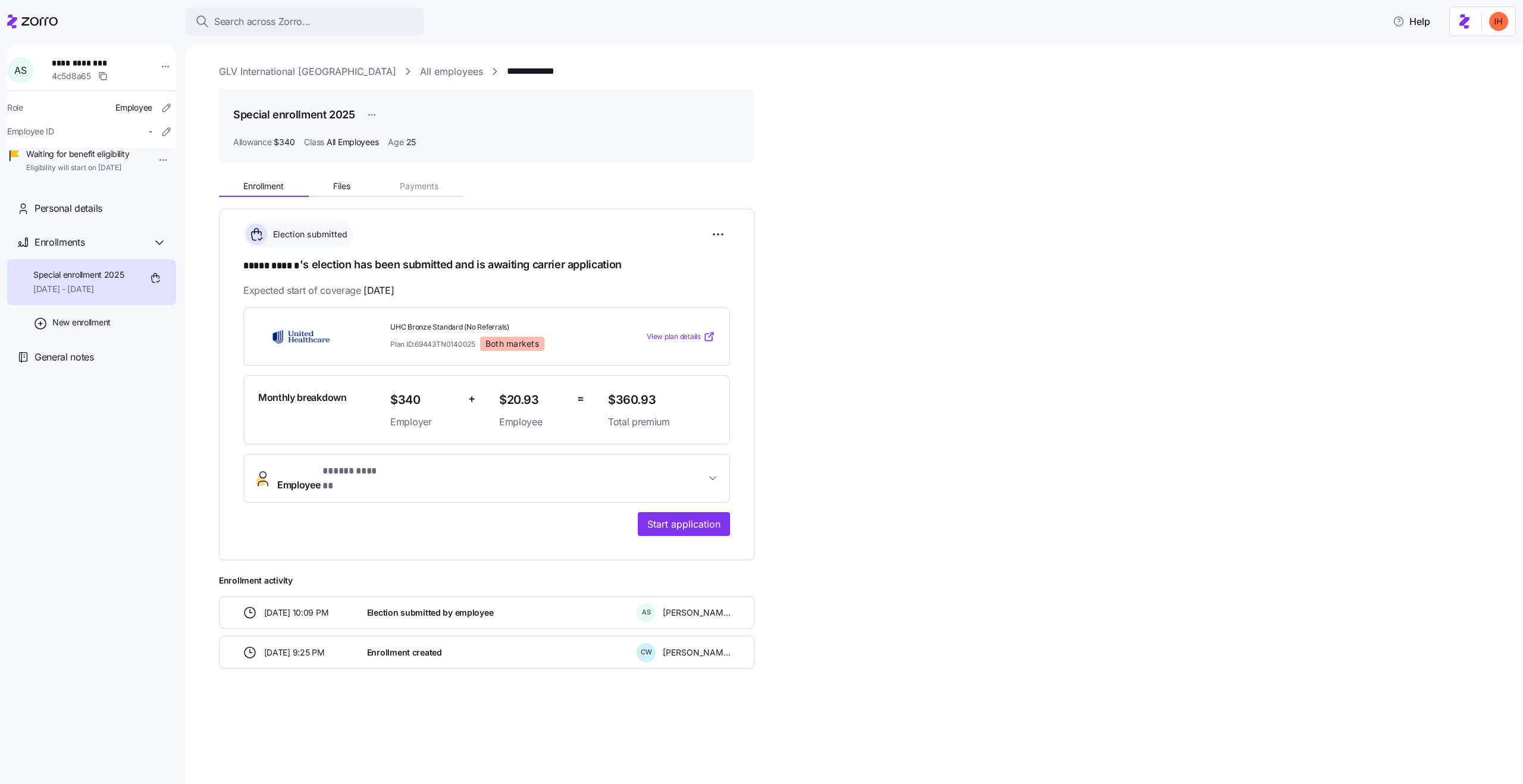
click at [299, 70] on link "GLV International USA" at bounding box center [308, 71] width 178 height 15
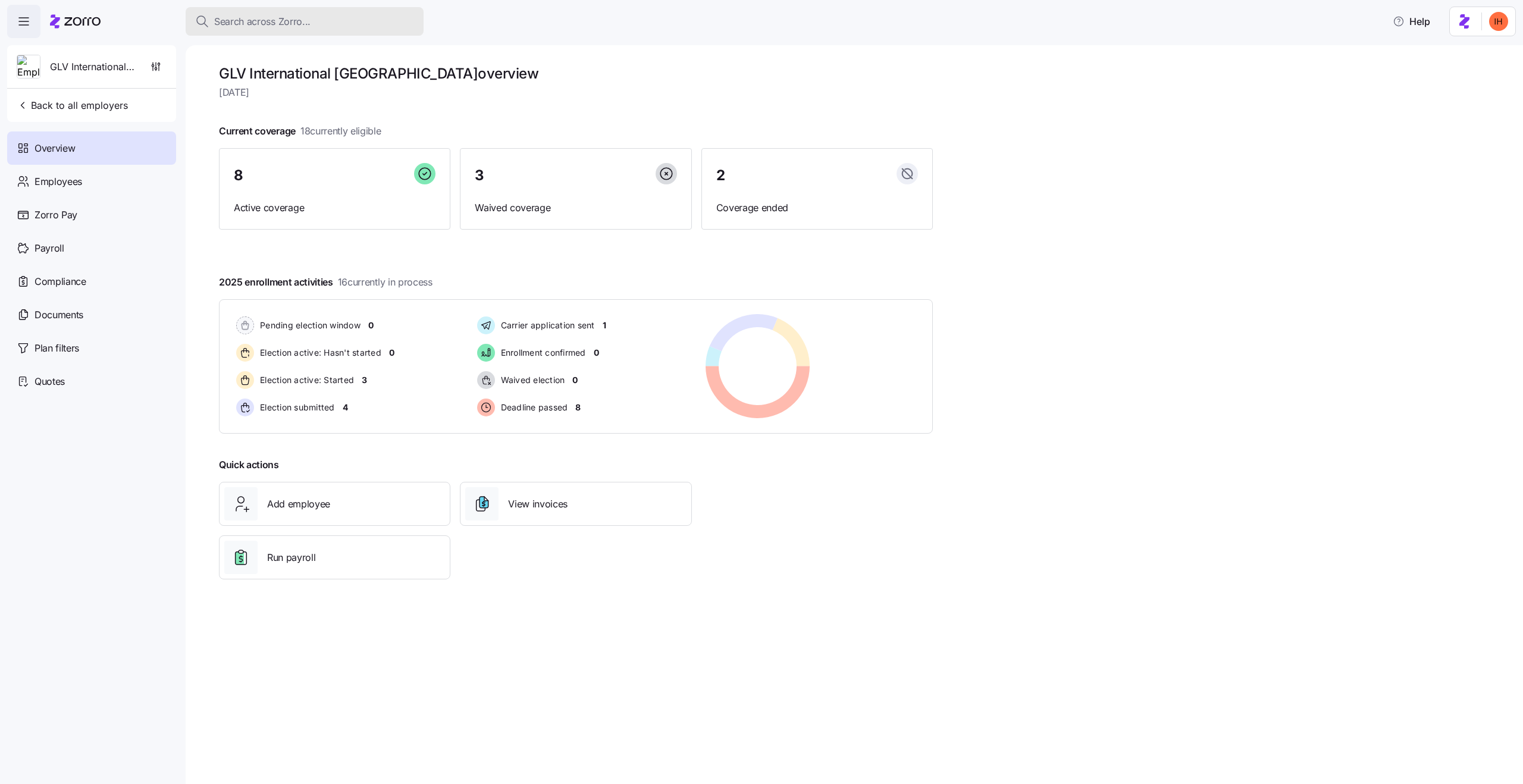
click at [291, 20] on span "Search across Zorro..." at bounding box center [262, 22] width 96 height 15
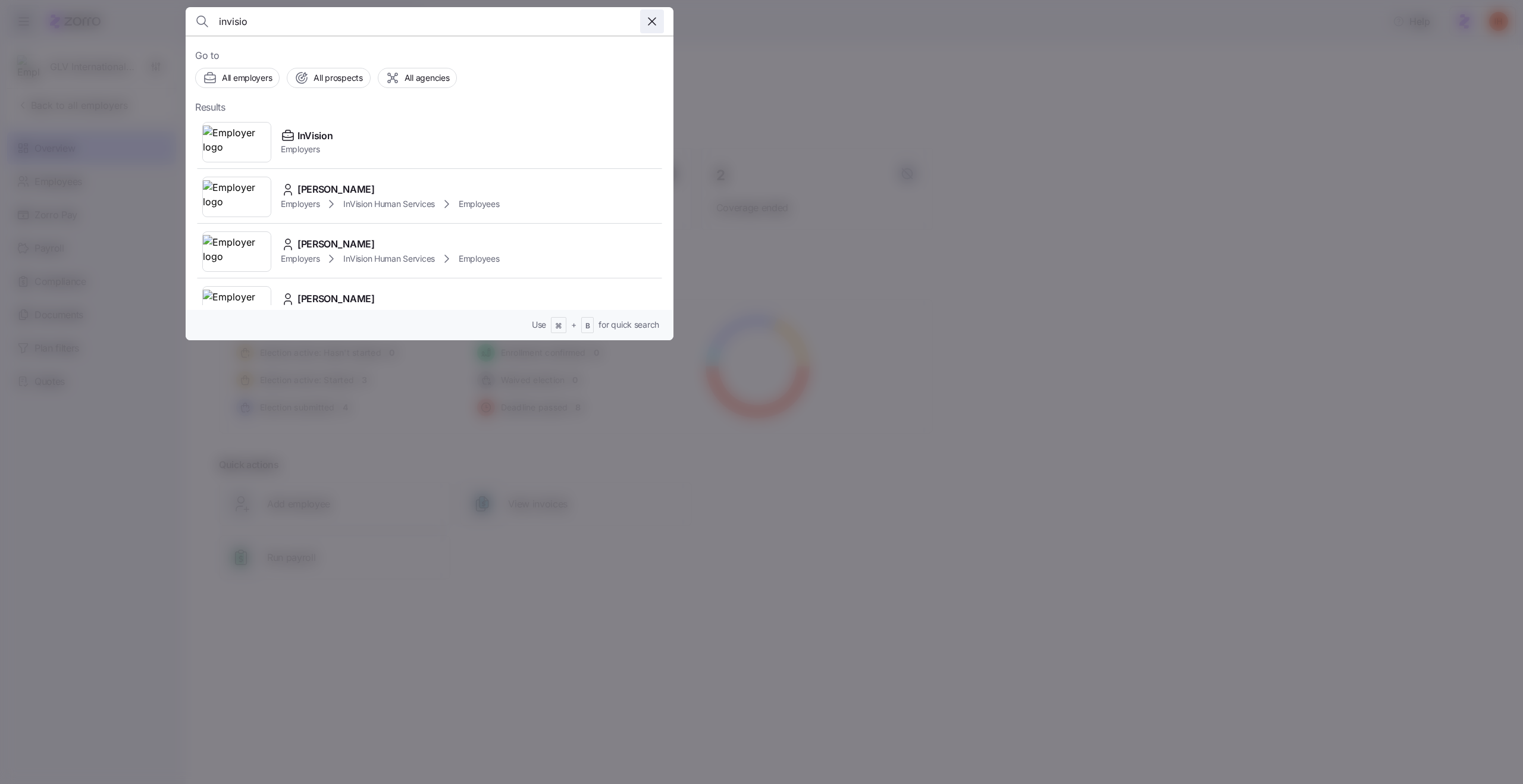
type input "invisio"
click at [648, 23] on icon "button" at bounding box center [652, 22] width 15 height 15
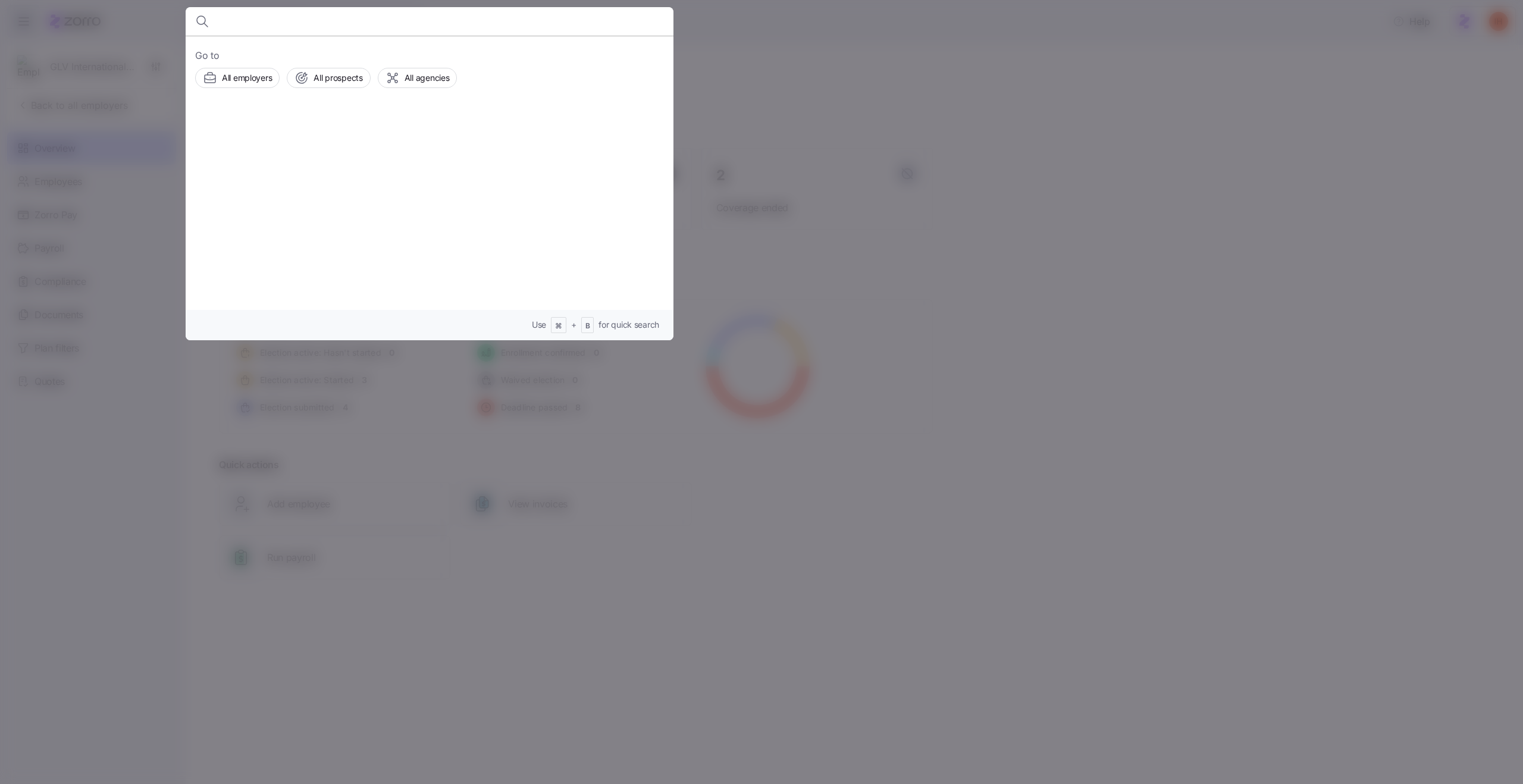
click at [898, 143] on div at bounding box center [762, 392] width 1523 height 784
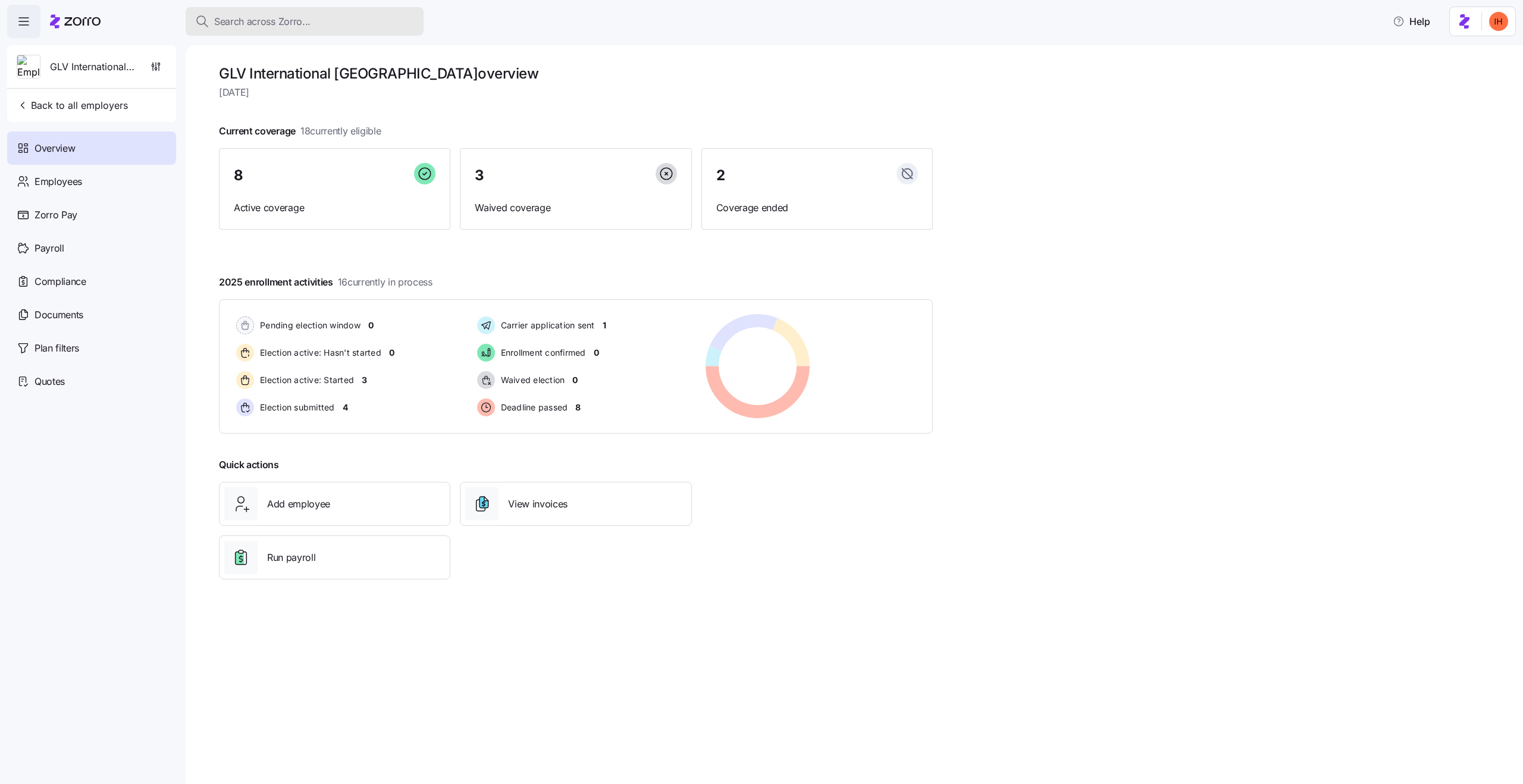
click at [305, 20] on span "Search across Zorro..." at bounding box center [262, 22] width 96 height 15
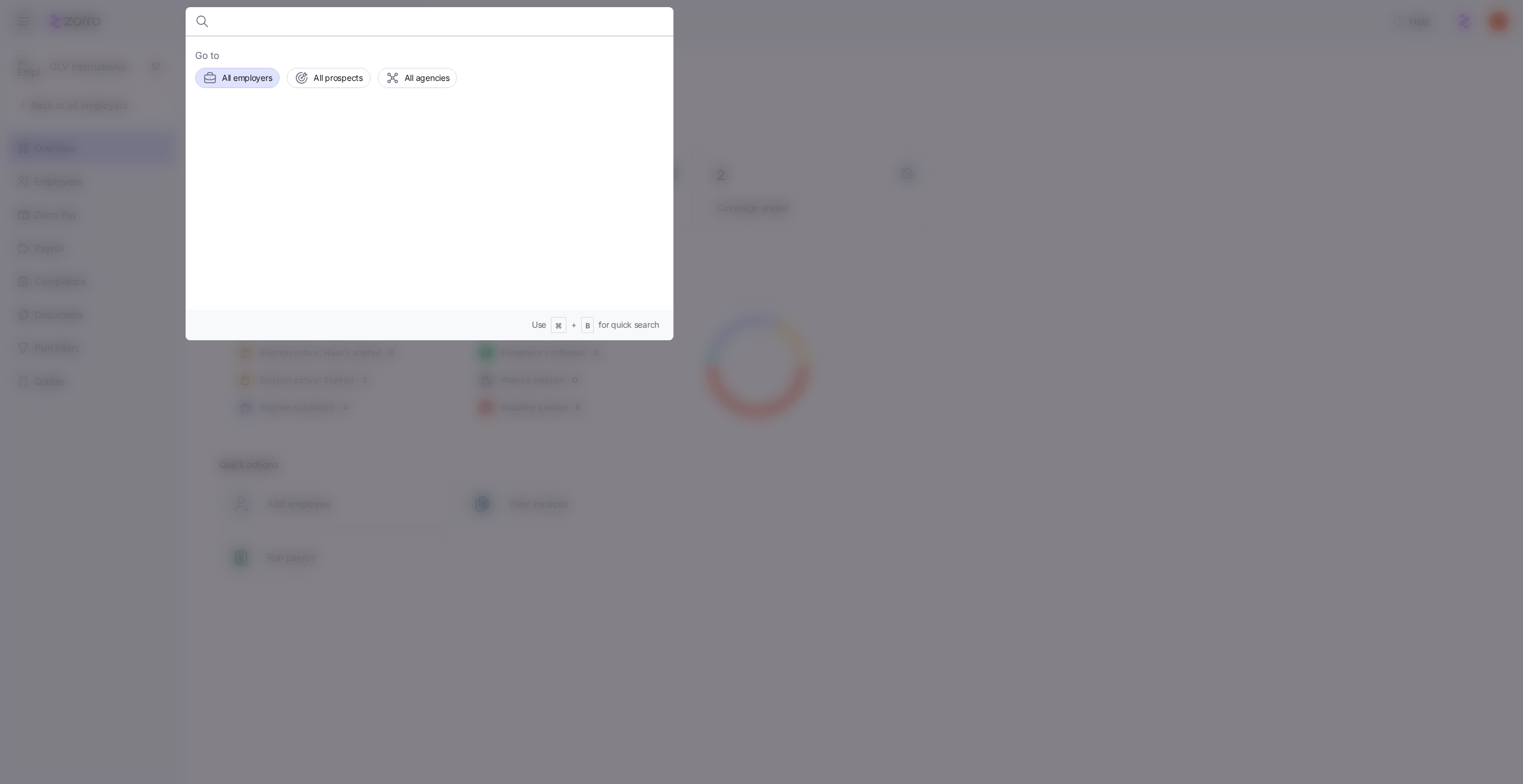
click at [222, 81] on span "All employers" at bounding box center [247, 78] width 50 height 12
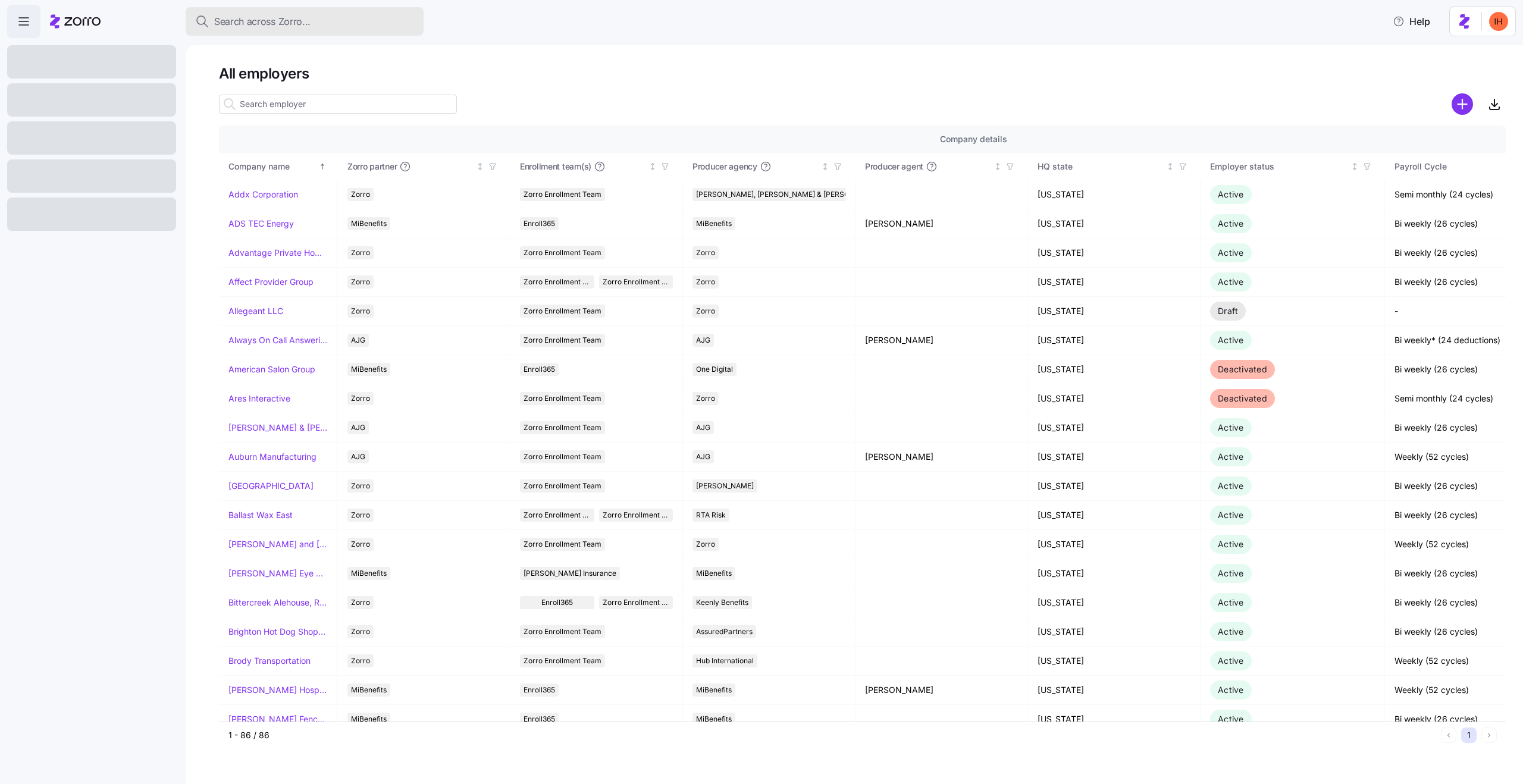
click at [293, 15] on span "Search across Zorro..." at bounding box center [262, 22] width 96 height 15
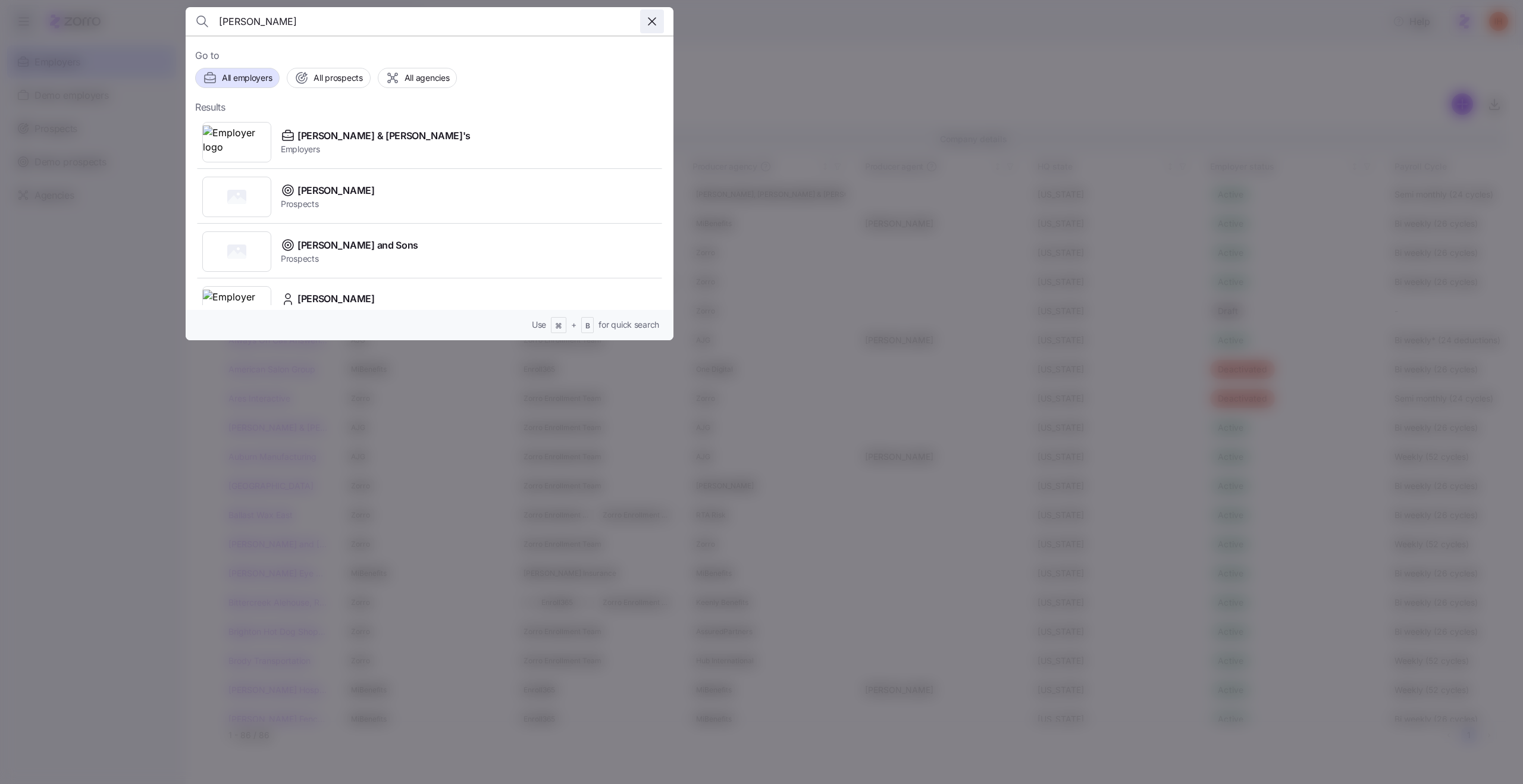
type input "arnold's"
click at [652, 25] on icon "button" at bounding box center [652, 22] width 15 height 15
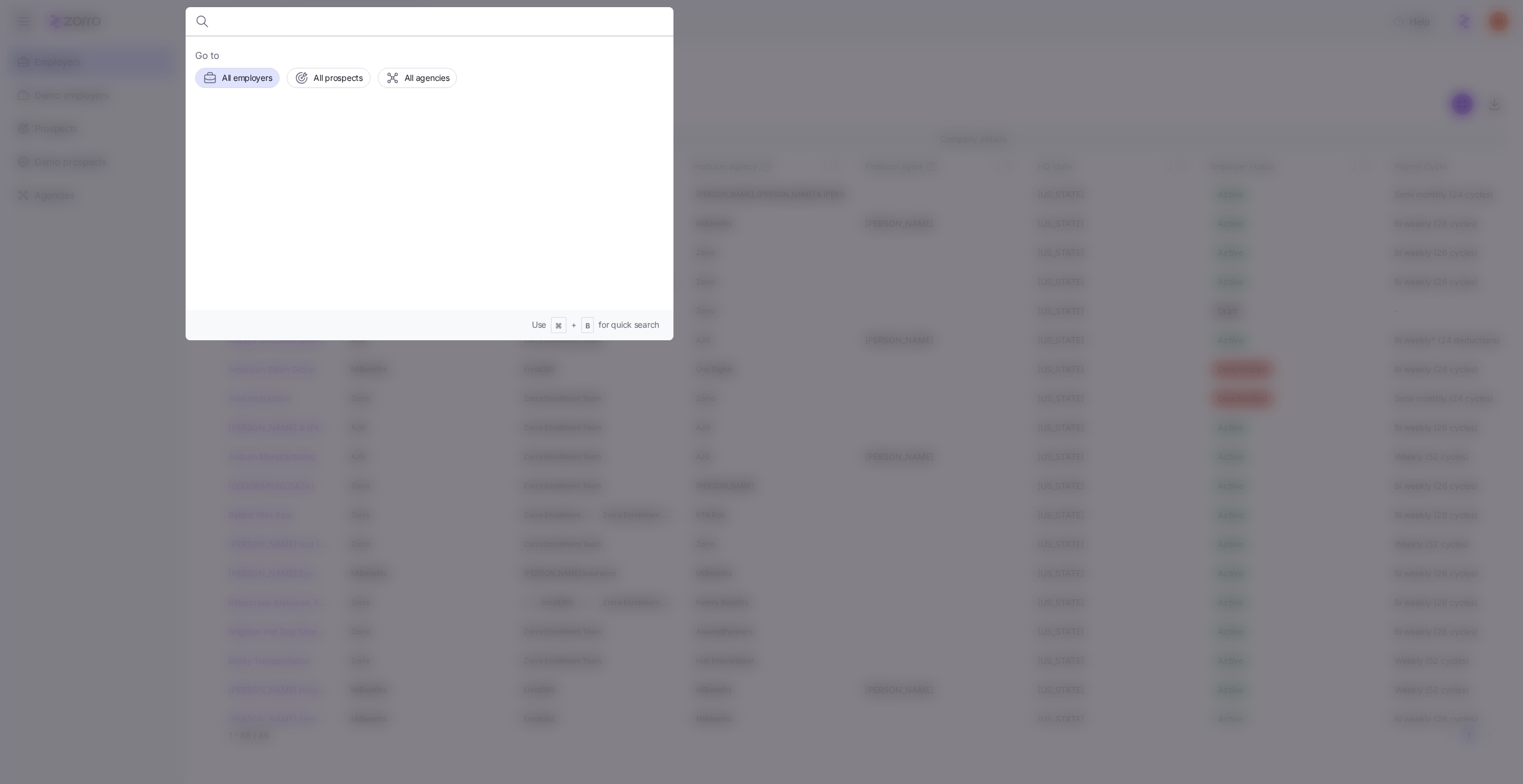
click at [734, 47] on div at bounding box center [762, 392] width 1523 height 784
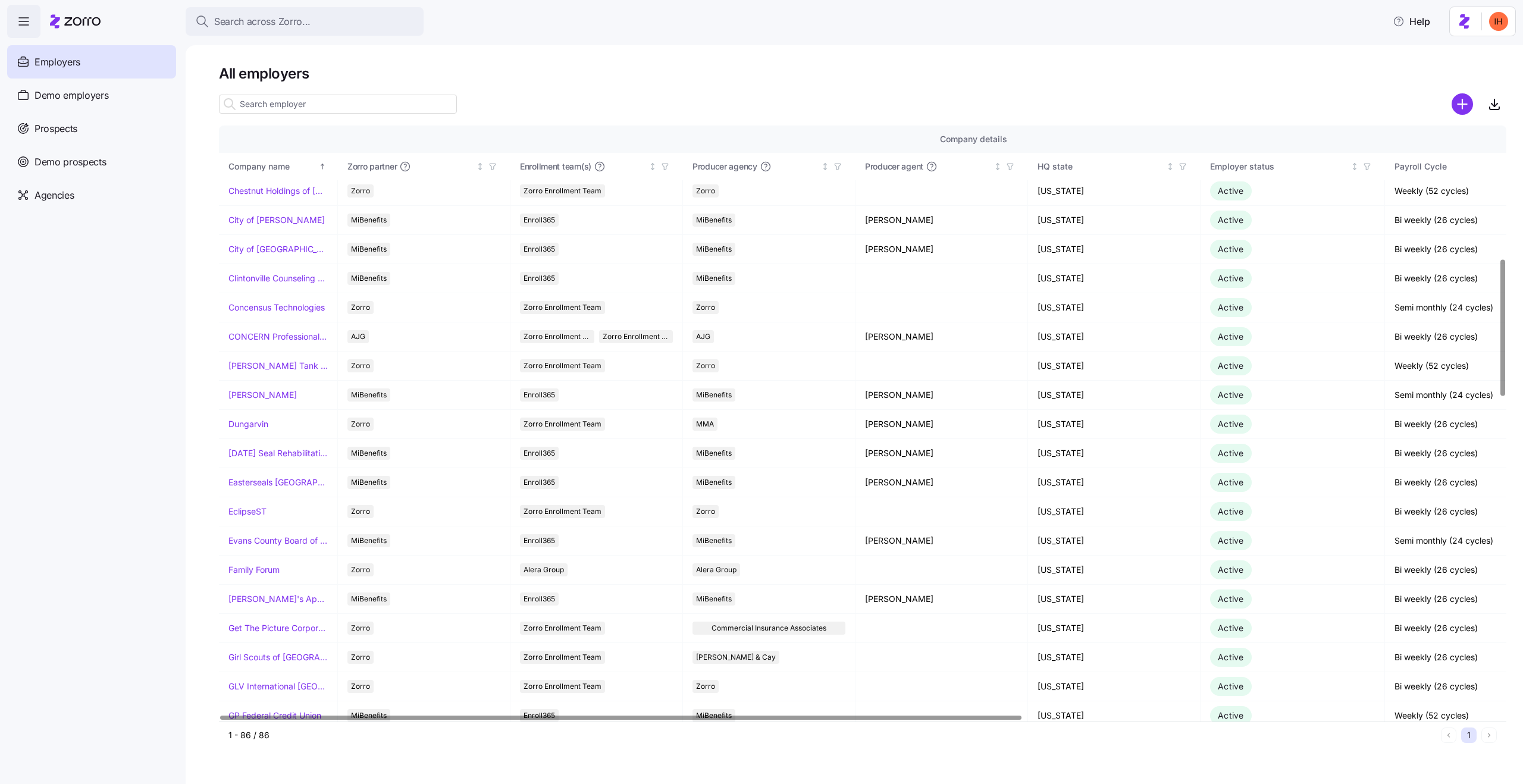
scroll to position [730, 0]
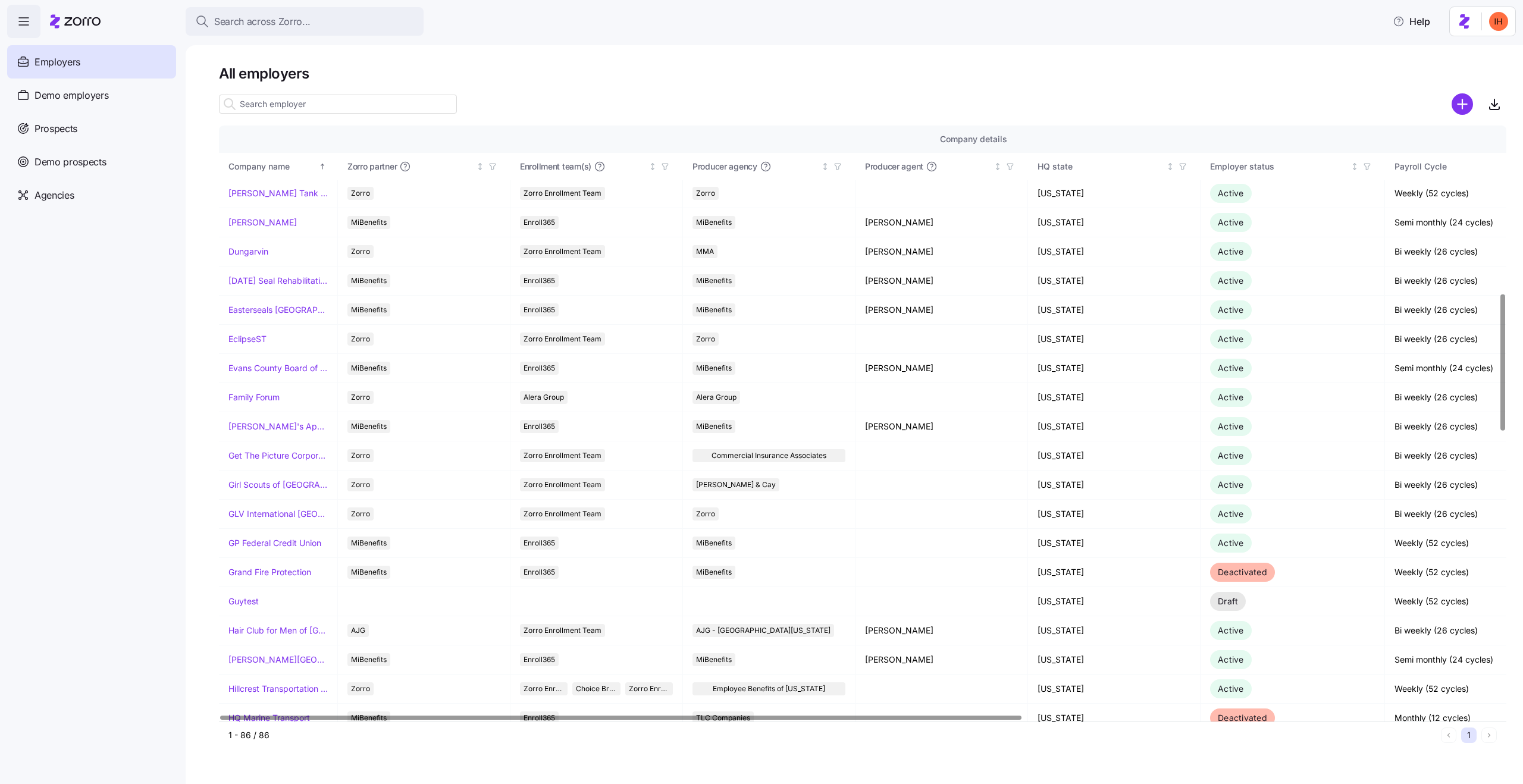
click at [539, 73] on h1 "All employers" at bounding box center [863, 73] width 1288 height 18
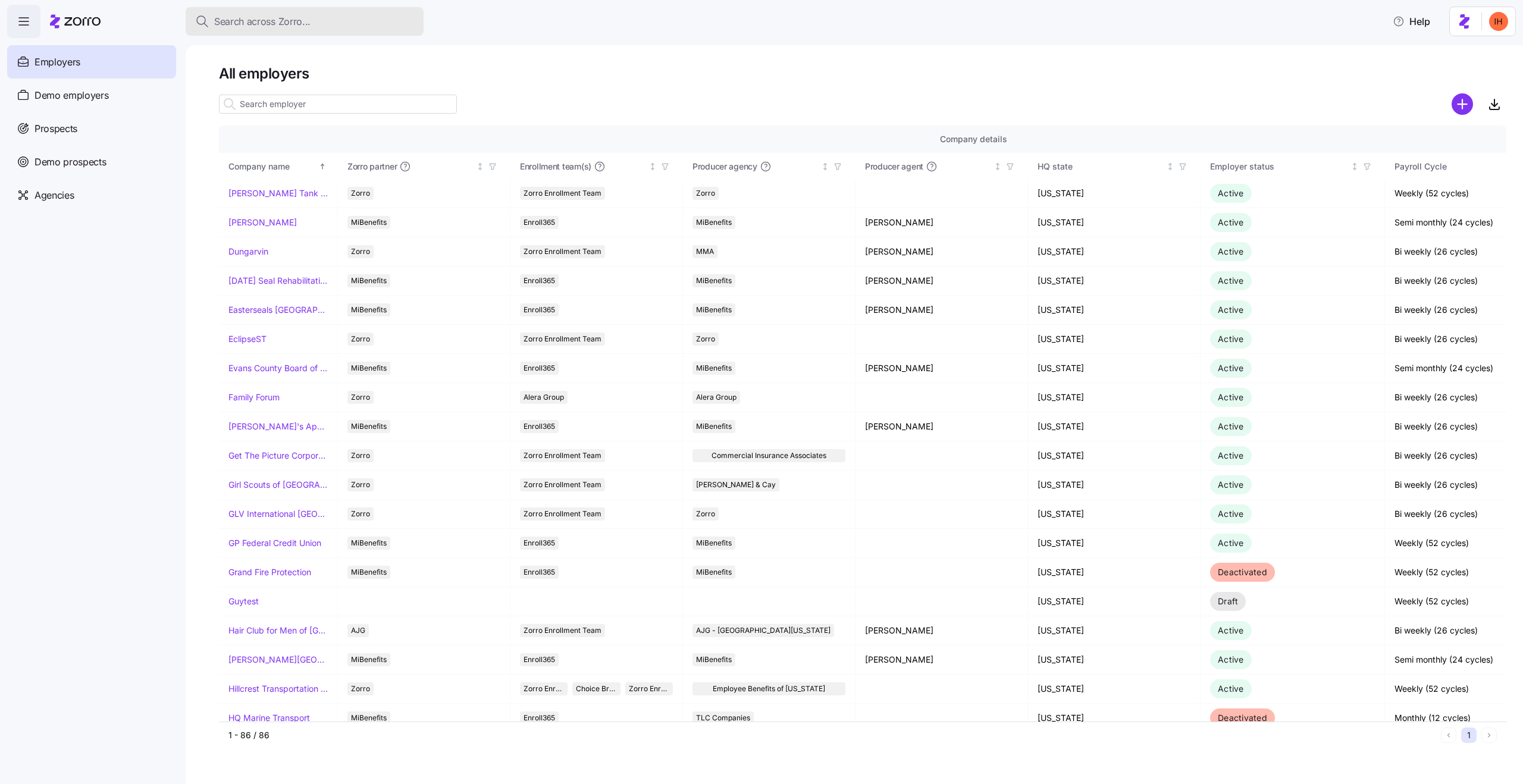
click at [329, 16] on div "Search across Zorro..." at bounding box center [304, 22] width 219 height 15
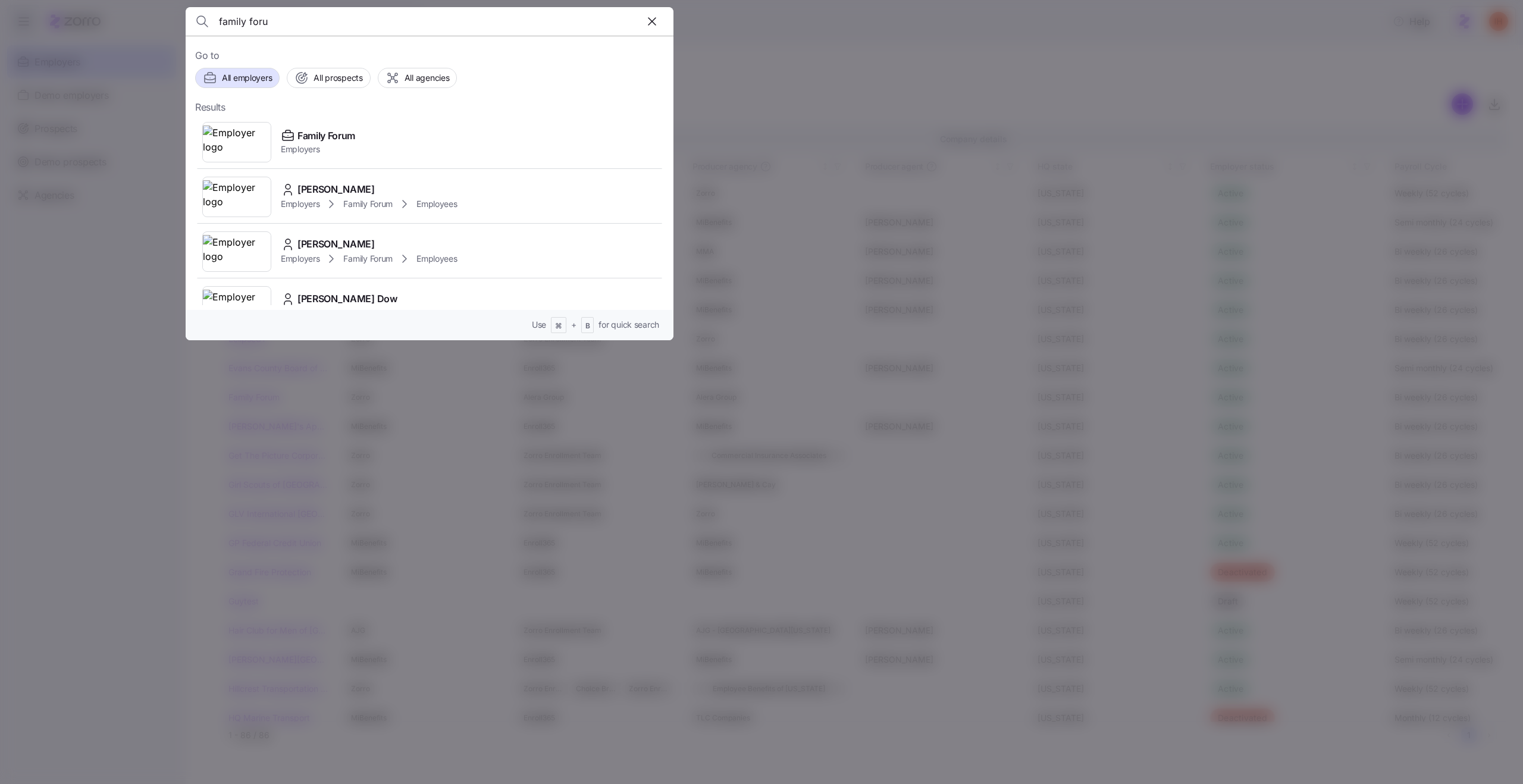
type input "family foru"
click at [1305, 23] on div at bounding box center [762, 392] width 1523 height 784
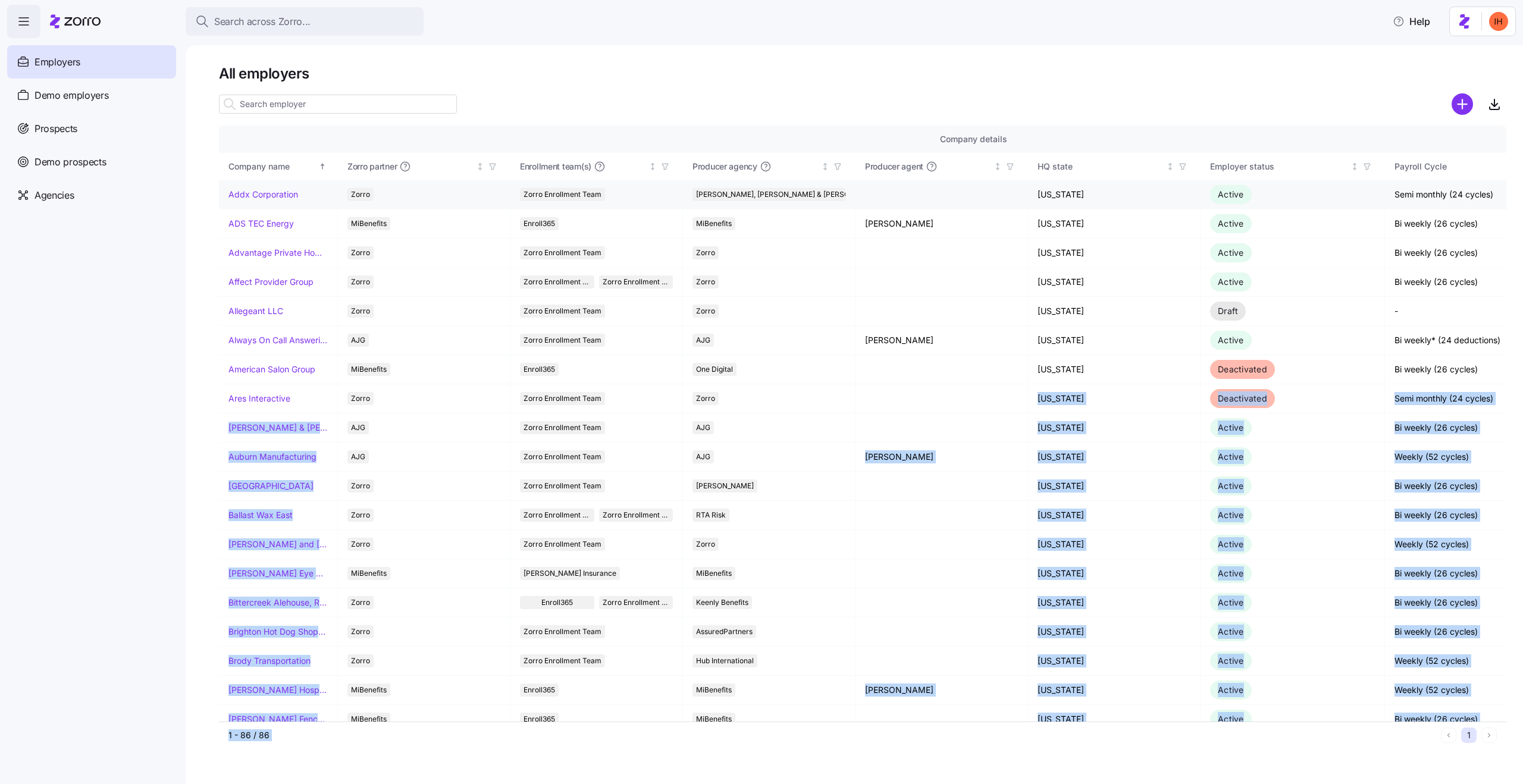
drag, startPoint x: 633, startPoint y: 747, endPoint x: 295, endPoint y: 202, distance: 641.3
click at [295, 216] on div "Company details Benefit status Company name Zorro partner Enrollment team(s) Pr…" at bounding box center [863, 437] width 1288 height 623
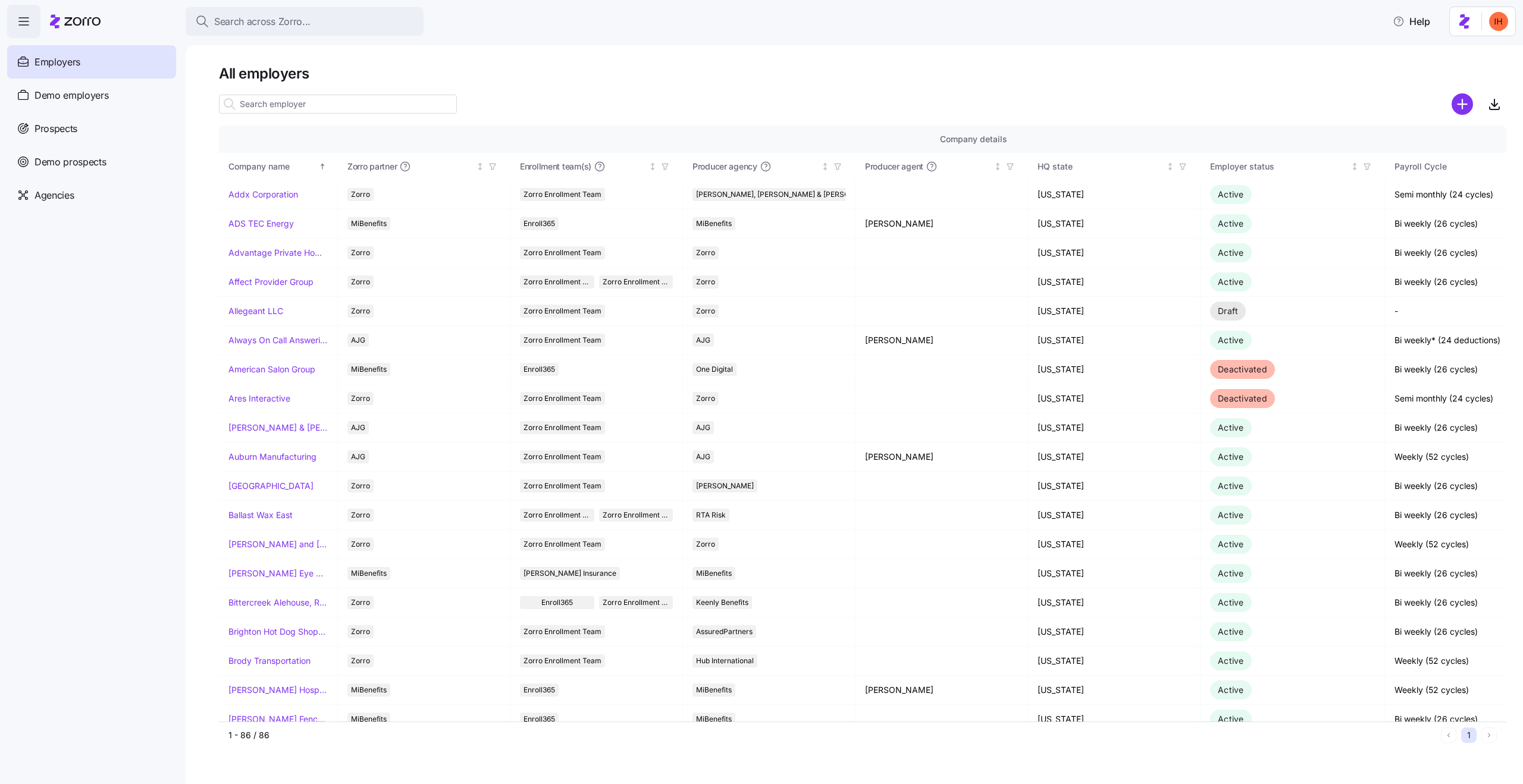
click at [370, 87] on div at bounding box center [863, 87] width 1288 height 9
click at [292, 24] on span "Search across Zorro..." at bounding box center [262, 22] width 96 height 15
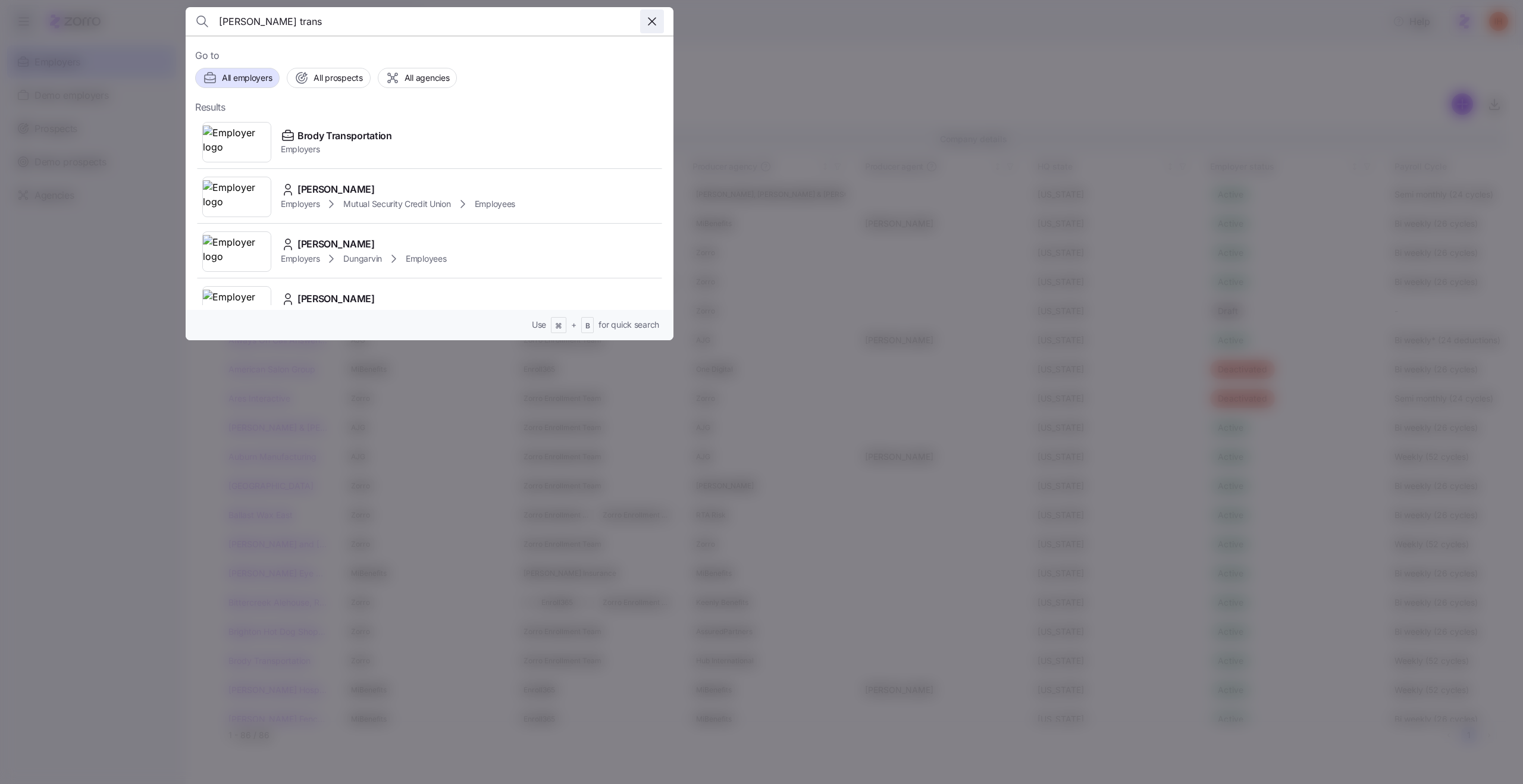
type input "brody trans"
click at [658, 19] on icon "button" at bounding box center [652, 22] width 15 height 15
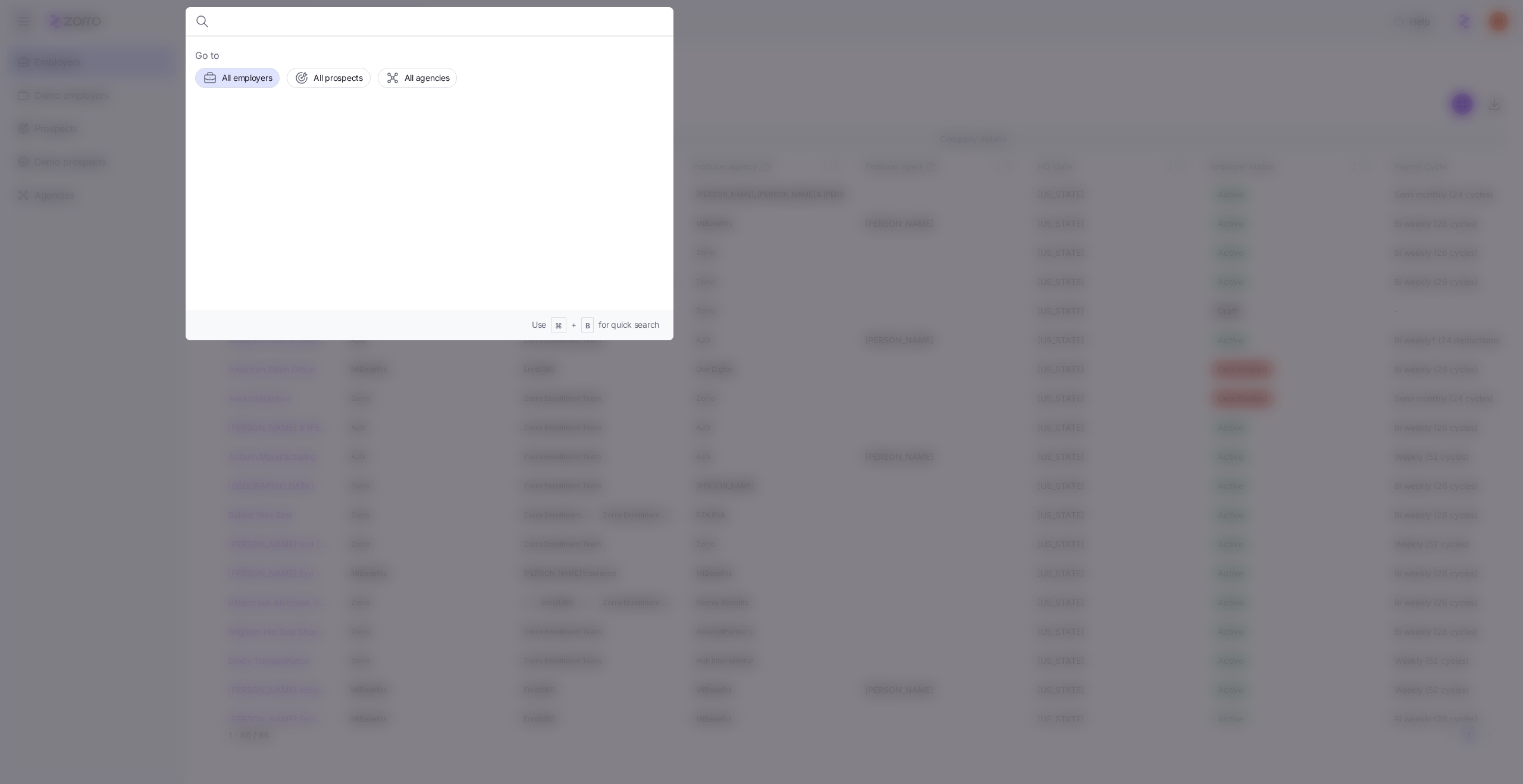
click at [919, 221] on div at bounding box center [762, 392] width 1523 height 784
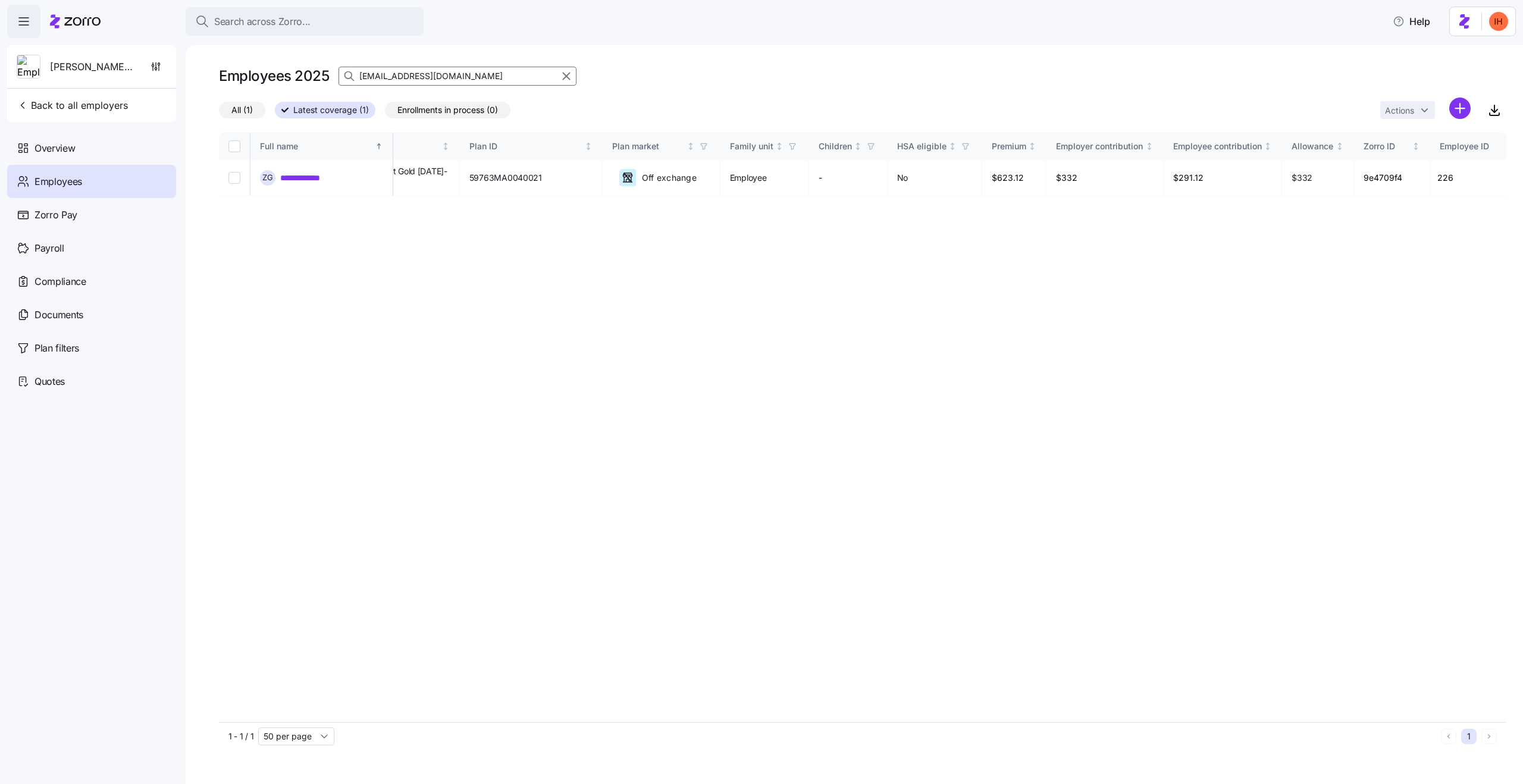
scroll to position [0, 2202]
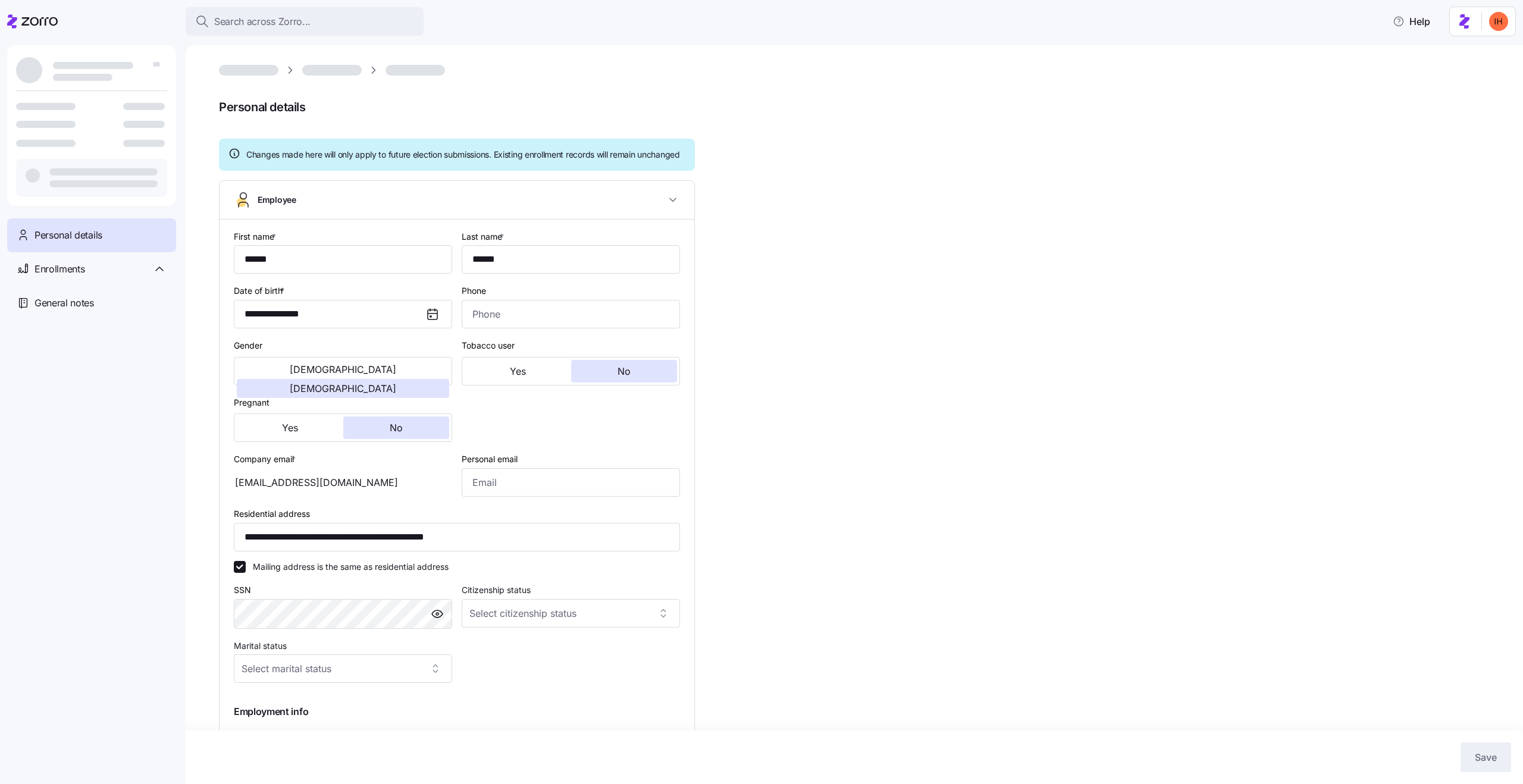
type input "*****"
type input "******"
type input "[EMAIL_ADDRESS][DOMAIN_NAME]"
type input "**********"
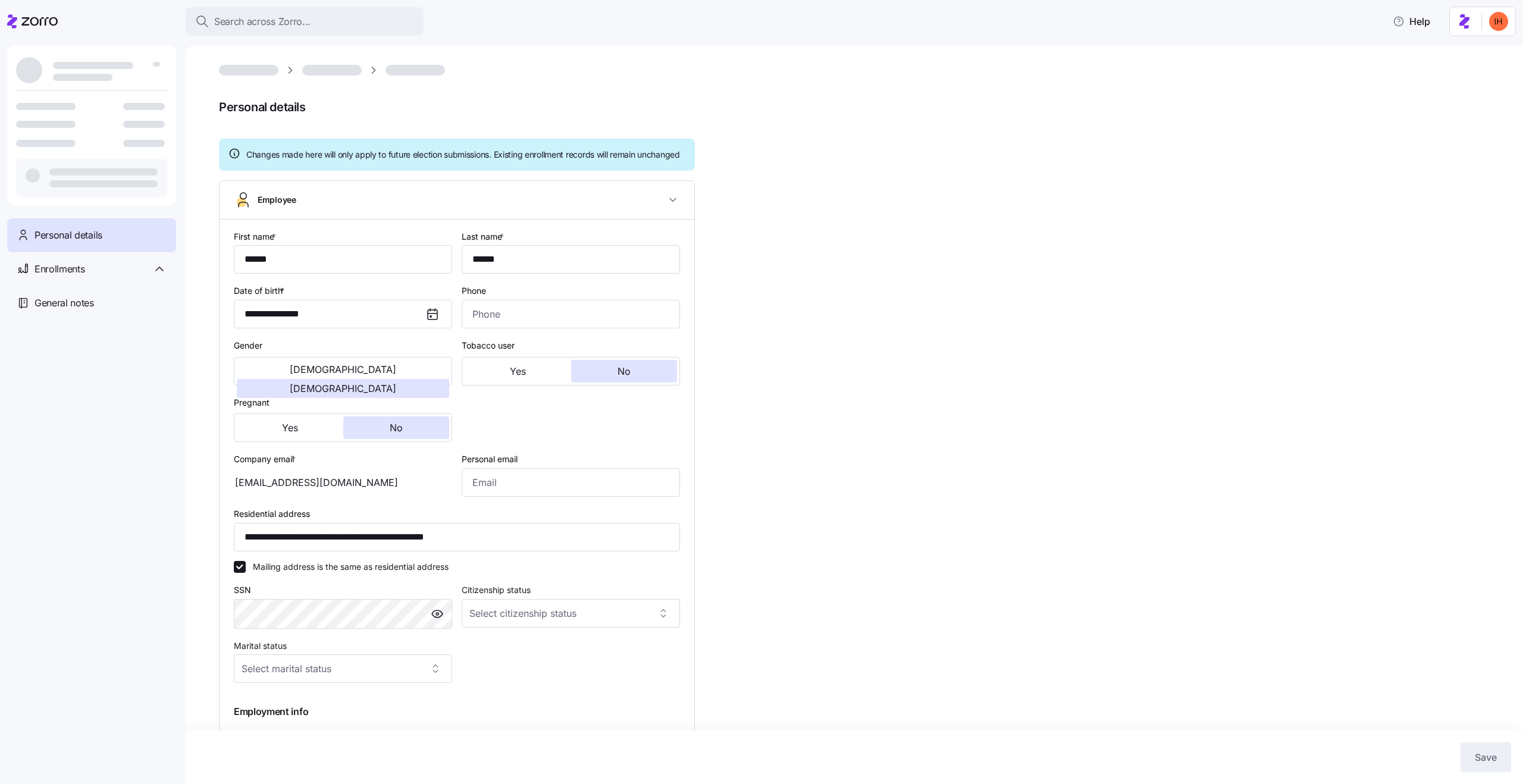
type input "All Employees"
type input "Full time"
type input "Hourly"
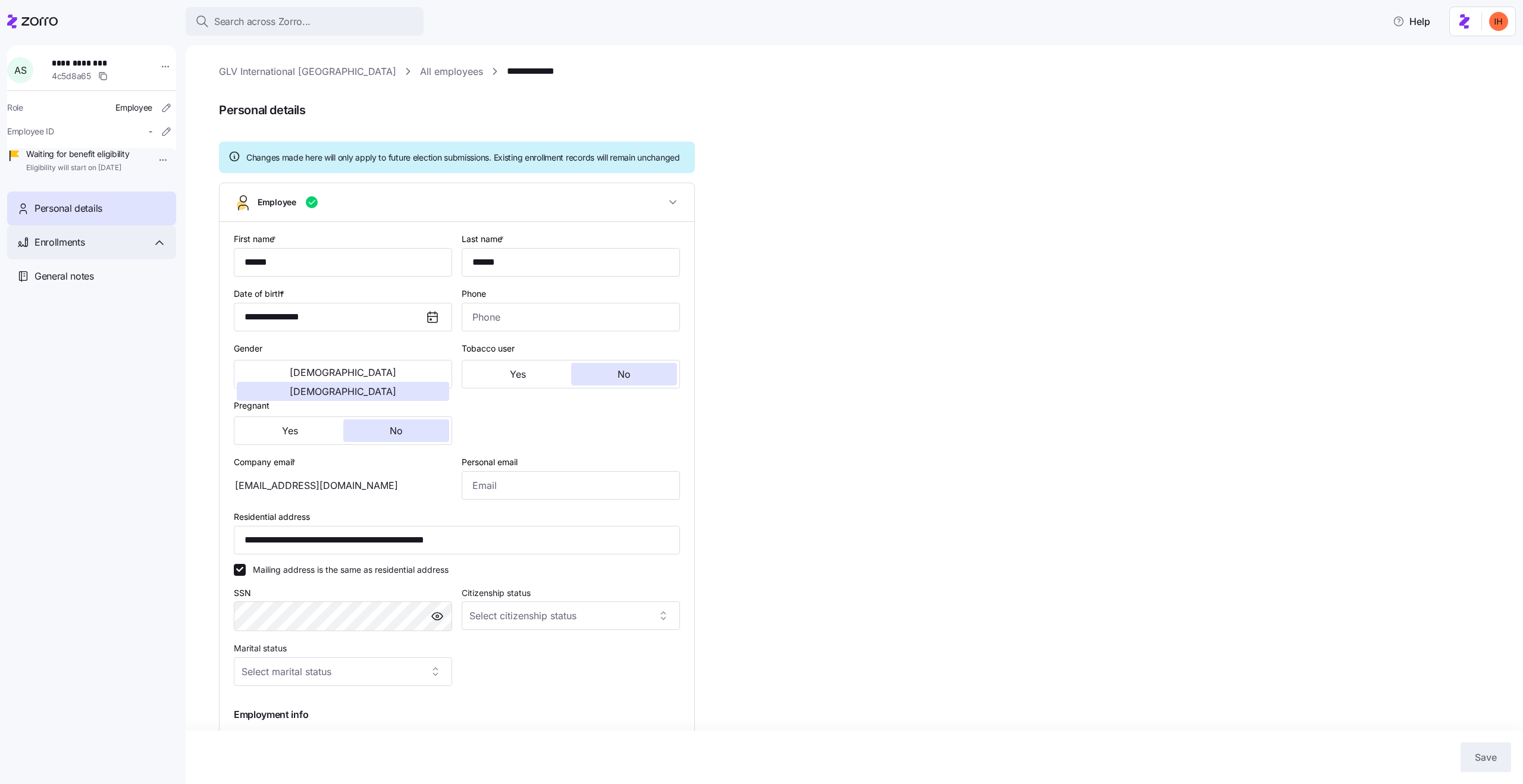
click at [93, 250] on div "Enrollments" at bounding box center [100, 242] width 132 height 15
click at [94, 281] on span "Special enrollment 2025" at bounding box center [79, 274] width 91 height 12
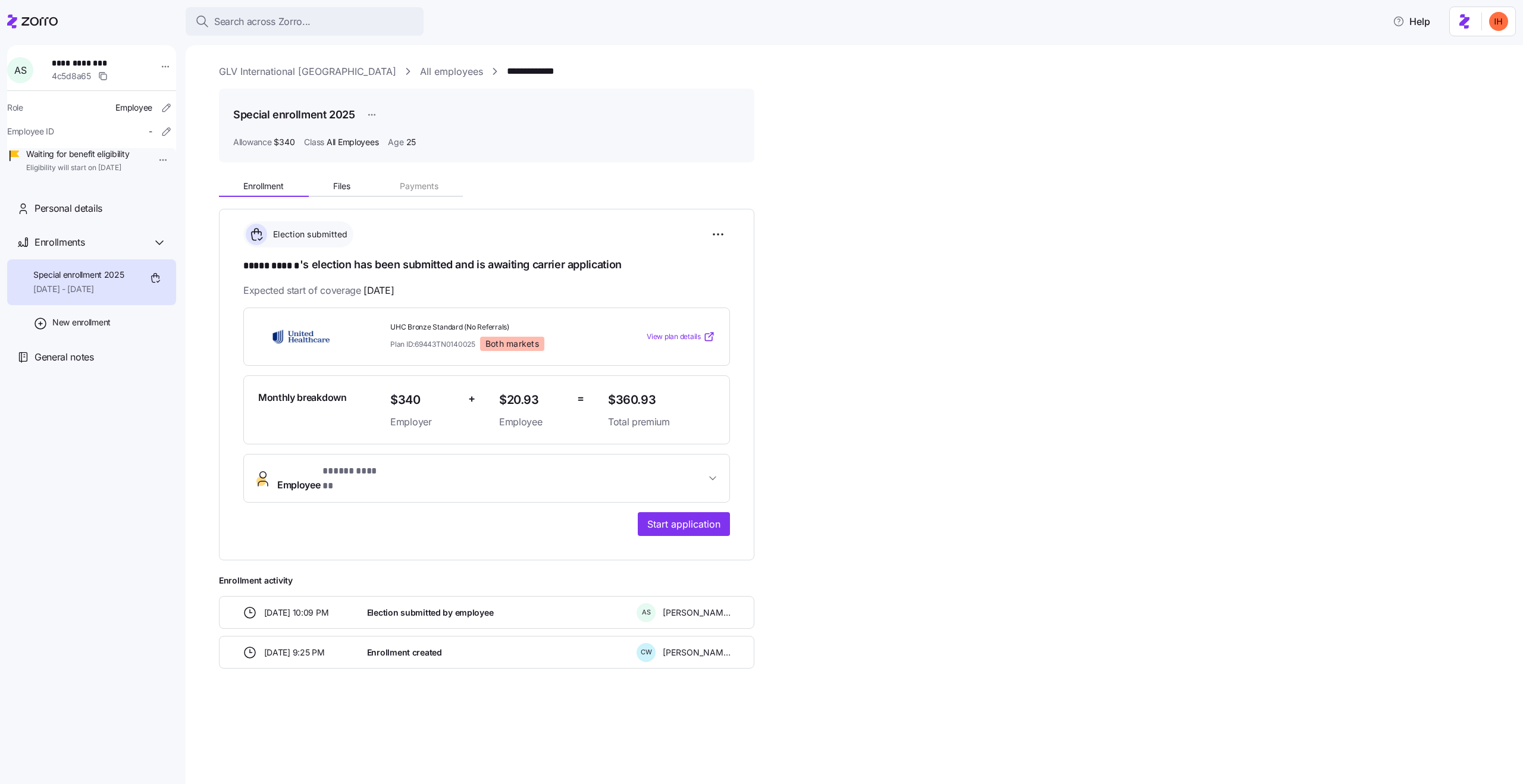
click at [452, 262] on h1 "***** ****** 's election has been submitted and is awaiting carrier application" at bounding box center [486, 265] width 487 height 17
click at [333, 284] on span "Expected start of coverage [DATE]" at bounding box center [318, 290] width 151 height 15
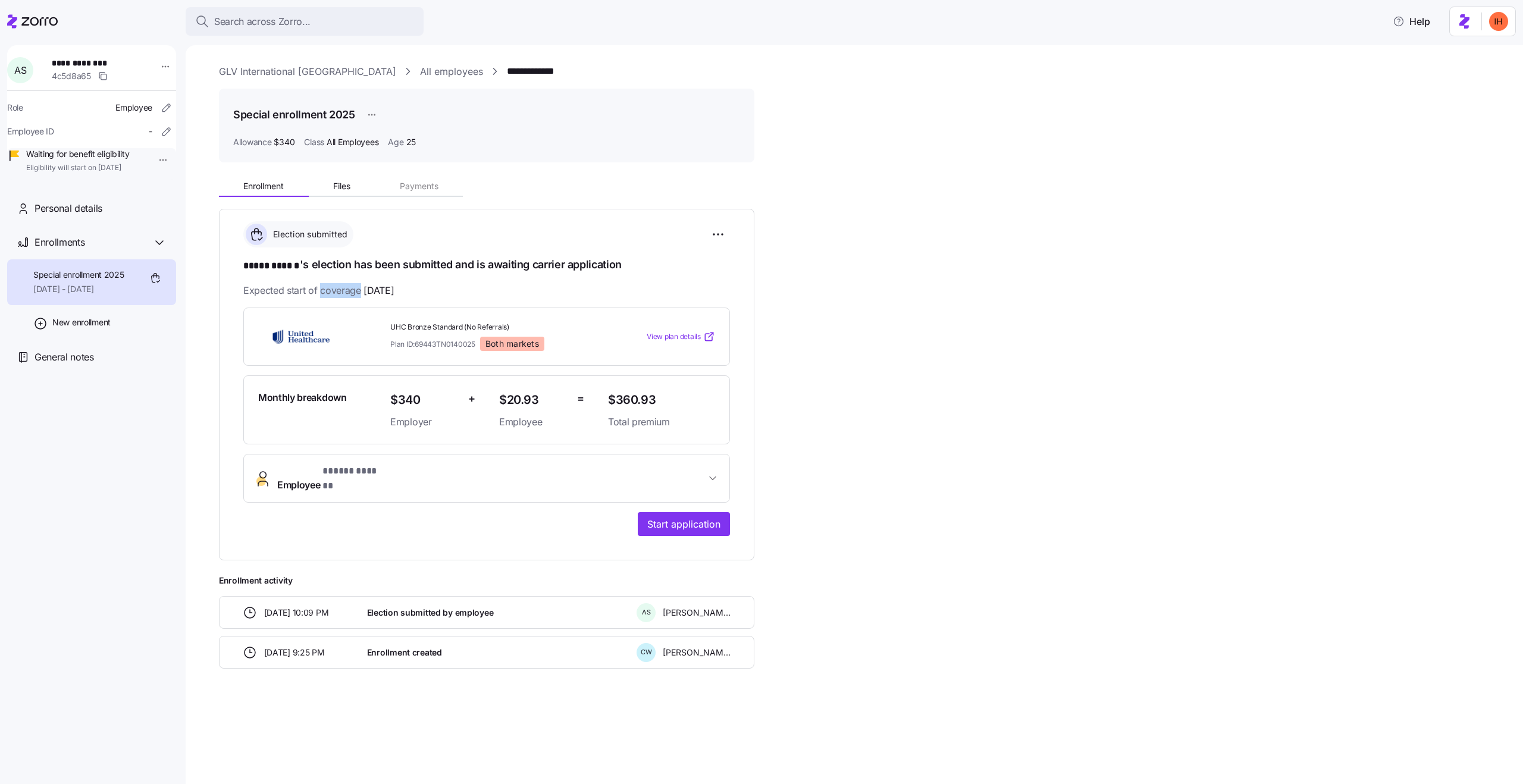
click at [333, 284] on span "Expected start of coverage [DATE]" at bounding box center [318, 290] width 151 height 15
click at [321, 265] on h1 "***** ****** 's election has been submitted and is awaiting carrier application" at bounding box center [486, 265] width 487 height 17
click at [366, 288] on span "[DATE]" at bounding box center [379, 290] width 31 height 15
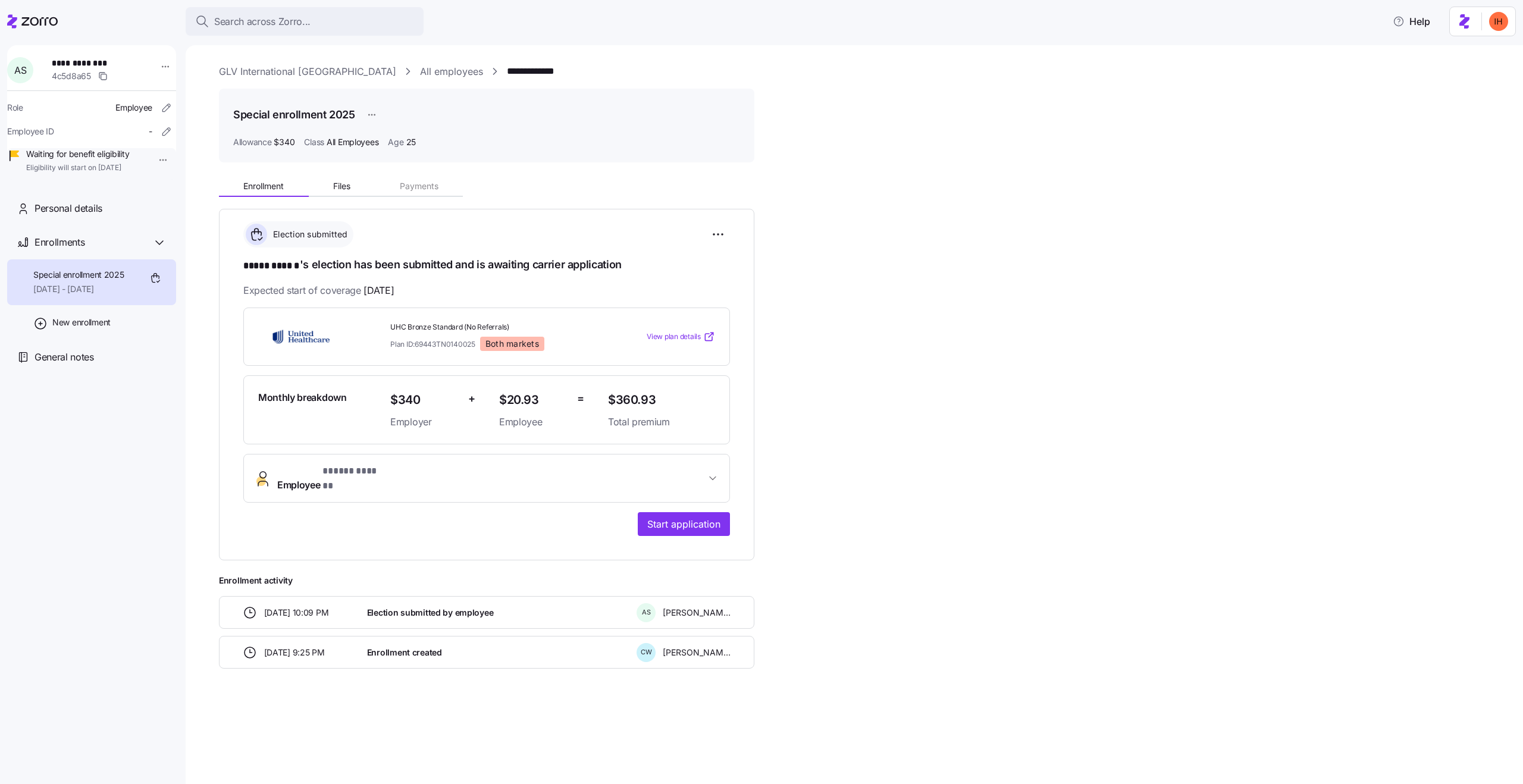
click at [366, 288] on span "[DATE]" at bounding box center [379, 290] width 31 height 15
click at [344, 272] on div "**********" at bounding box center [486, 379] width 487 height 314
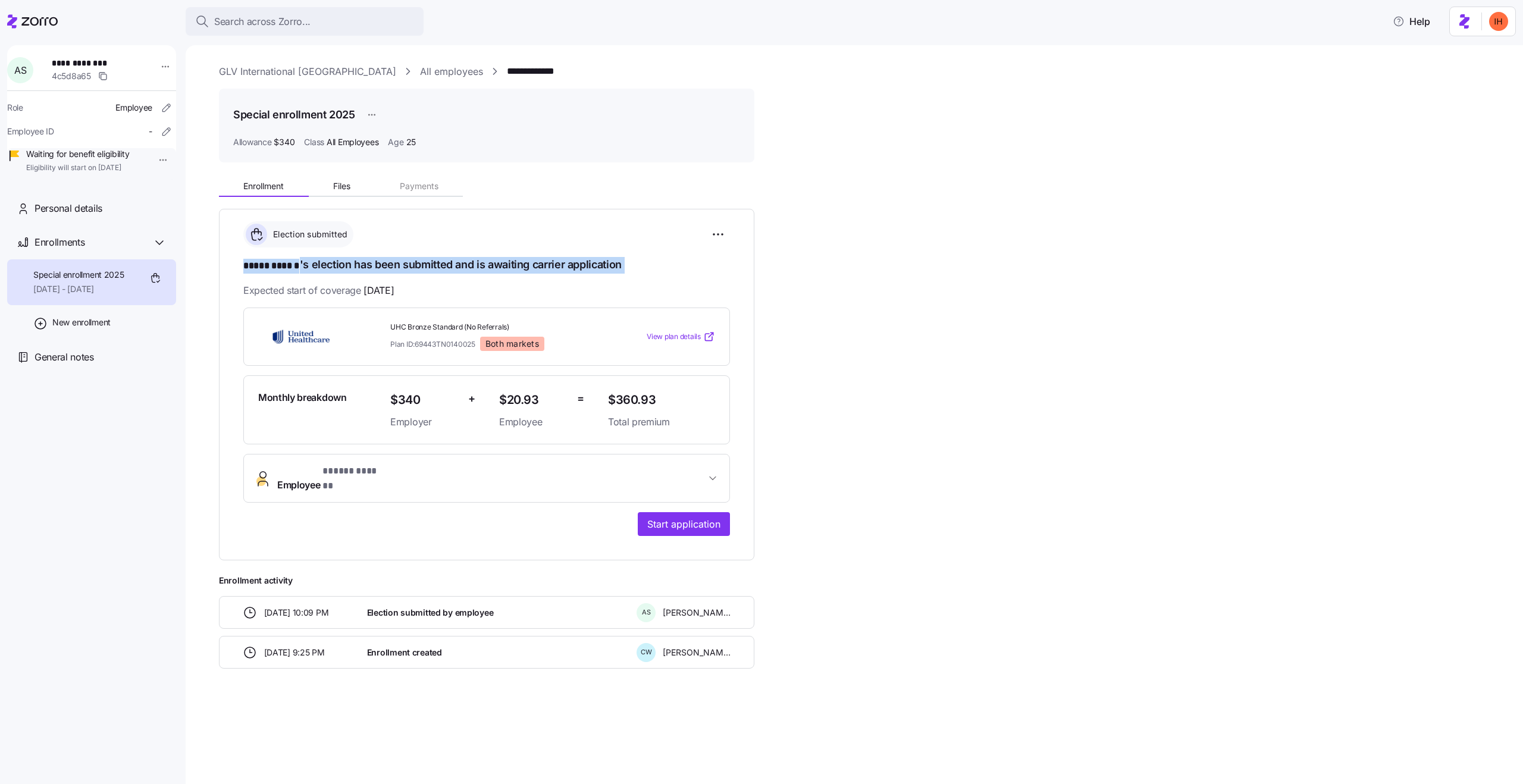
click at [318, 264] on h1 "***** ****** 's election has been submitted and is awaiting carrier application" at bounding box center [486, 265] width 487 height 17
click at [333, 290] on span "Expected start of coverage 09/01/2025" at bounding box center [318, 290] width 151 height 15
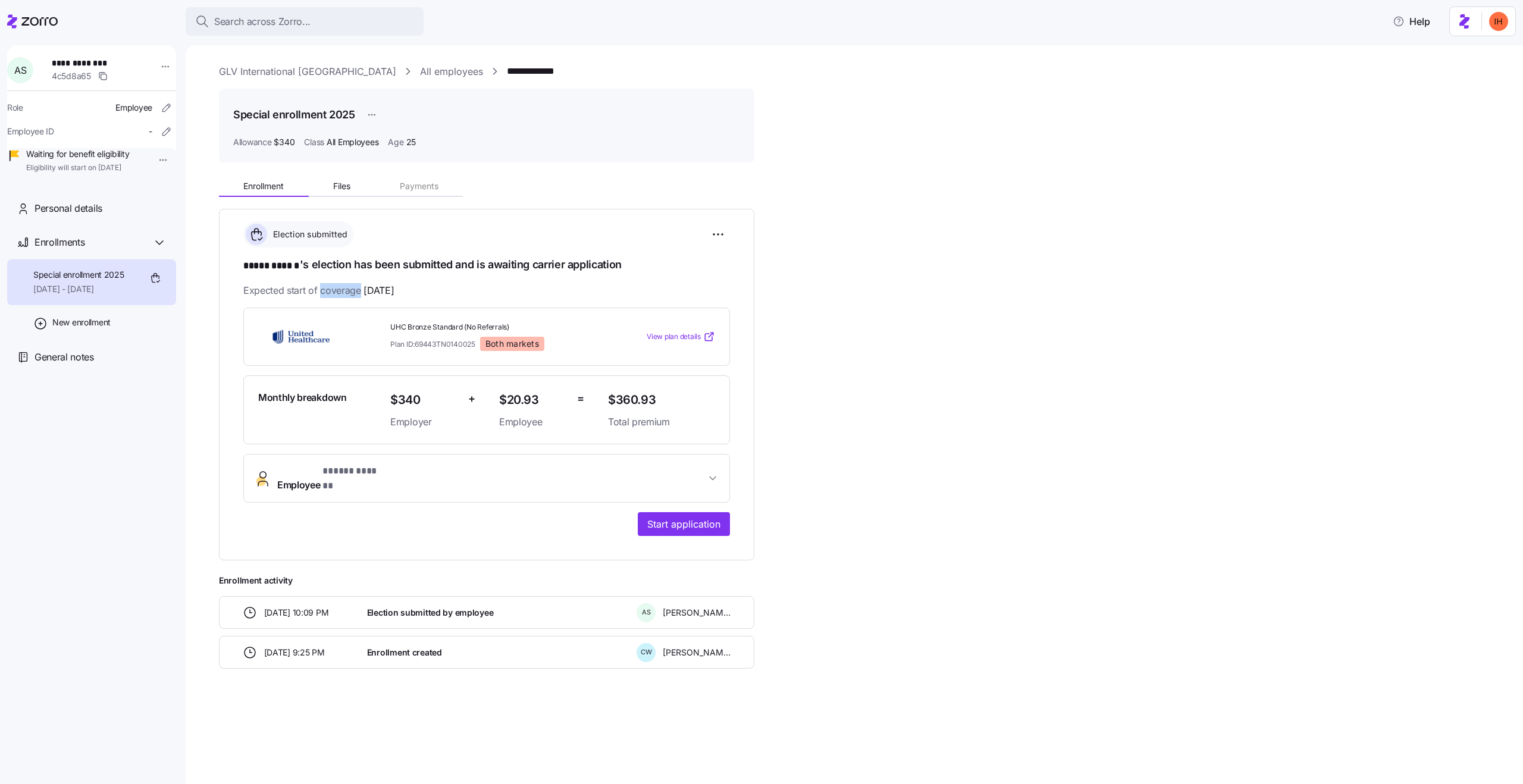
click at [333, 290] on span "Expected start of coverage 09/01/2025" at bounding box center [318, 290] width 151 height 15
click at [311, 264] on h1 "***** ****** 's election has been submitted and is awaiting carrier application" at bounding box center [486, 265] width 487 height 17
click at [322, 283] on span "Expected start of coverage 09/01/2025" at bounding box center [318, 290] width 151 height 15
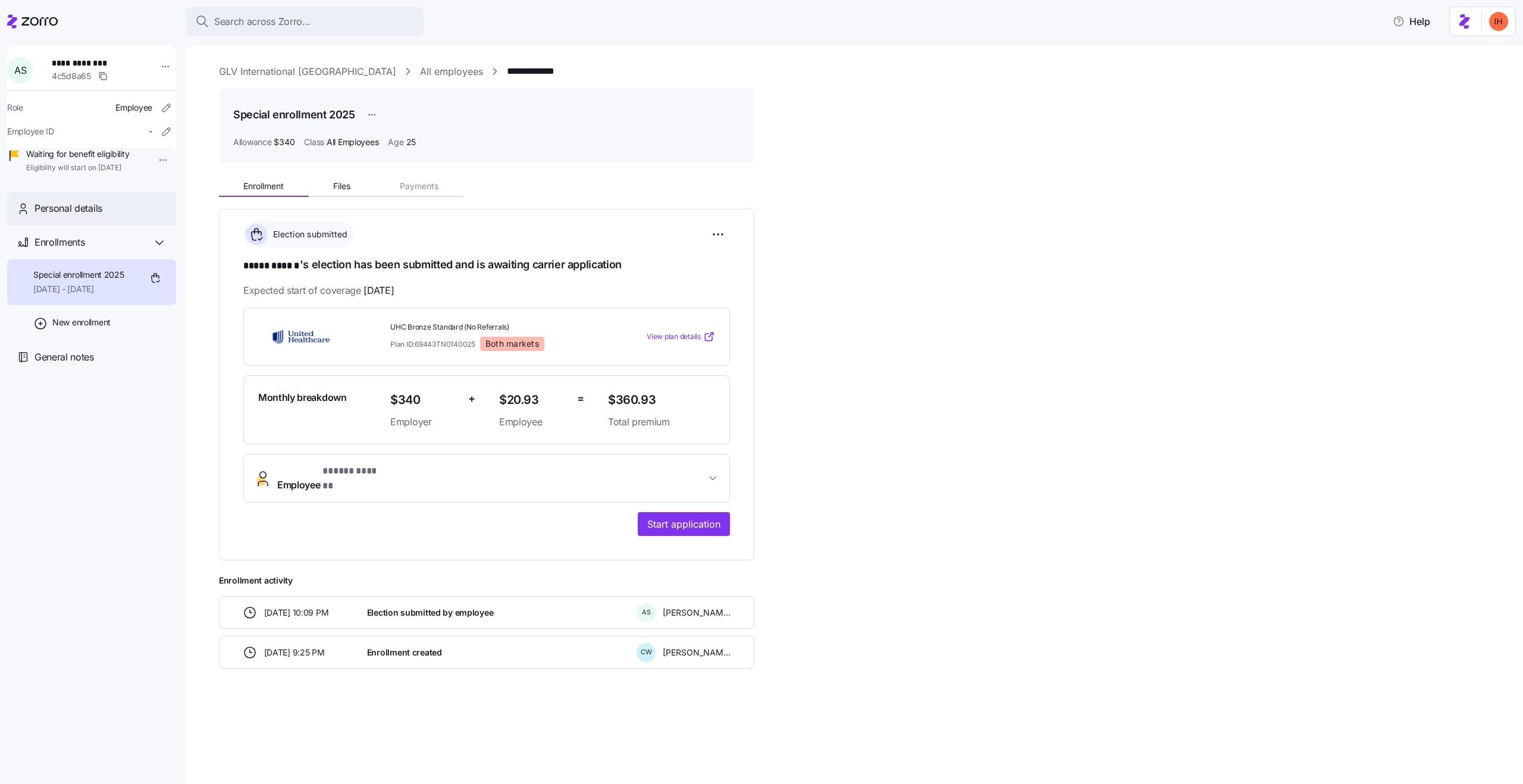
click at [115, 226] on div "Personal details" at bounding box center [92, 208] width 169 height 34
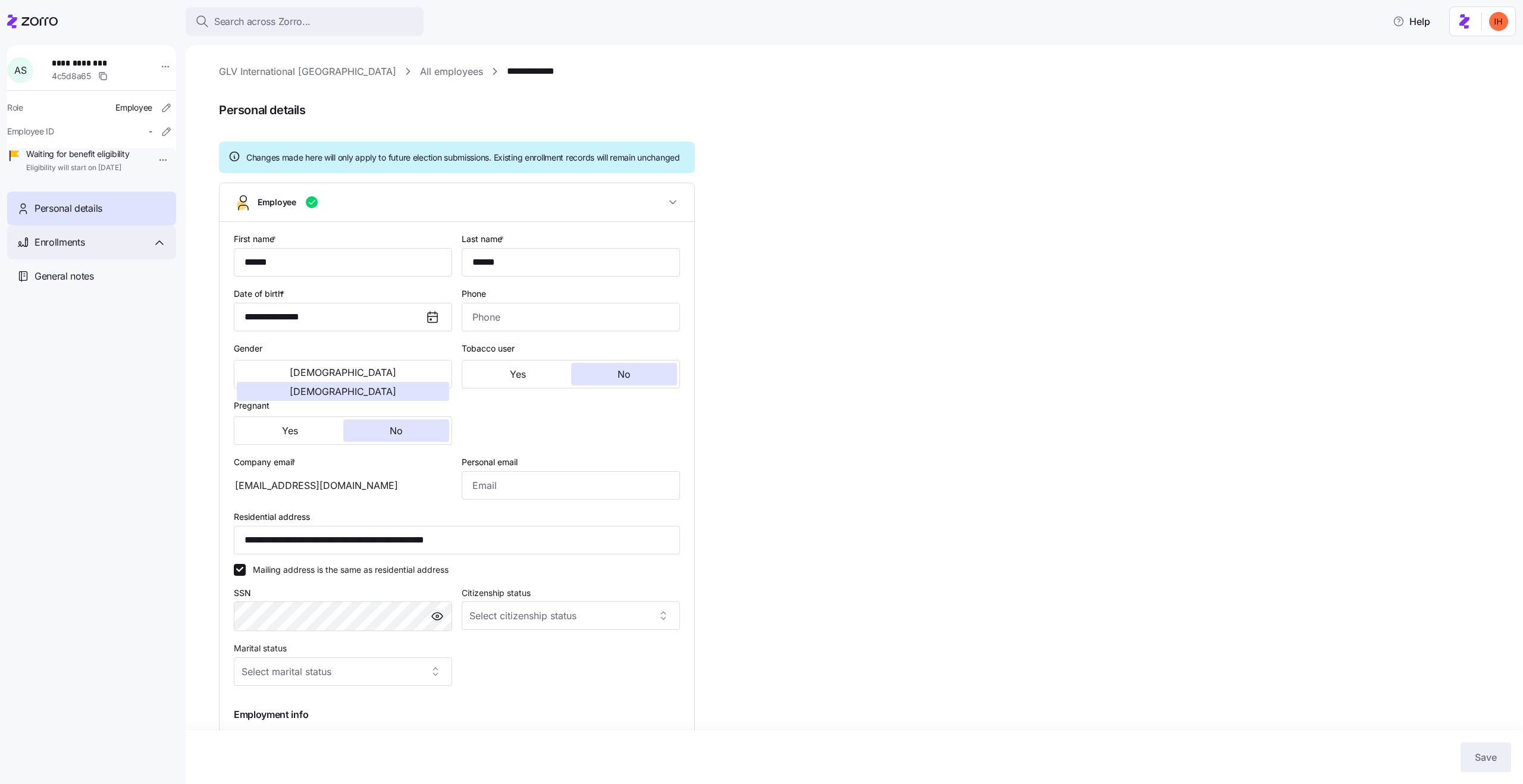
click at [106, 259] on div "Enrollments" at bounding box center [92, 242] width 169 height 34
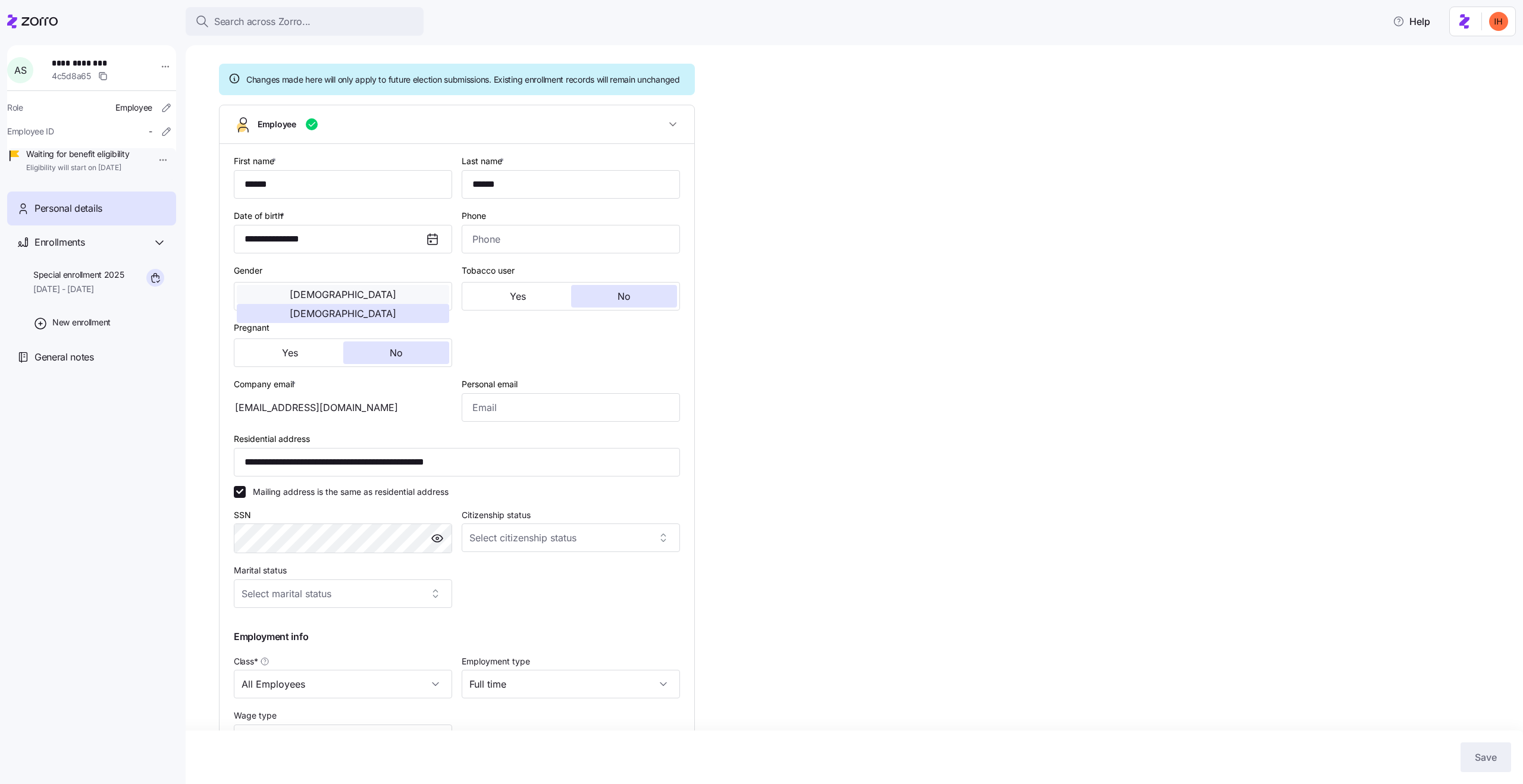
scroll to position [207, 0]
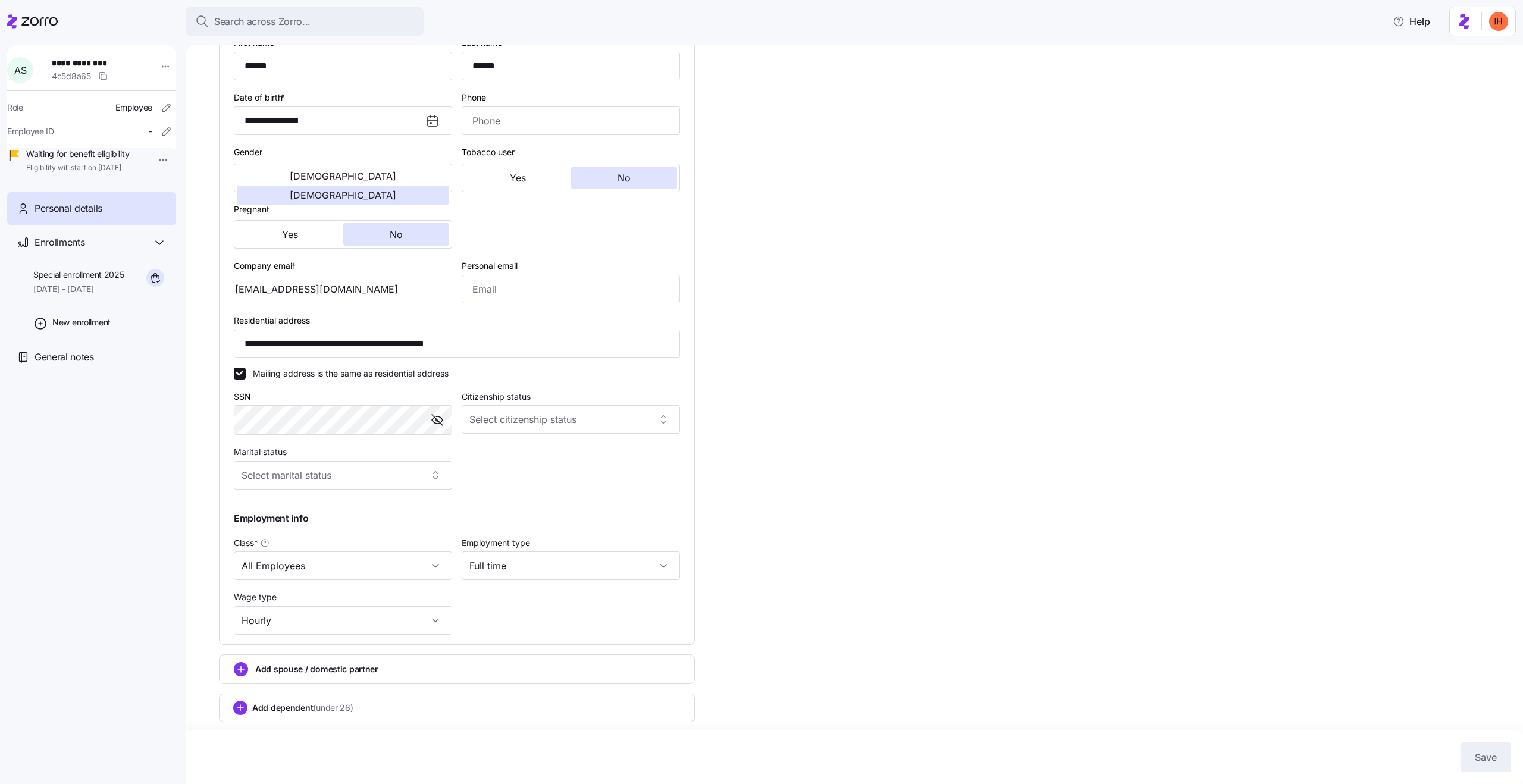
click at [439, 428] on span "button" at bounding box center [437, 420] width 18 height 18
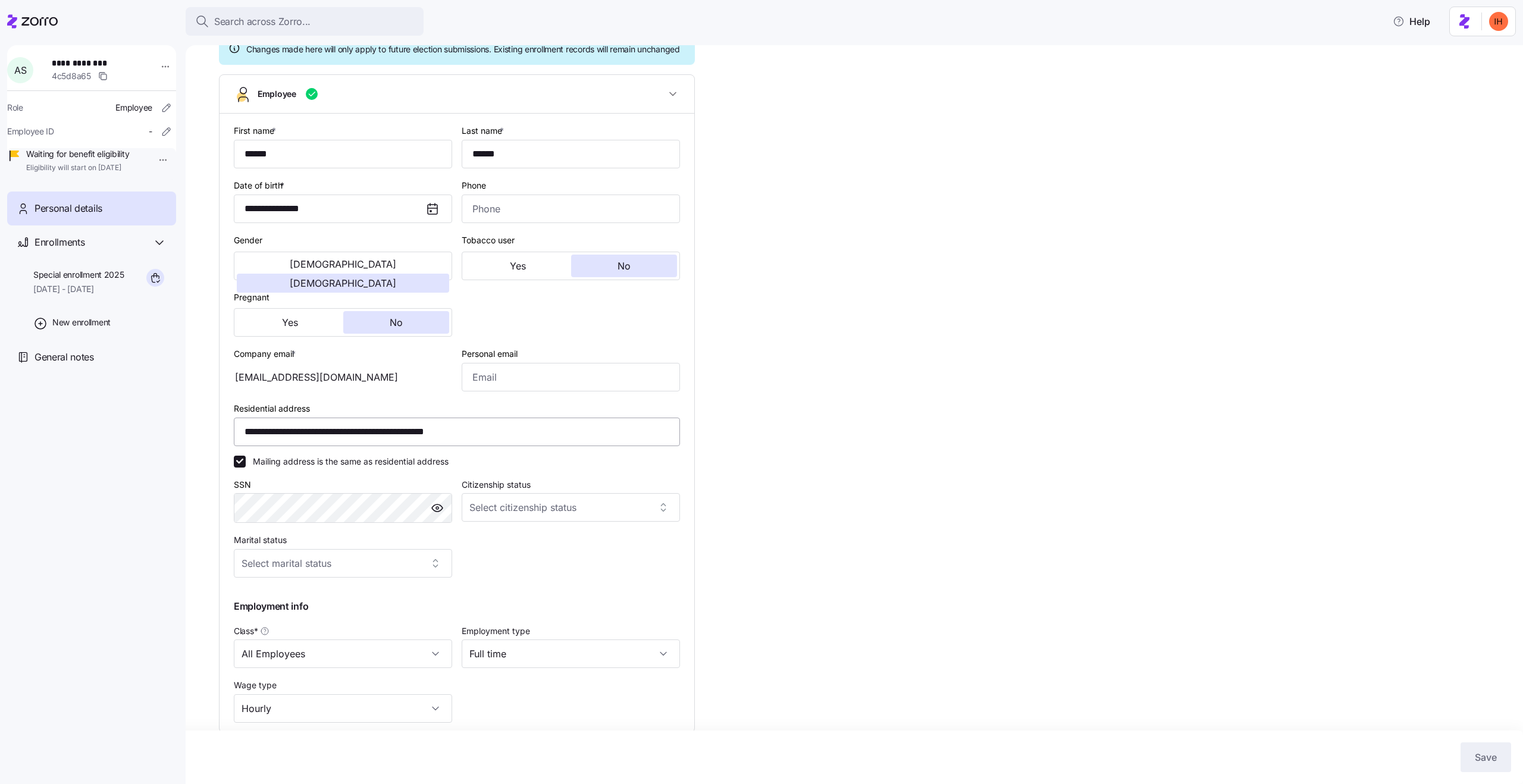
scroll to position [108, 0]
click at [74, 281] on span "Special enrollment 2025" at bounding box center [79, 274] width 91 height 12
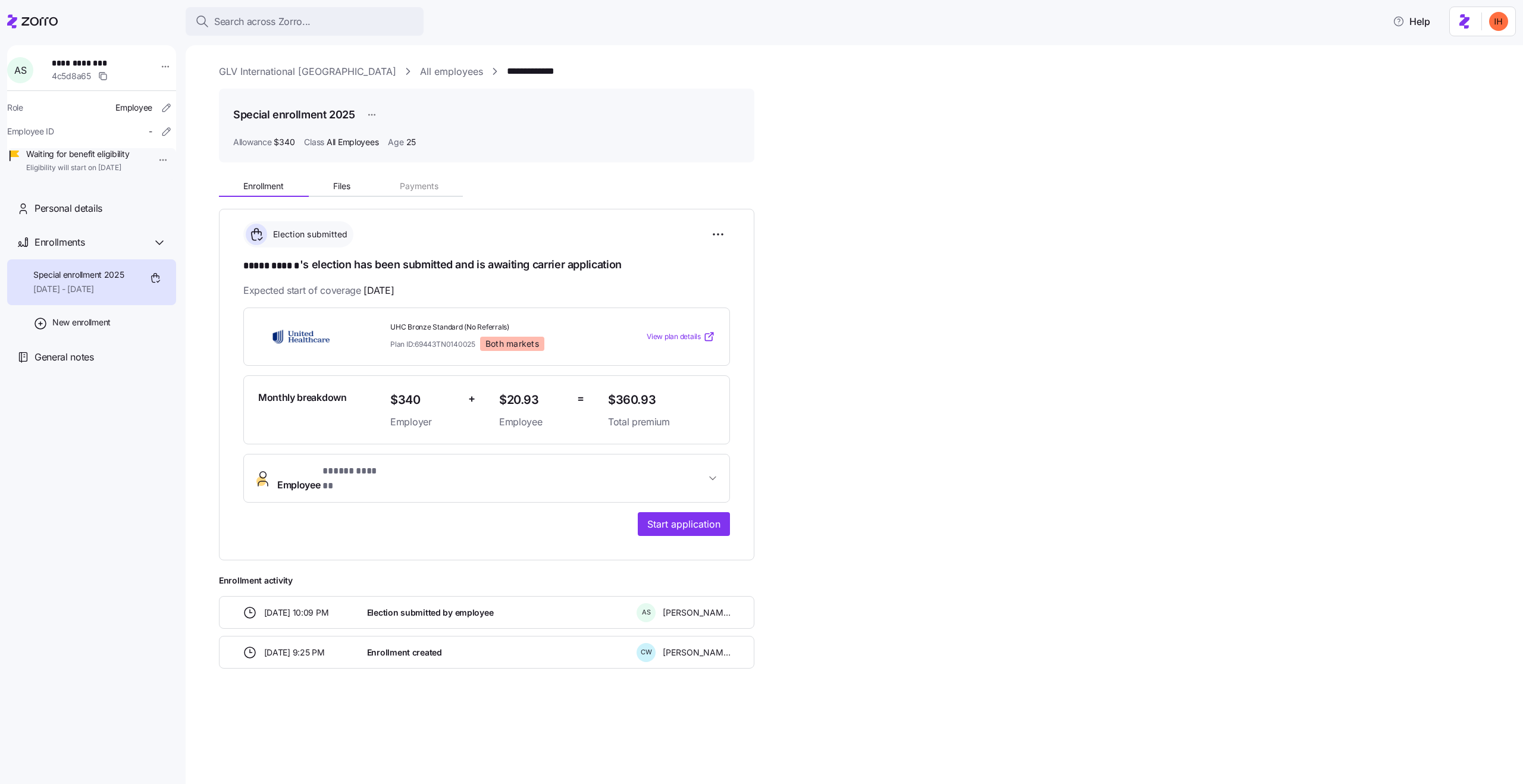
click at [444, 337] on div "Plan ID: 69443TN0140025 Both markets" at bounding box center [494, 344] width 208 height 15
click at [446, 343] on span "Plan ID: 69443TN0140025" at bounding box center [432, 344] width 85 height 10
click at [455, 344] on span "Plan ID: 69443TN0140025" at bounding box center [432, 344] width 85 height 10
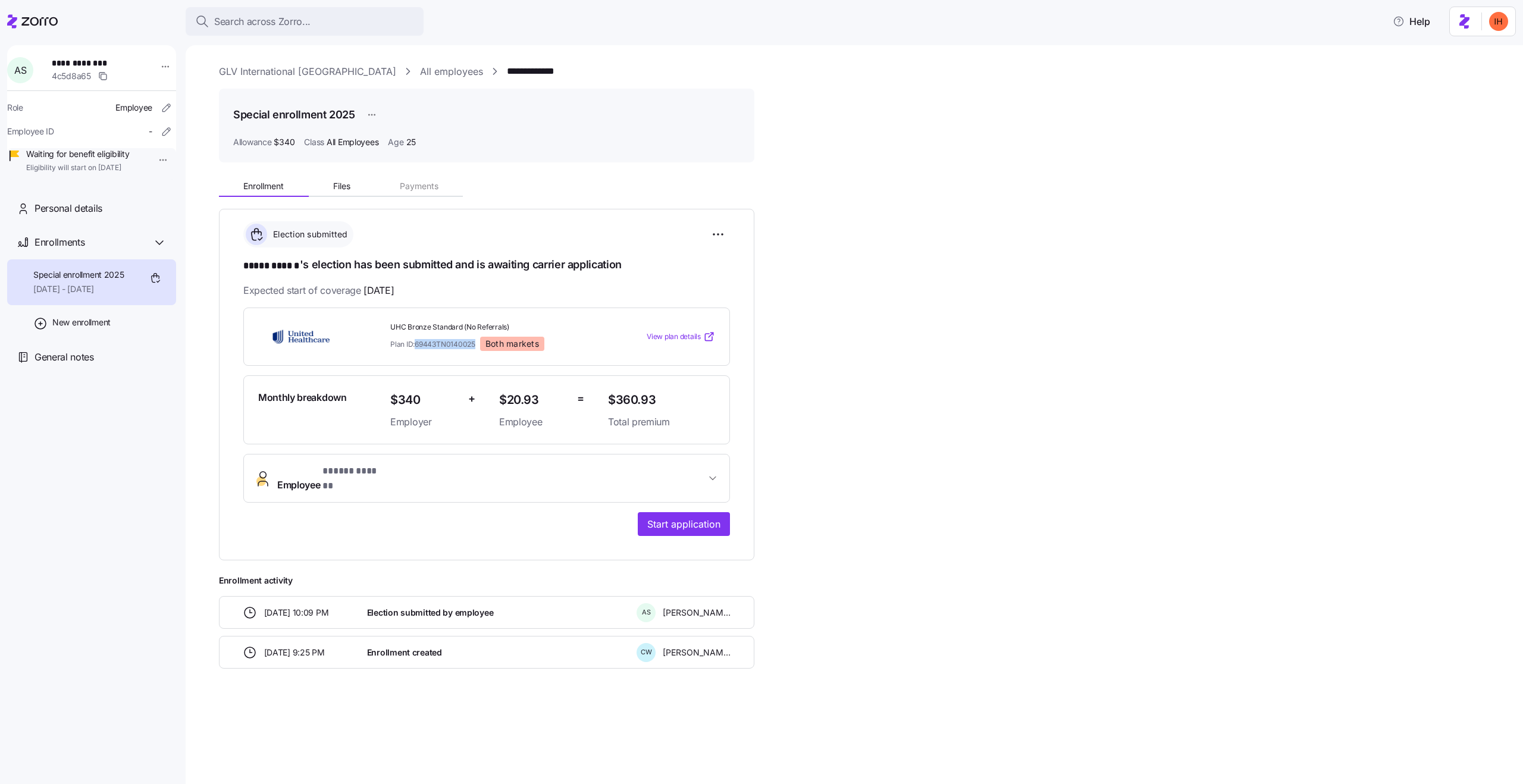
click at [455, 344] on span "Plan ID: 69443TN0140025" at bounding box center [432, 344] width 85 height 10
click at [470, 344] on span "Plan ID: 69443TN0140025" at bounding box center [432, 344] width 85 height 10
click at [456, 340] on span "Plan ID: 69443TN0140025" at bounding box center [432, 344] width 85 height 10
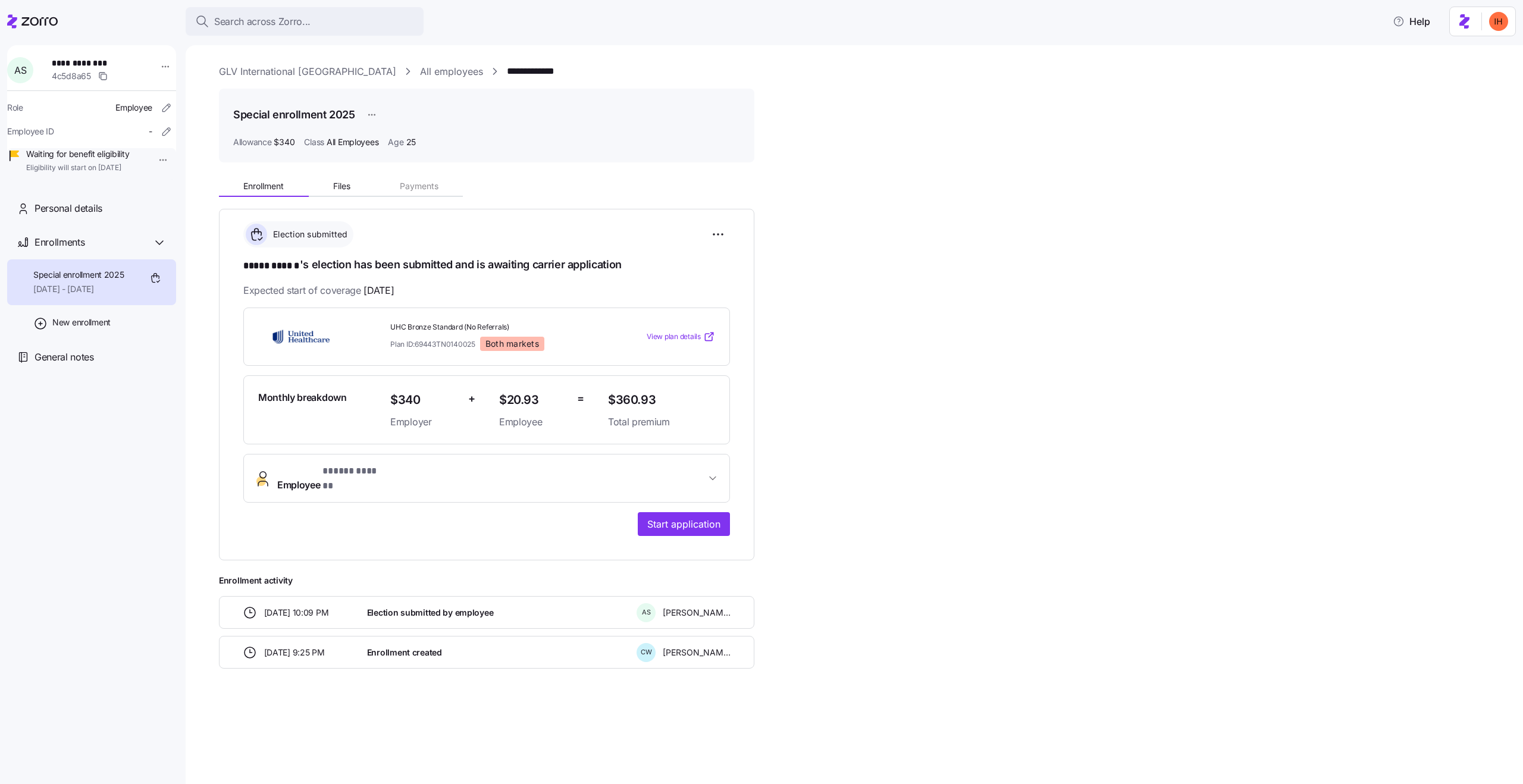
click at [456, 340] on span "Plan ID: 69443TN0140025" at bounding box center [432, 344] width 85 height 10
click at [467, 342] on span "Plan ID: 69443TN0140025" at bounding box center [432, 344] width 85 height 10
click at [443, 342] on span "Plan ID: 69443TN0140025" at bounding box center [432, 344] width 85 height 10
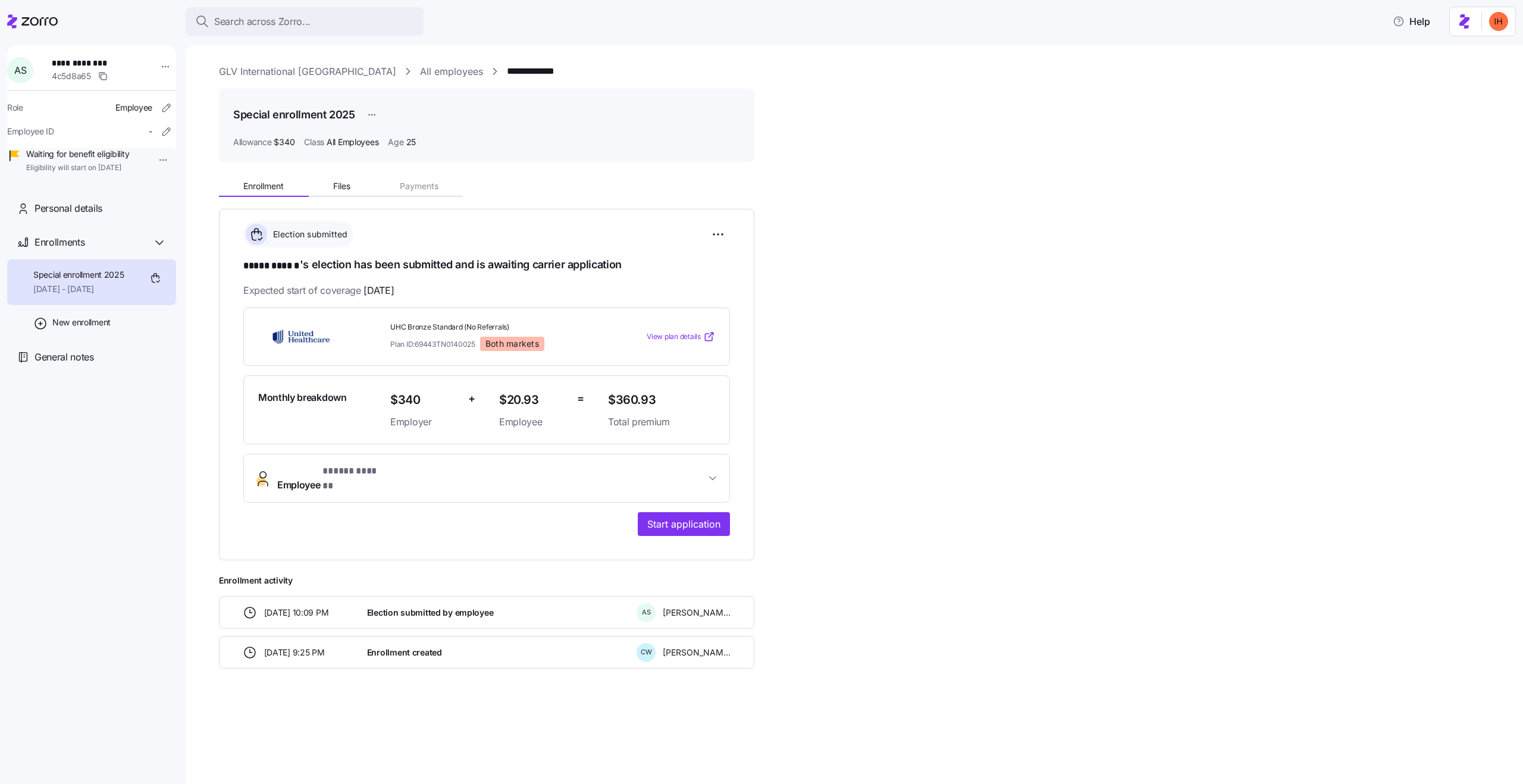
click at [375, 107] on html "**********" at bounding box center [762, 388] width 1523 height 777
click at [382, 138] on div "Edit" at bounding box center [376, 144] width 15 height 13
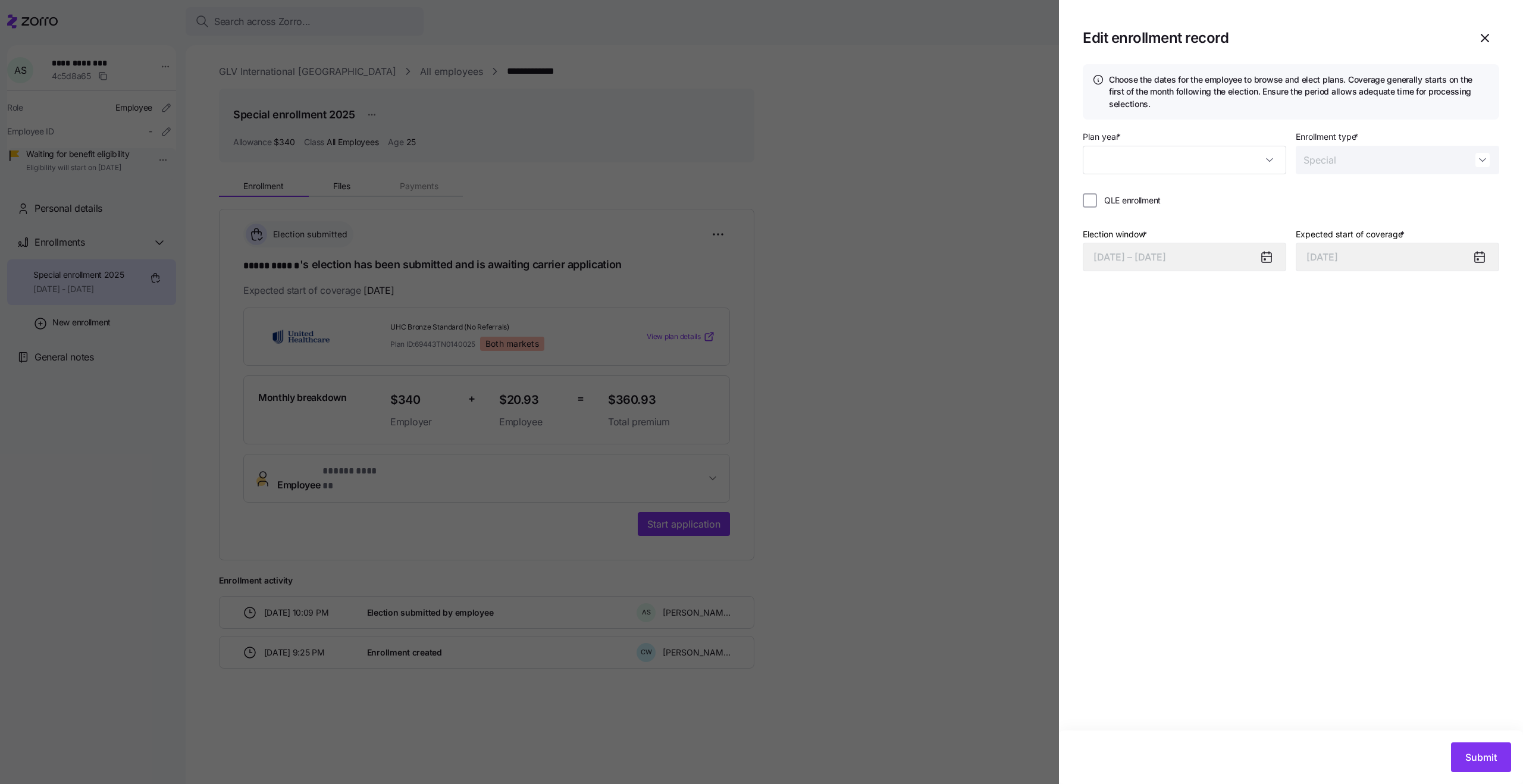
type input "2025"
click at [496, 169] on div at bounding box center [762, 392] width 1523 height 784
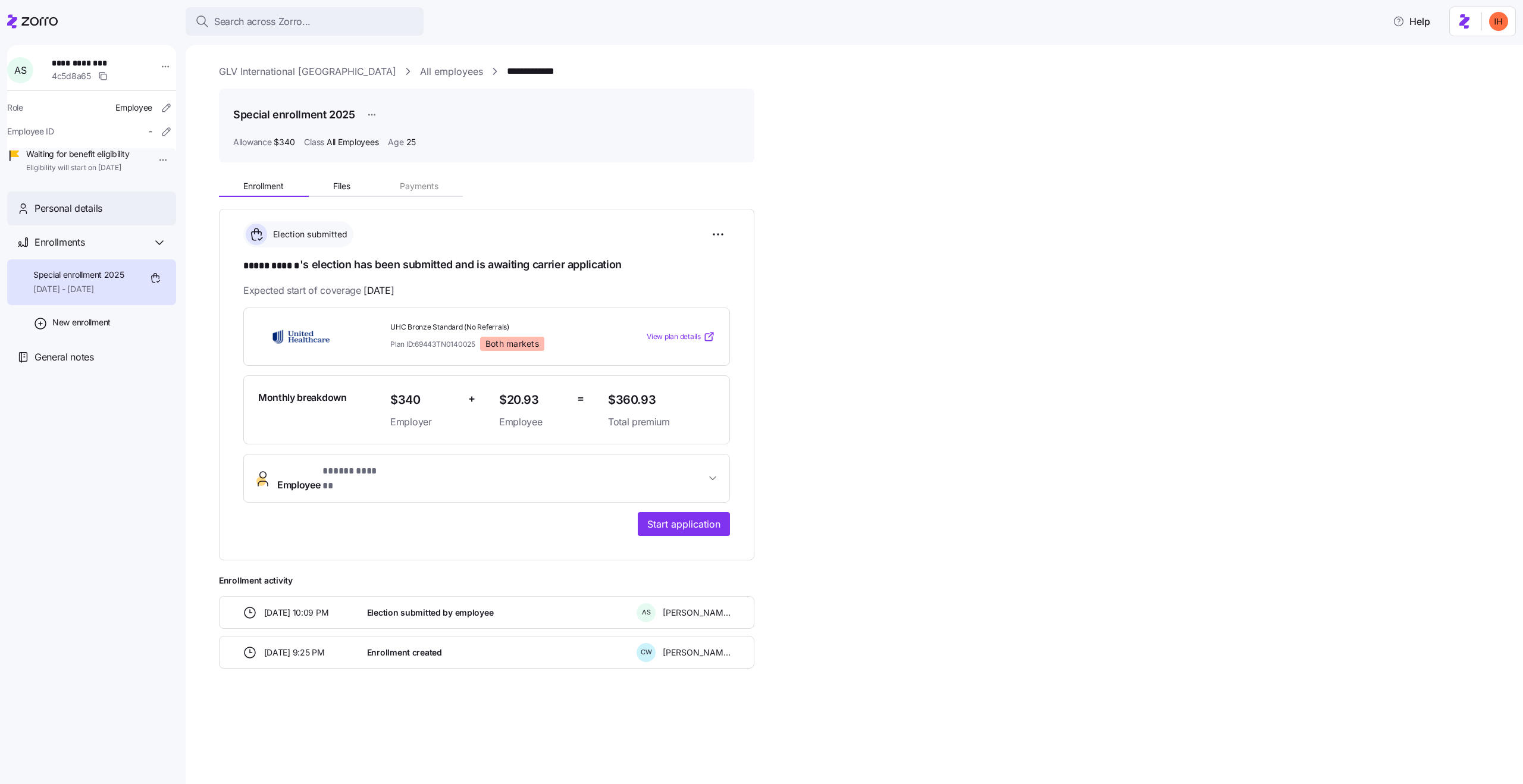
click at [103, 216] on div "Personal details" at bounding box center [100, 208] width 132 height 15
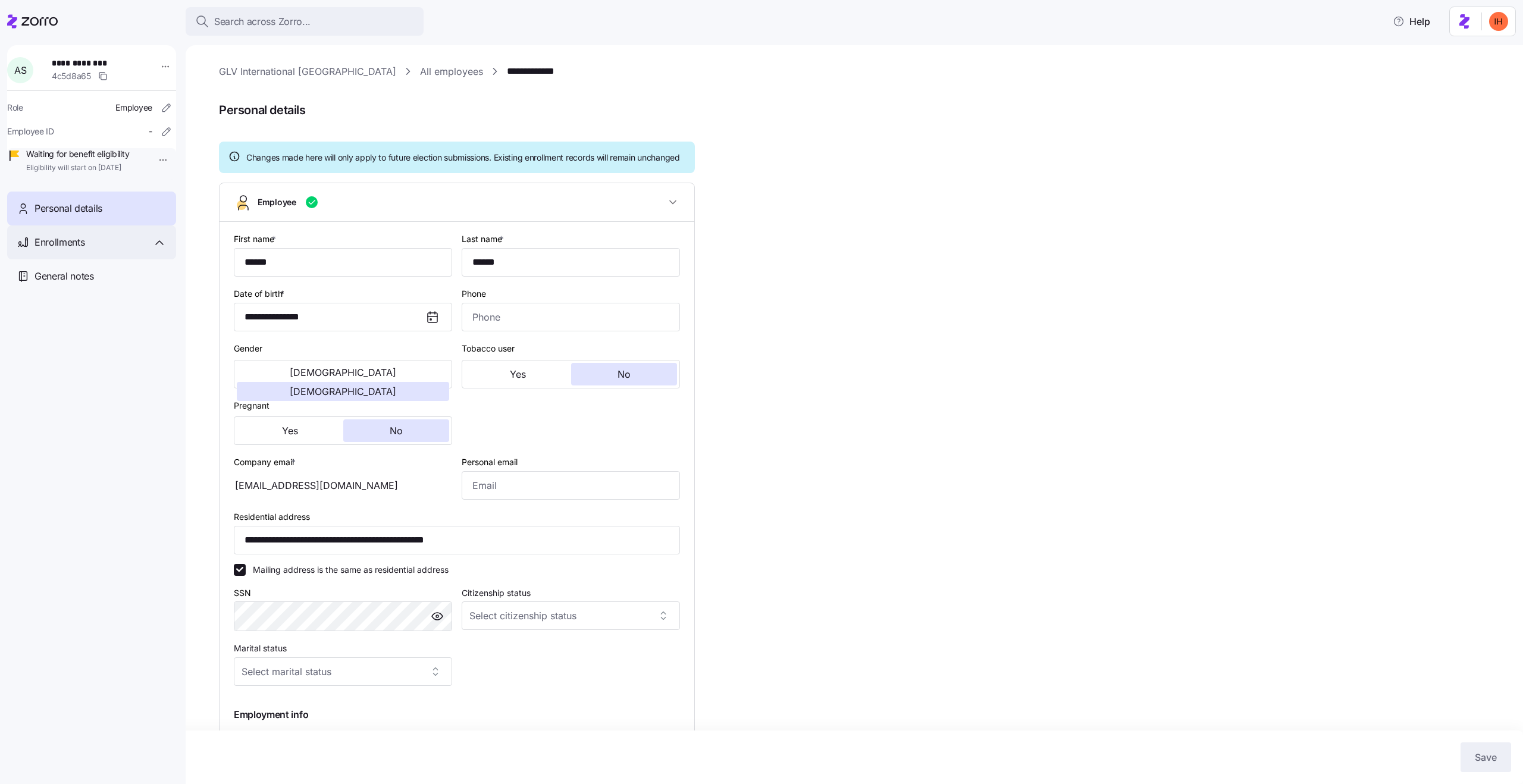
click at [135, 250] on div "Enrollments" at bounding box center [100, 242] width 132 height 15
click at [116, 295] on span "09/01/2025 - 12/31/2025" at bounding box center [79, 289] width 91 height 12
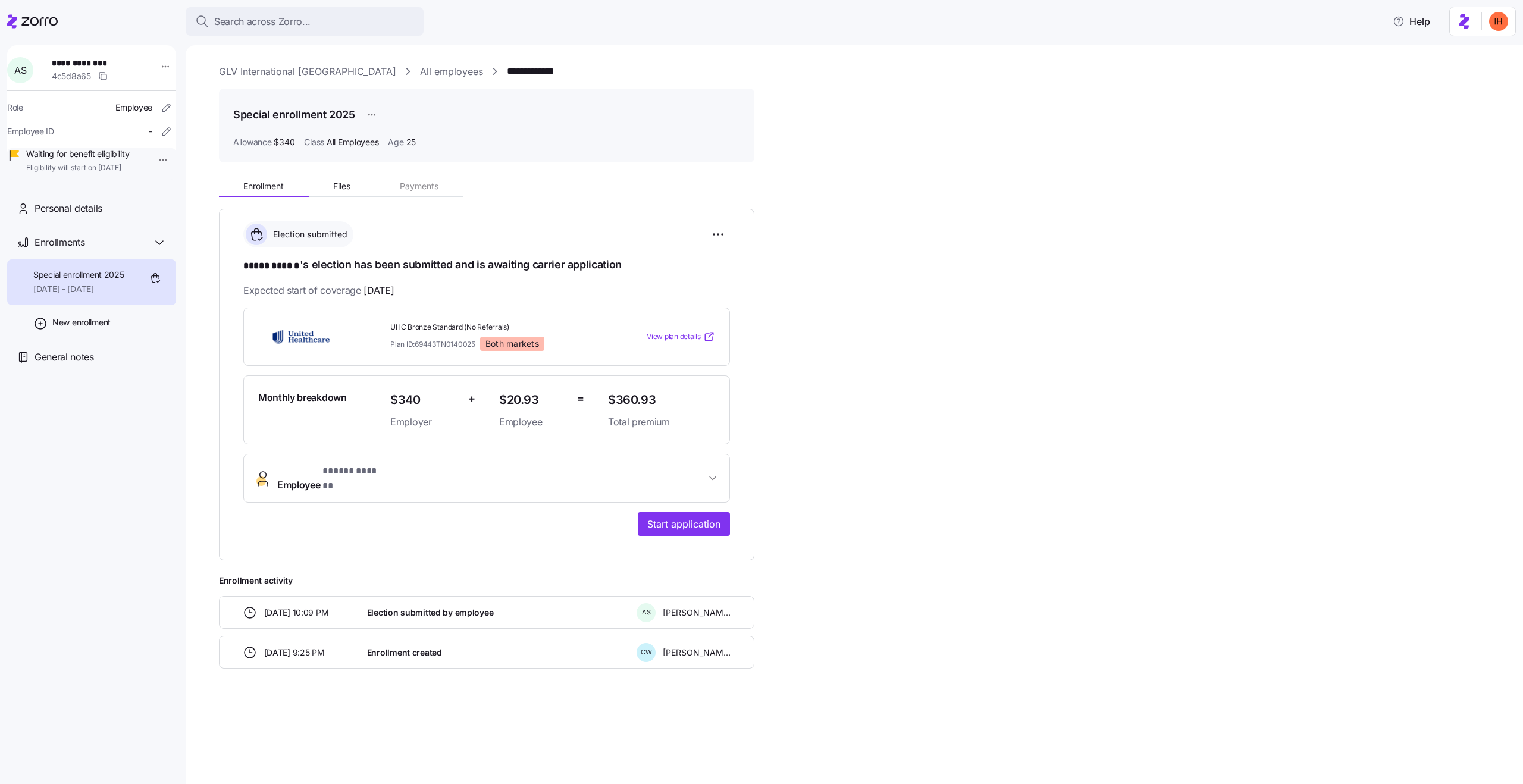
click at [568, 265] on h1 "***** ****** 's election has been submitted and is awaiting carrier application" at bounding box center [486, 265] width 487 height 17
click at [394, 290] on span "09/01/2025" at bounding box center [379, 290] width 31 height 15
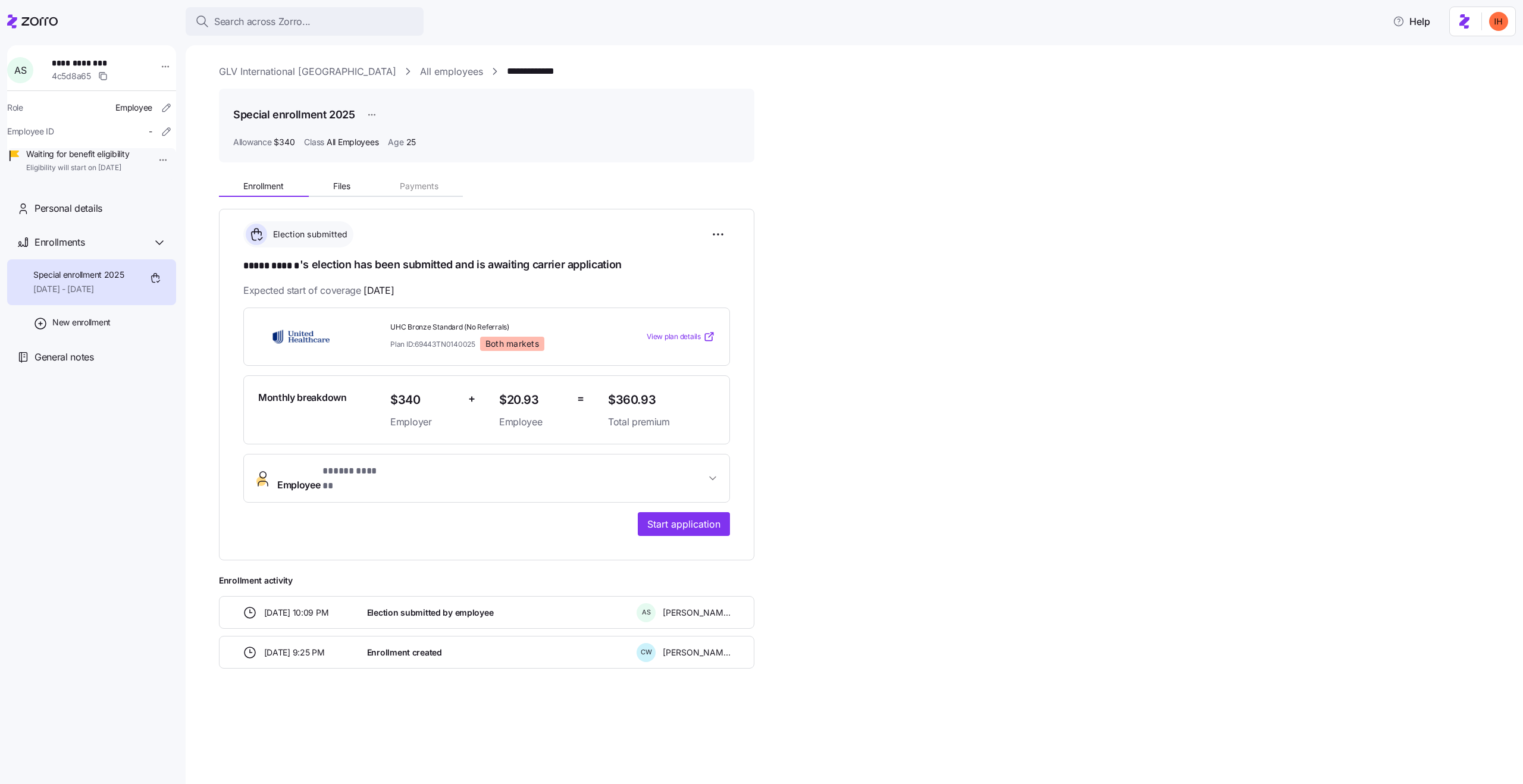
click at [394, 290] on span "09/01/2025" at bounding box center [379, 290] width 31 height 15
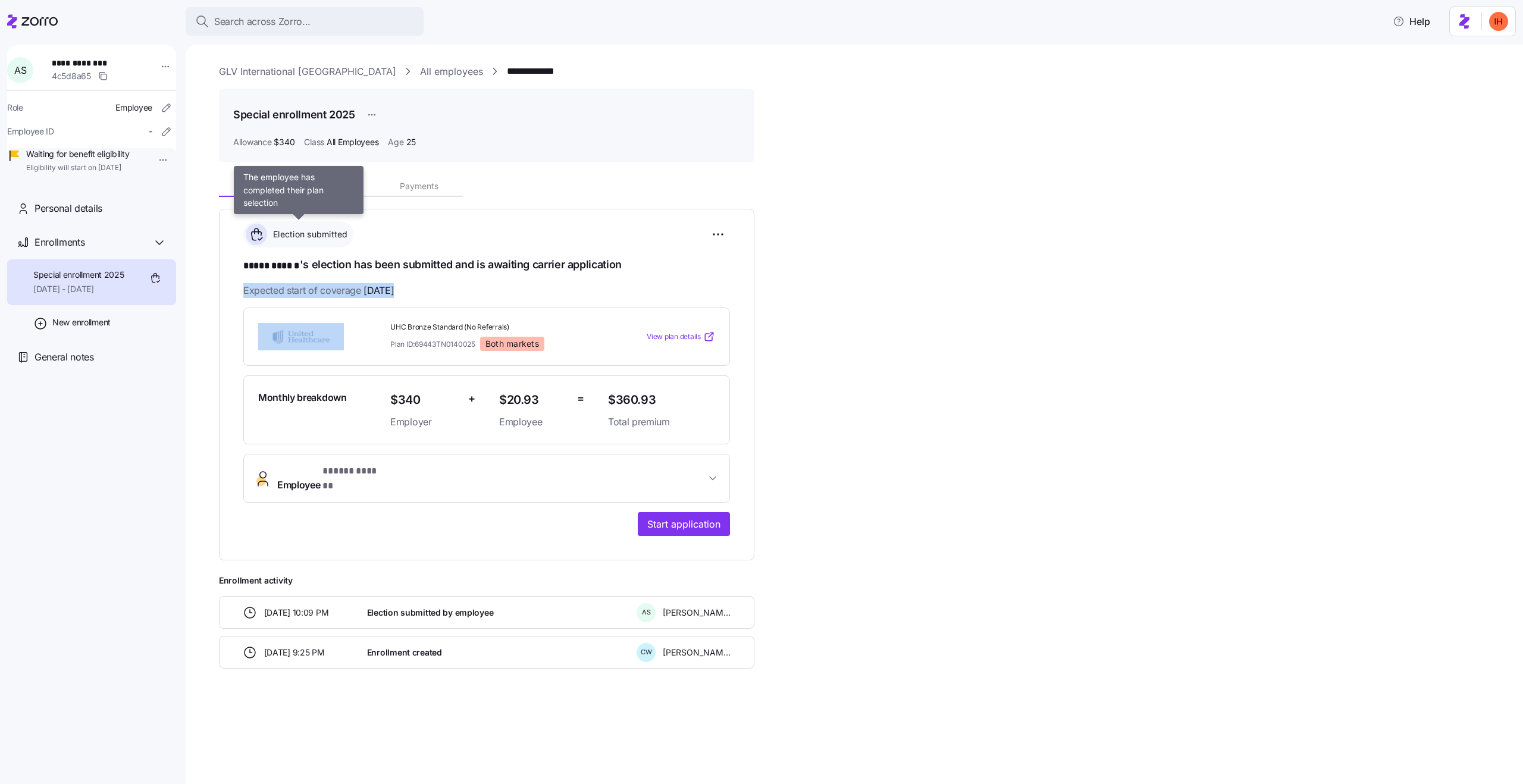
click at [325, 236] on span "Election submitted" at bounding box center [309, 234] width 79 height 12
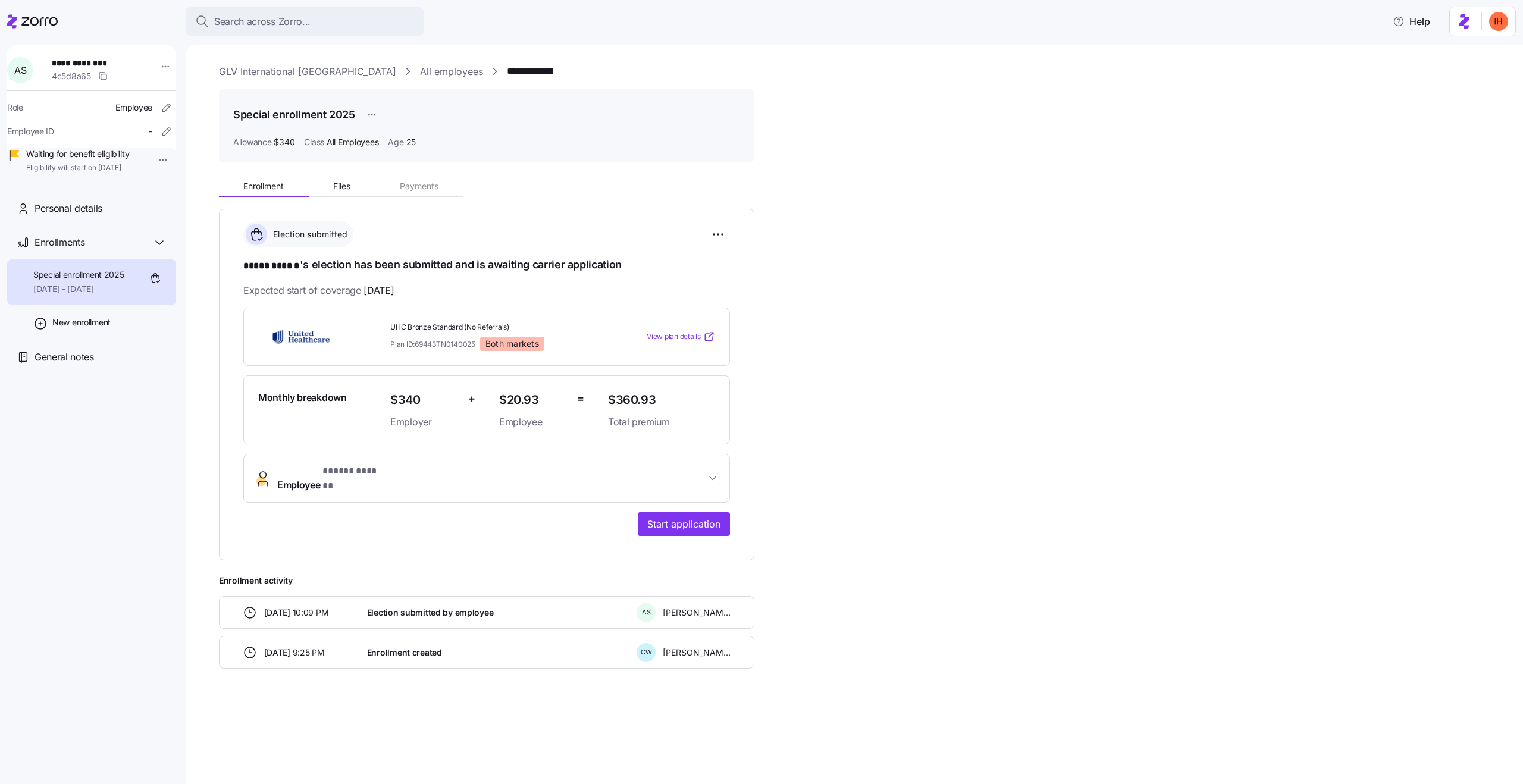
click at [325, 236] on span "Election submitted" at bounding box center [309, 234] width 79 height 12
click at [354, 269] on h1 "***** ****** 's election has been submitted and is awaiting carrier application" at bounding box center [486, 265] width 487 height 17
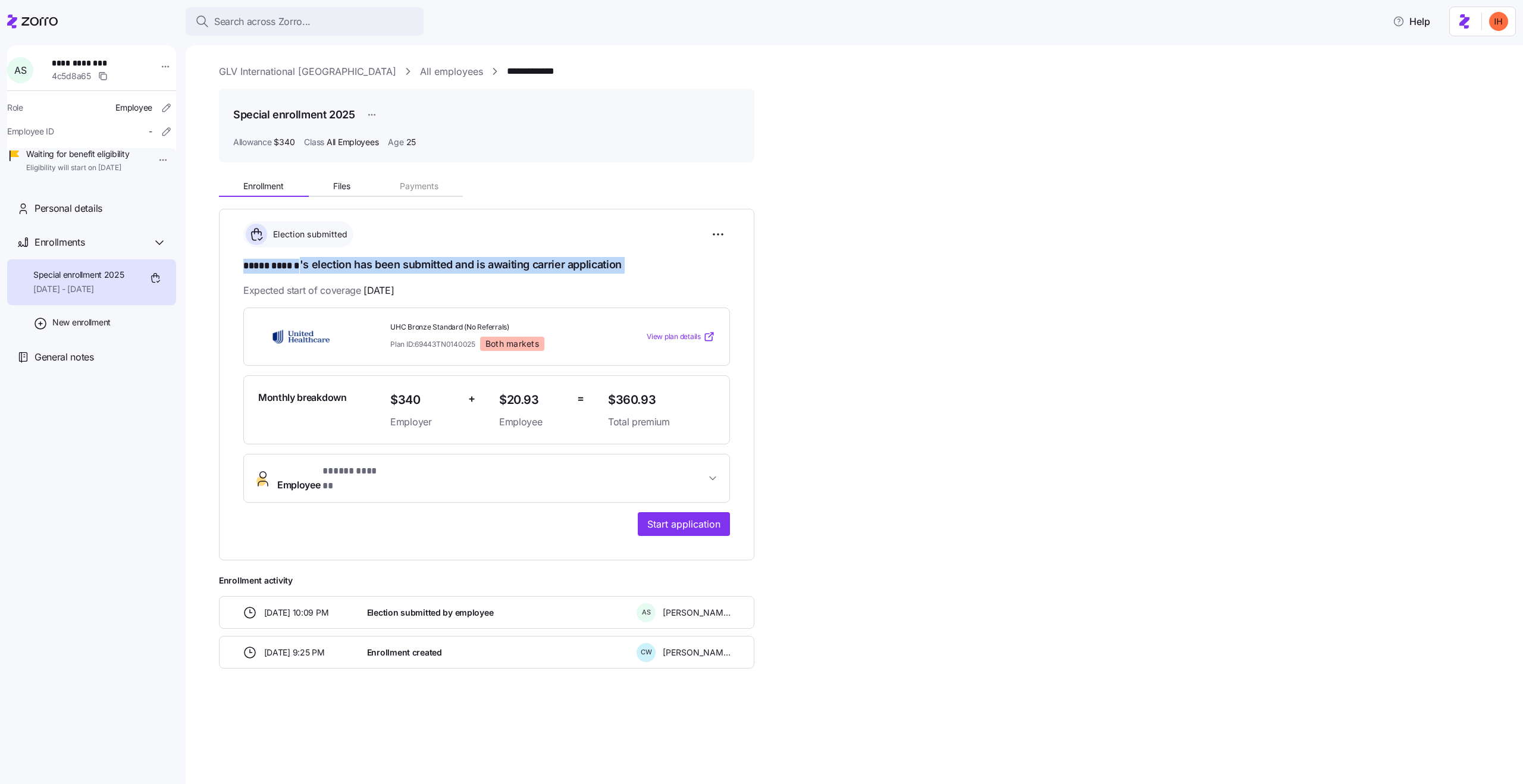
click at [381, 300] on div "**********" at bounding box center [486, 379] width 487 height 314
click at [355, 288] on span "Expected start of coverage 09/01/2025" at bounding box center [318, 290] width 151 height 15
click at [439, 328] on span "UHC Bronze Standard (No Referrals)" at bounding box center [494, 328] width 208 height 10
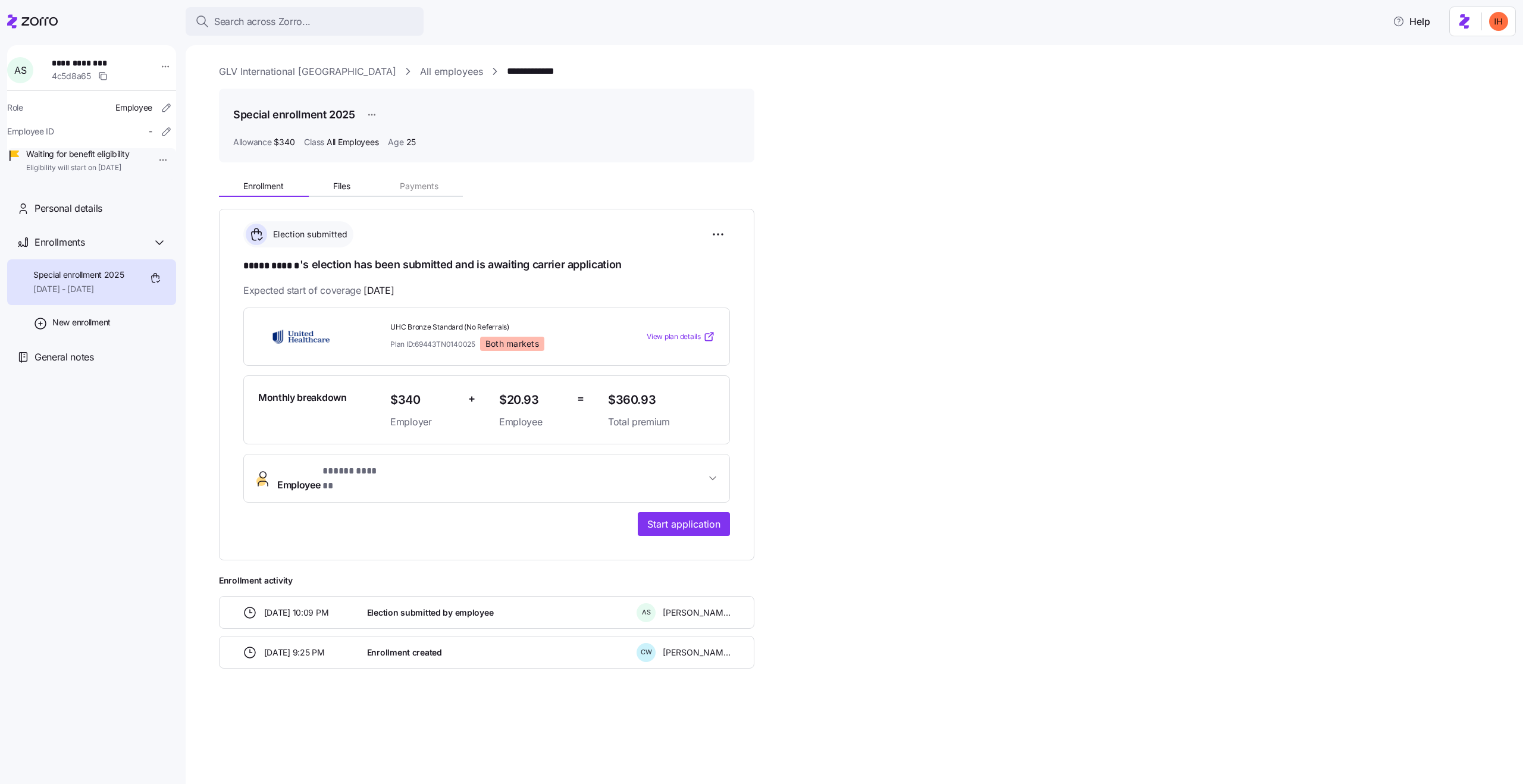
click at [439, 328] on span "UHC Bronze Standard (No Referrals)" at bounding box center [494, 328] width 208 height 10
click at [446, 344] on span "Plan ID: 69443TN0140025" at bounding box center [432, 344] width 85 height 10
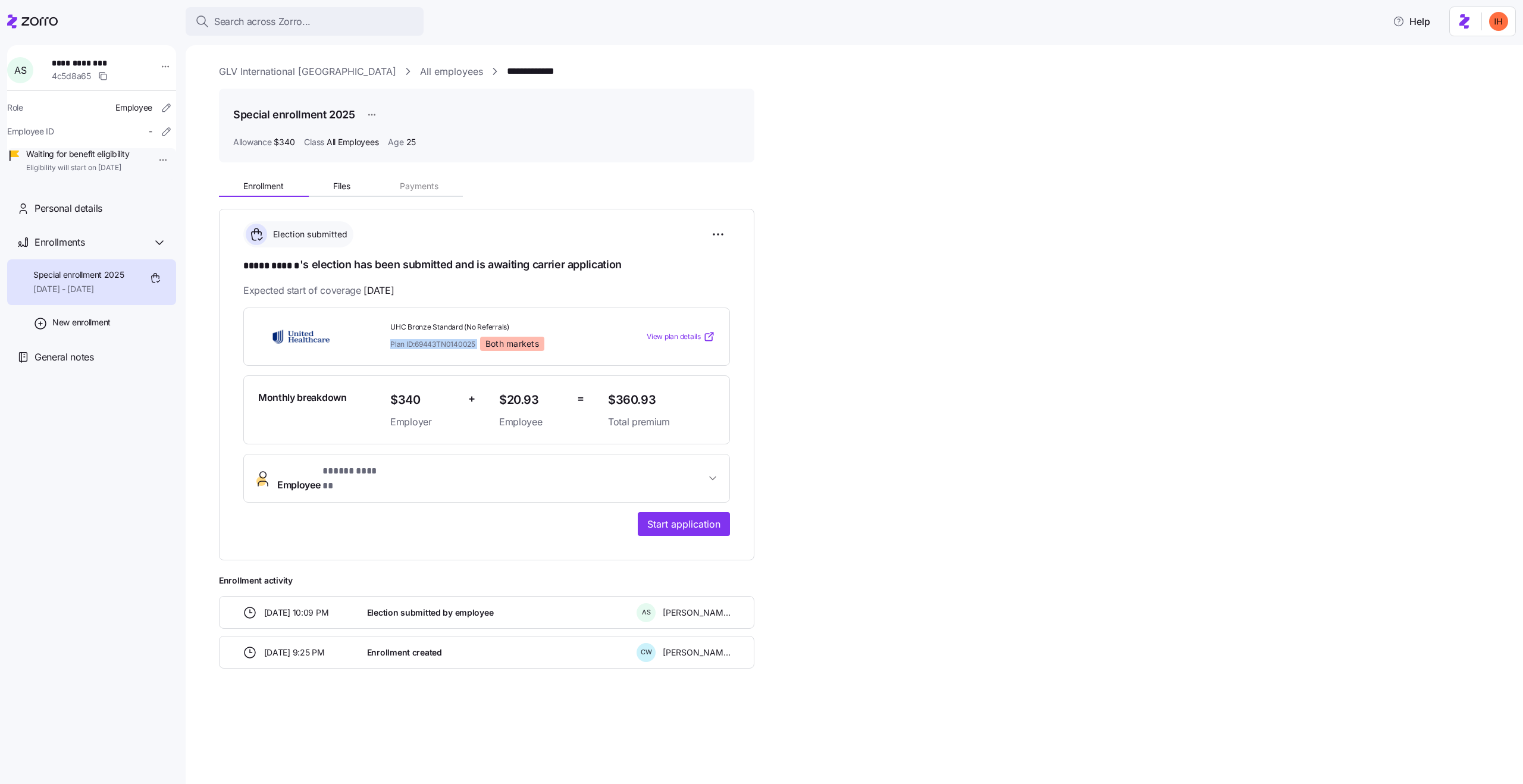
click at [416, 322] on span "UHC Bronze Standard (No Referrals)" at bounding box center [494, 328] width 208 height 10
click at [435, 345] on span "Plan ID: 69443TN0140025" at bounding box center [432, 344] width 85 height 10
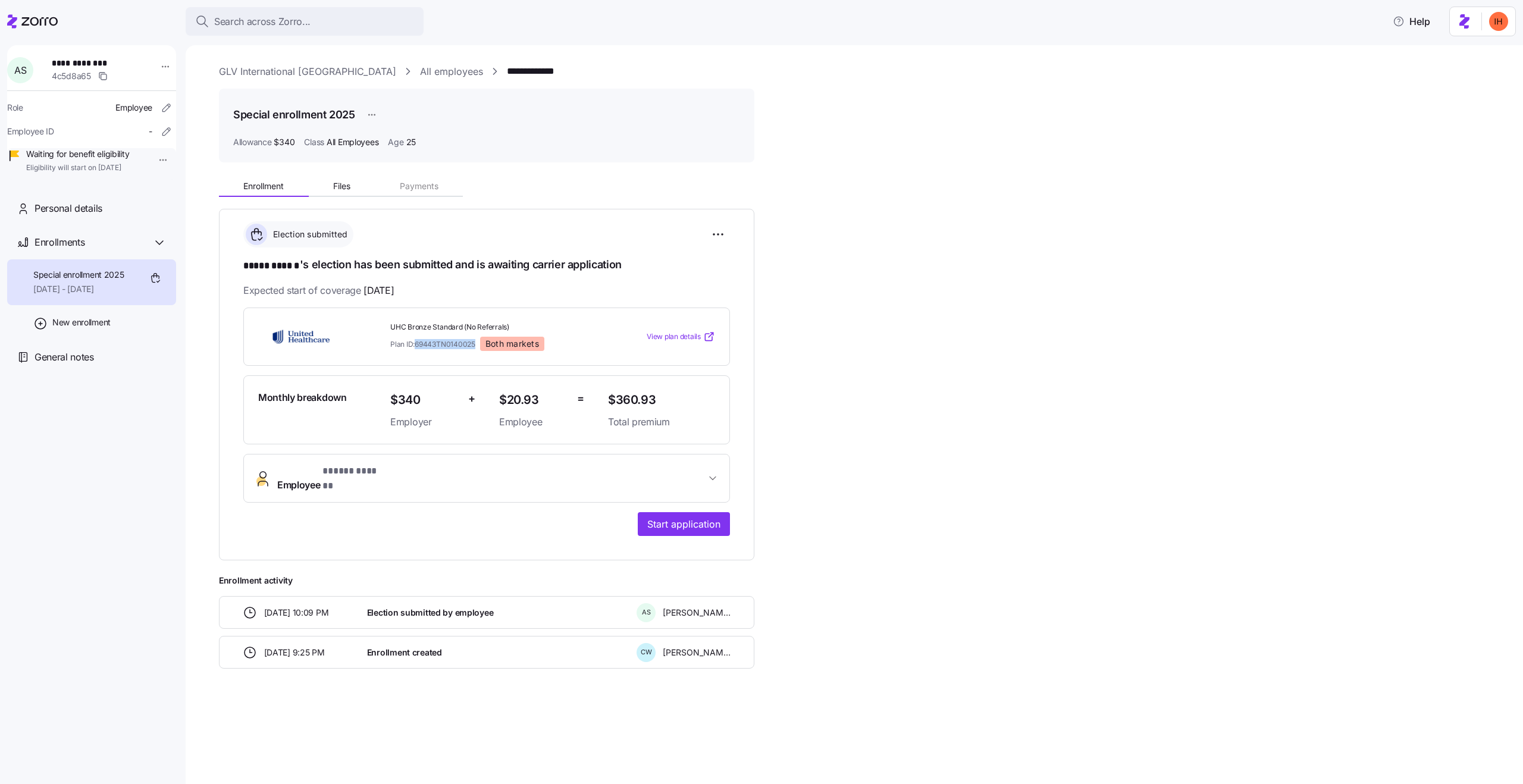
click at [435, 345] on span "Plan ID: 69443TN0140025" at bounding box center [432, 344] width 85 height 10
click at [412, 327] on span "UHC Bronze Standard (No Referrals)" at bounding box center [494, 328] width 208 height 10
click at [421, 344] on span "Plan ID: 69443TN0140025" at bounding box center [432, 344] width 85 height 10
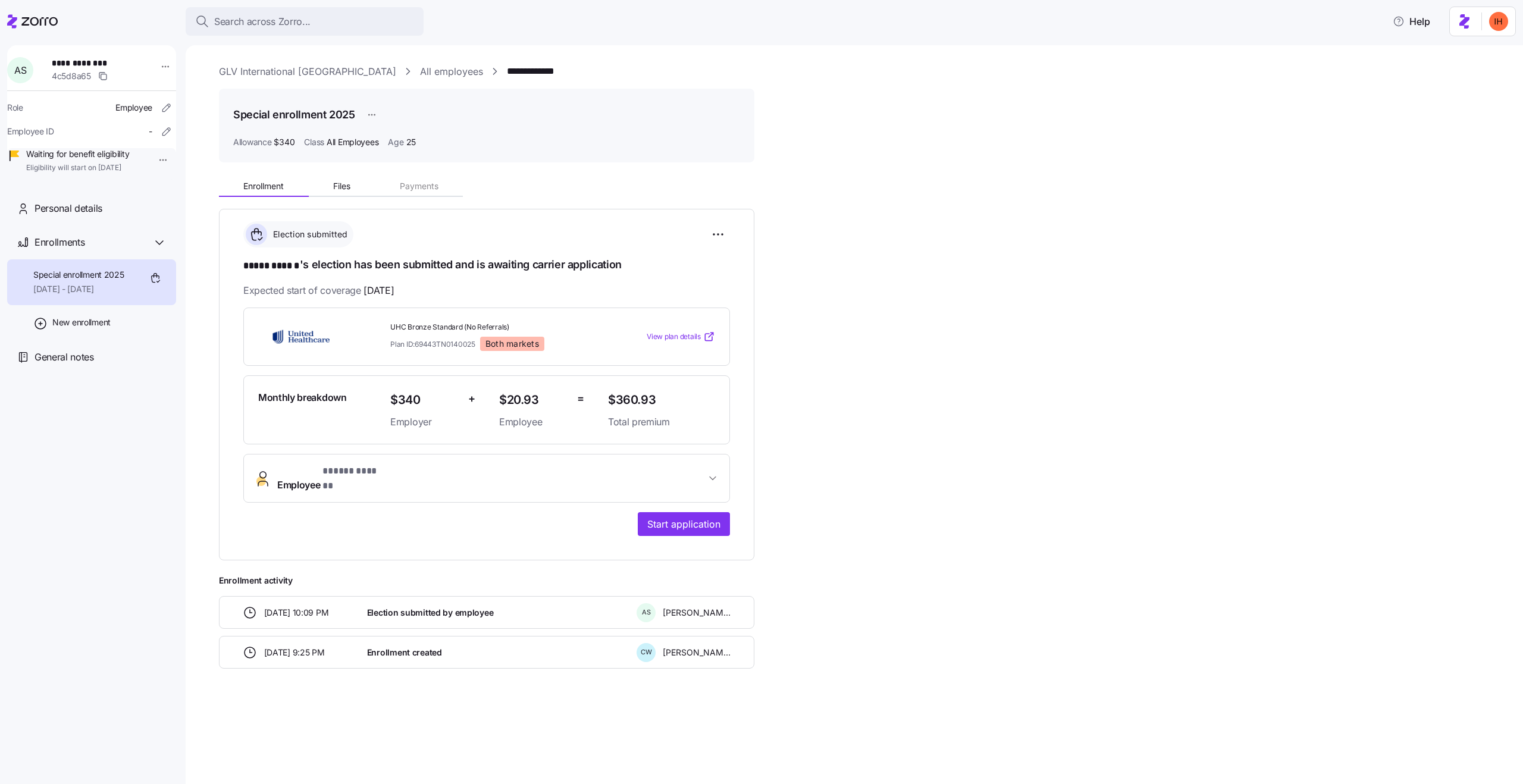
click at [421, 344] on span "Plan ID: 69443TN0140025" at bounding box center [432, 344] width 85 height 10
click at [412, 328] on span "UHC Bronze Standard (No Referrals)" at bounding box center [494, 328] width 208 height 10
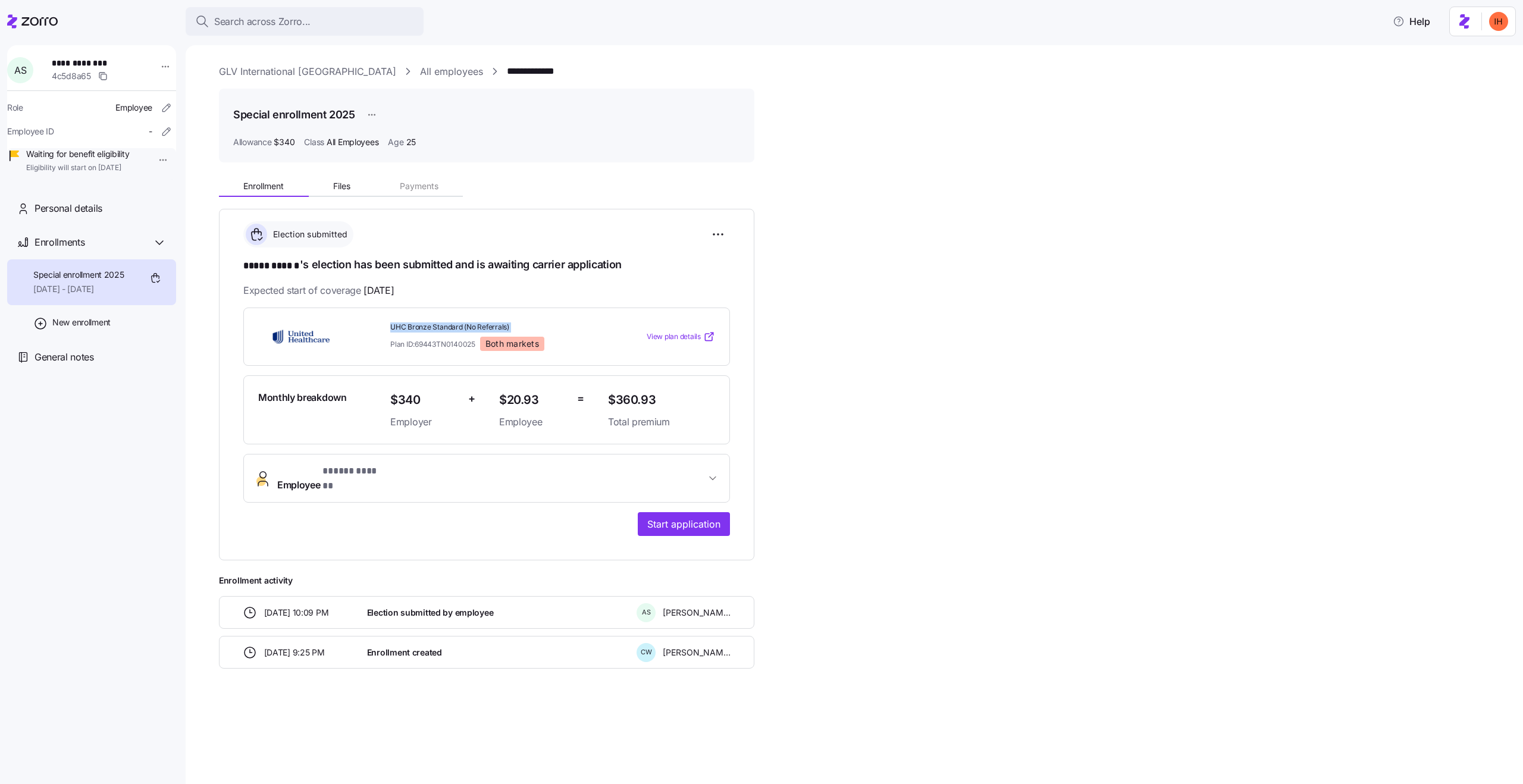
click at [418, 265] on h1 "***** ****** 's election has been submitted and is awaiting carrier application" at bounding box center [486, 265] width 487 height 17
click at [381, 291] on span "09/01/2025" at bounding box center [379, 290] width 31 height 15
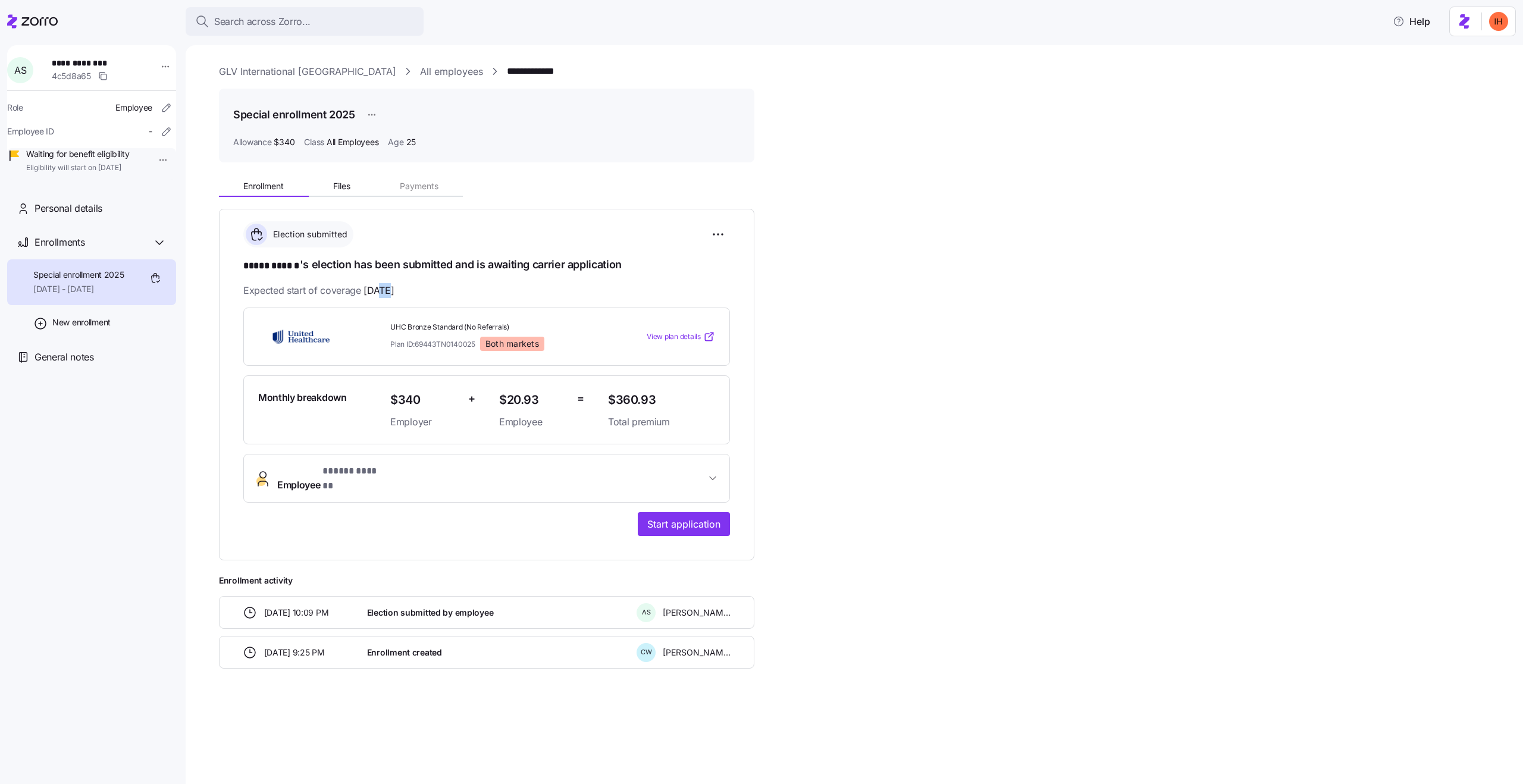
click at [381, 291] on span "09/01/2025" at bounding box center [379, 290] width 31 height 15
click at [337, 292] on span "Expected start of coverage 09/01/2025" at bounding box center [318, 290] width 151 height 15
click at [300, 269] on h1 "***** ****** 's election has been submitted and is awaiting carrier application" at bounding box center [486, 265] width 487 height 17
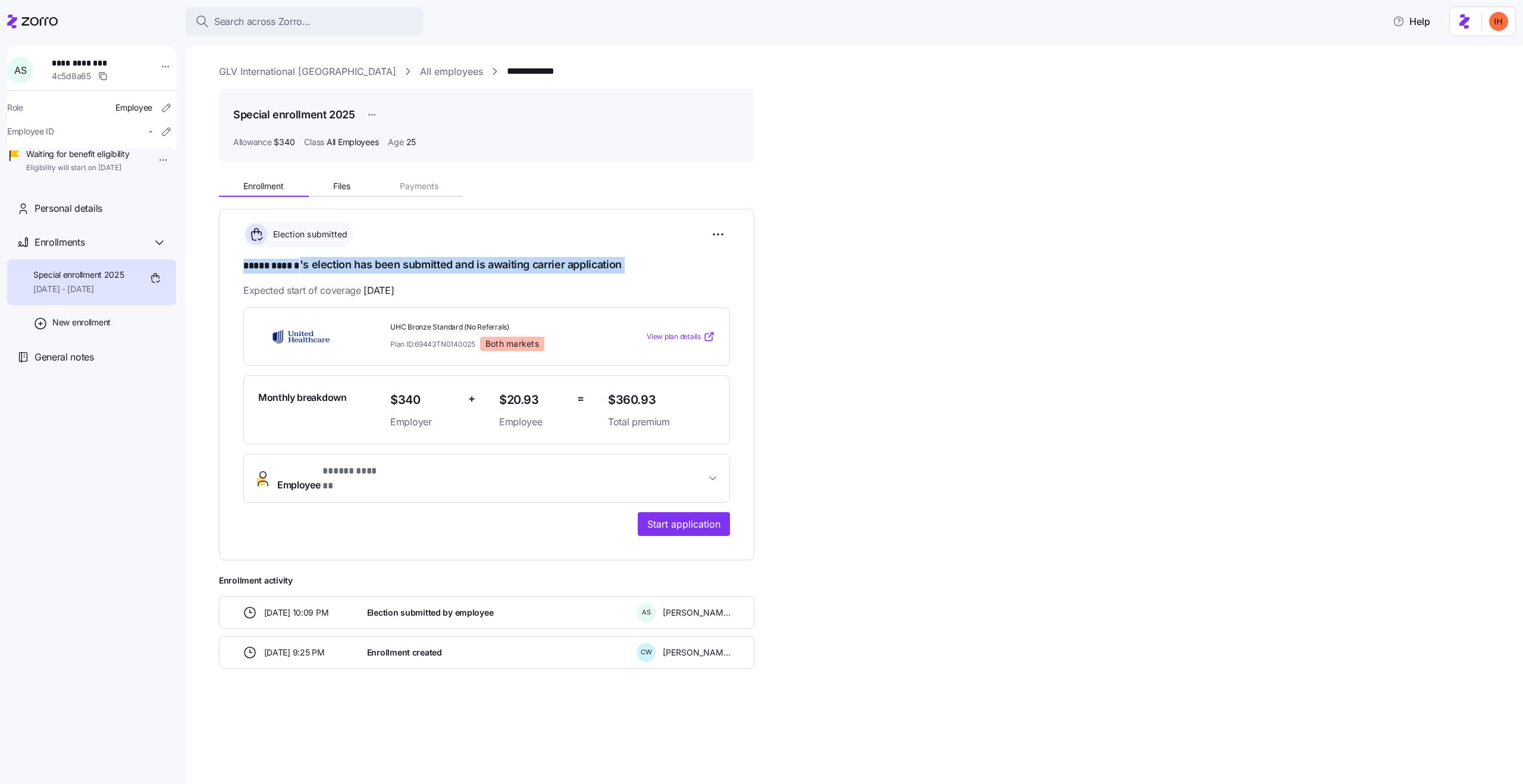
click at [315, 288] on span "Expected start of coverage 09/01/2025" at bounding box center [318, 290] width 151 height 15
click at [389, 284] on span "[DATE]" at bounding box center [379, 290] width 31 height 15
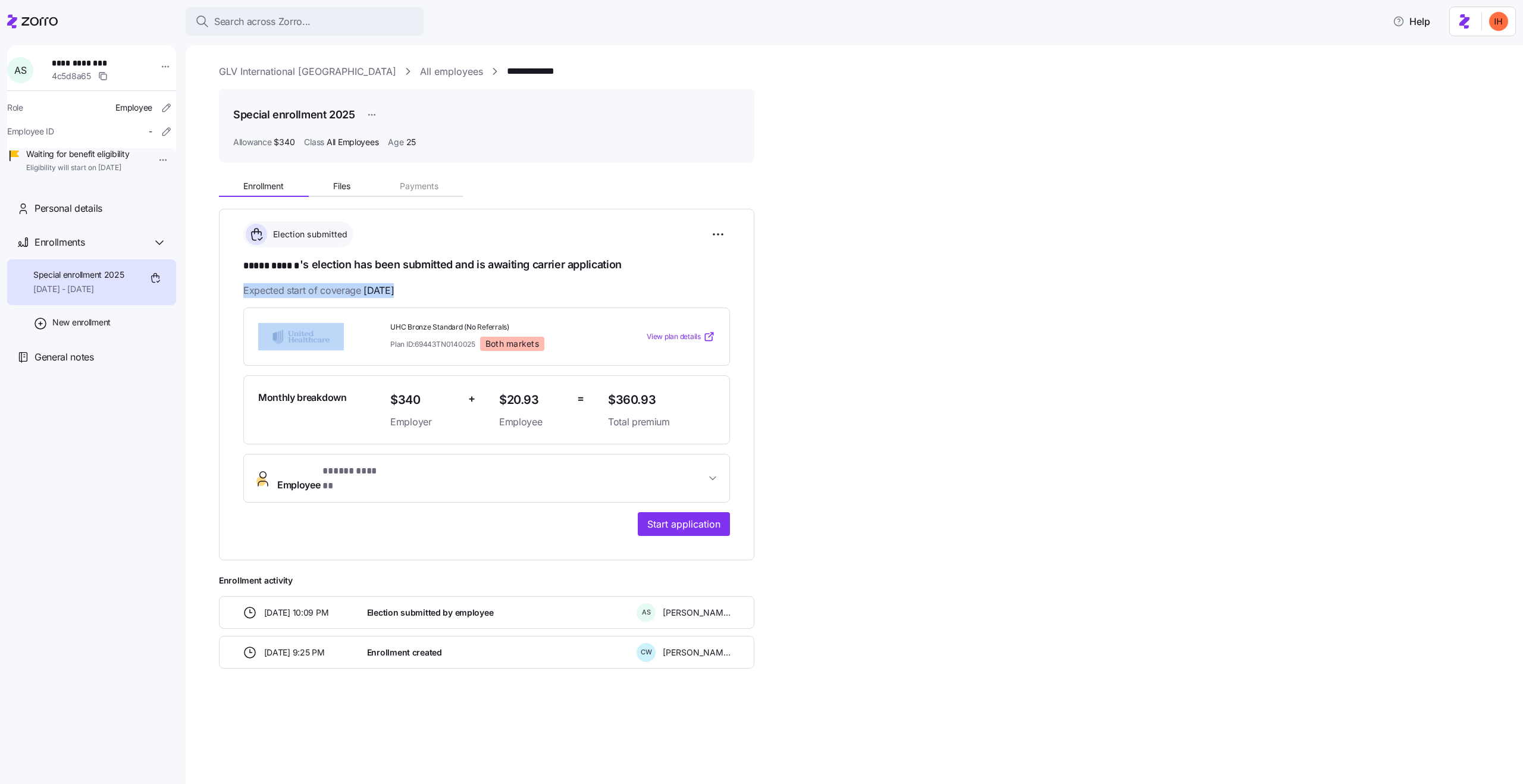
click at [295, 292] on span "Expected start of coverage 09/01/2025" at bounding box center [318, 290] width 151 height 15
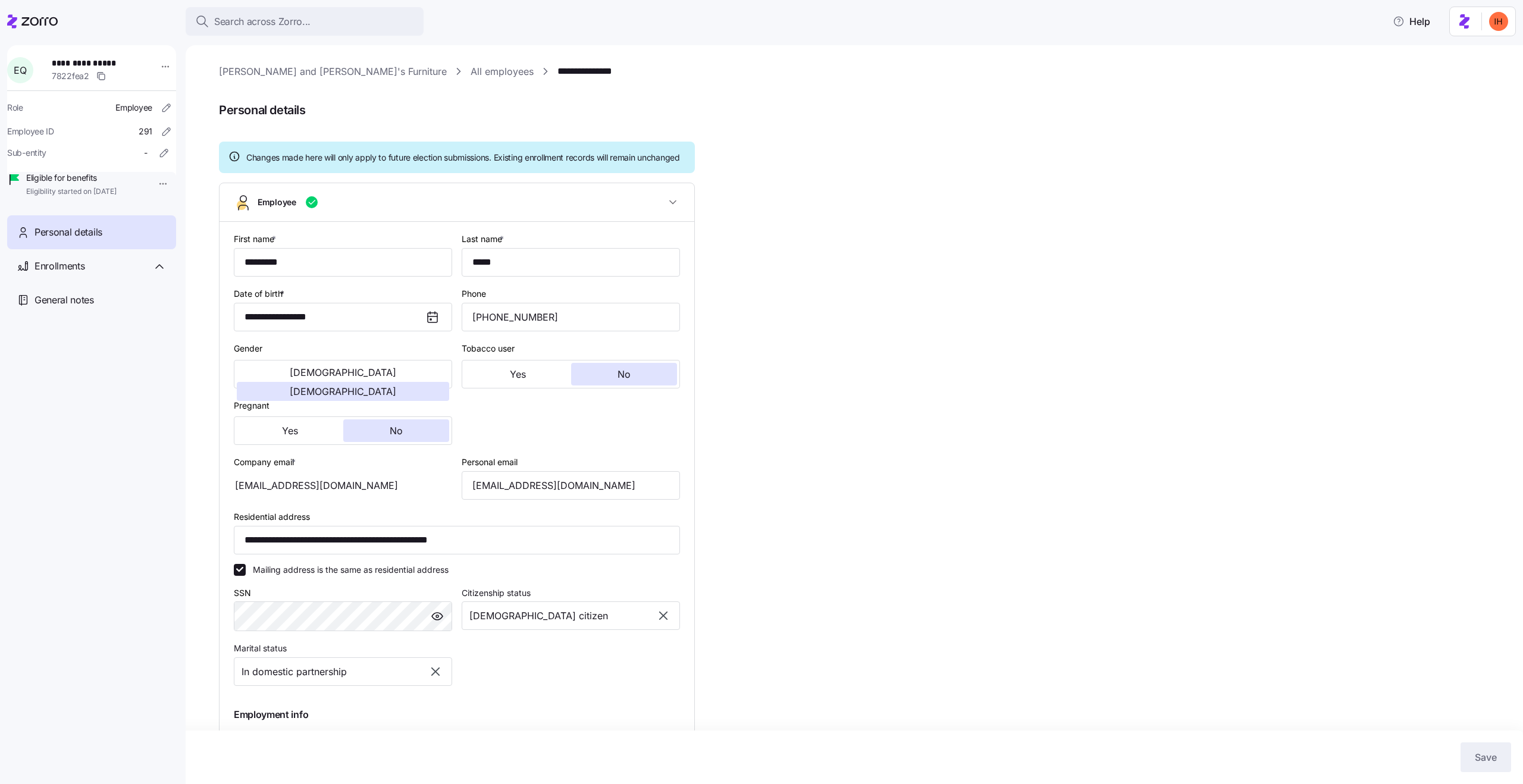
scroll to position [113, 0]
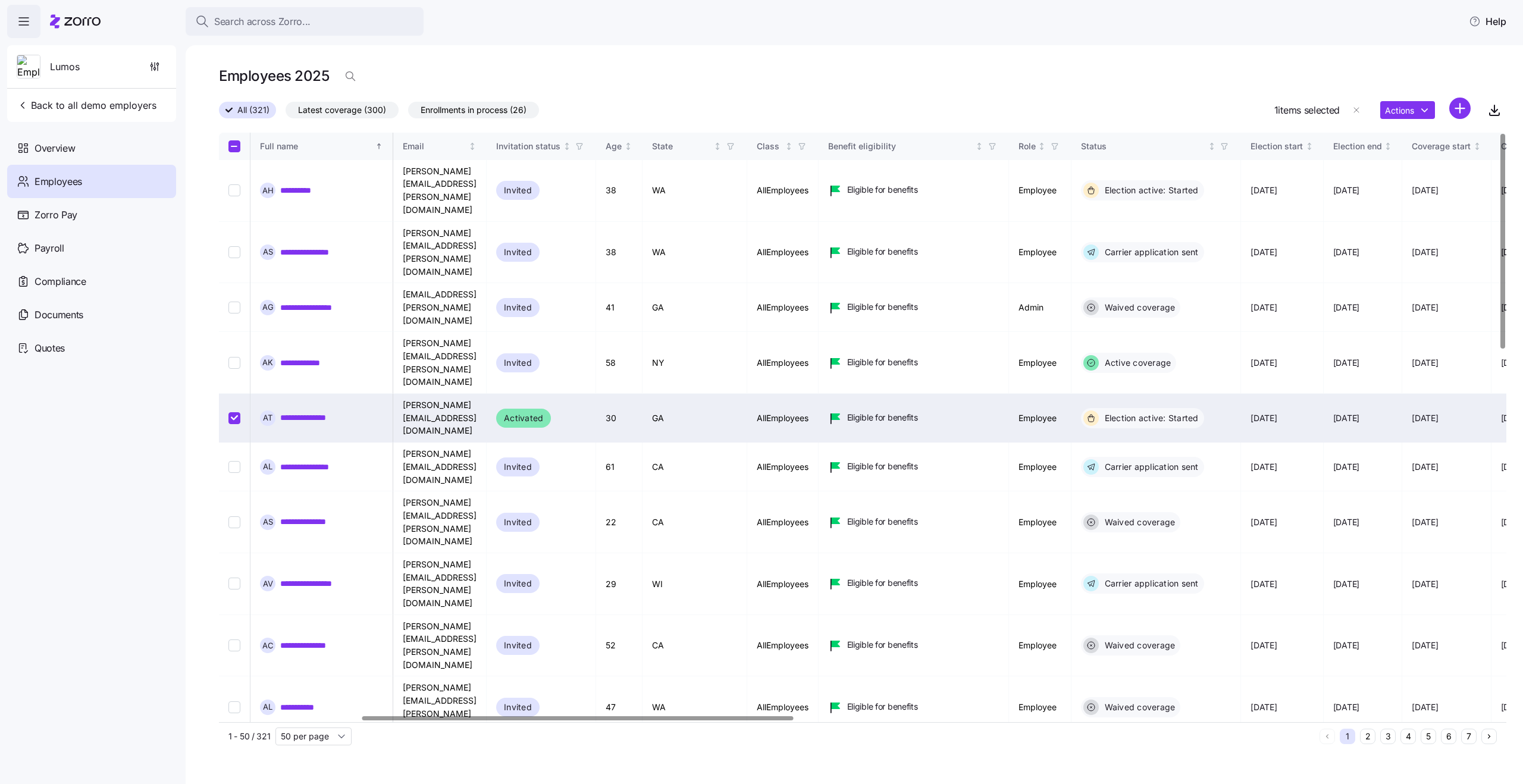
scroll to position [0, 424]
